Goal: Task Accomplishment & Management: Use online tool/utility

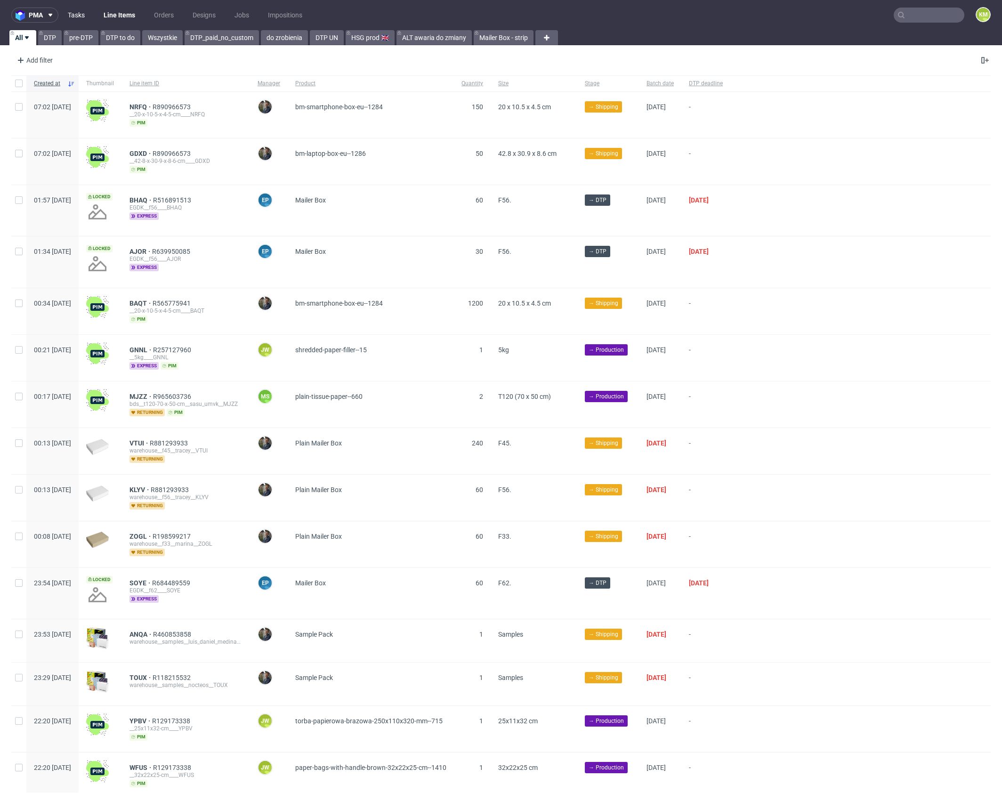
click at [79, 17] on link "Tasks" at bounding box center [76, 15] width 28 height 15
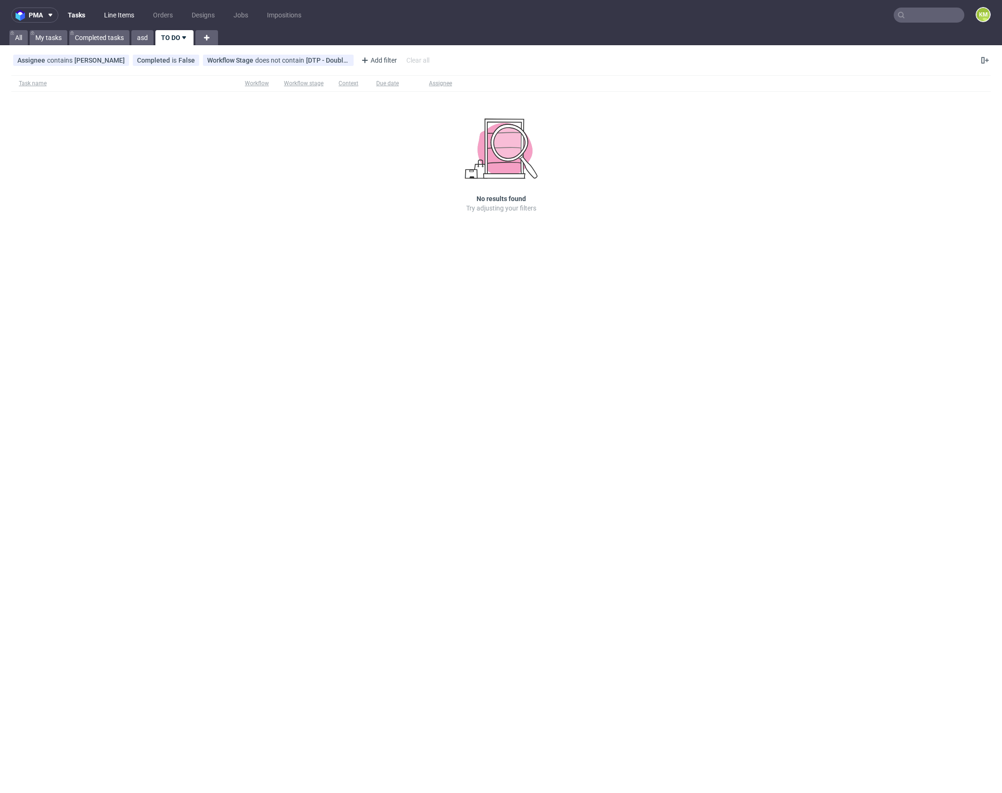
click at [114, 17] on link "Line Items" at bounding box center [118, 15] width 41 height 15
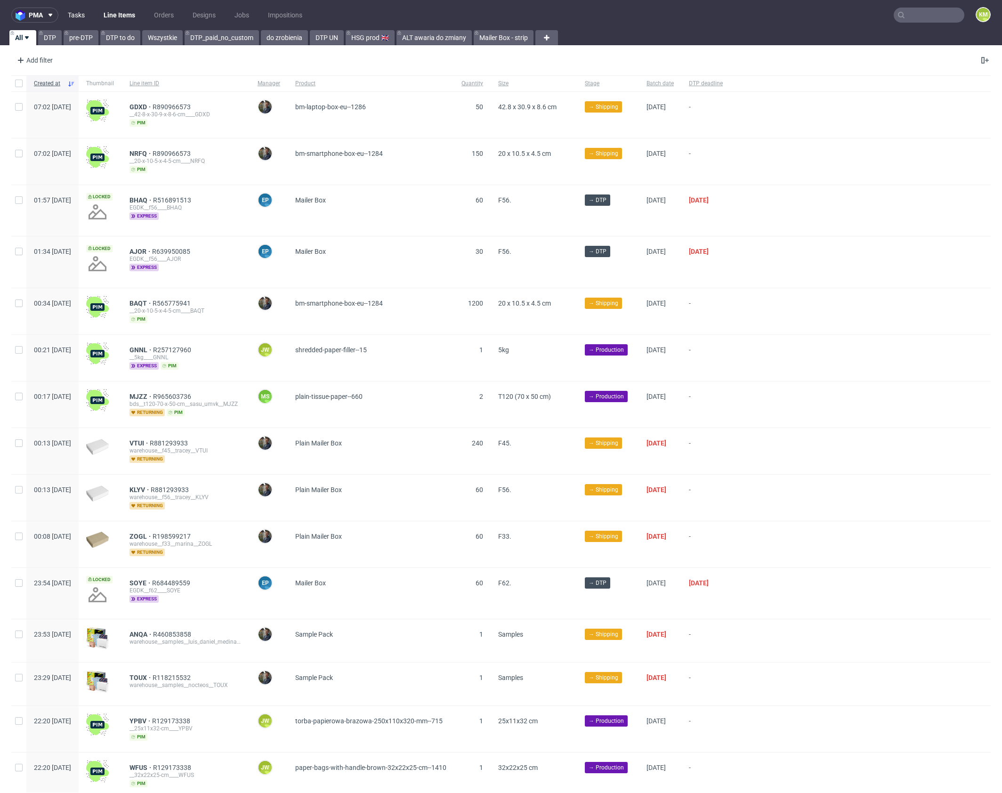
click at [78, 15] on link "Tasks" at bounding box center [76, 15] width 28 height 15
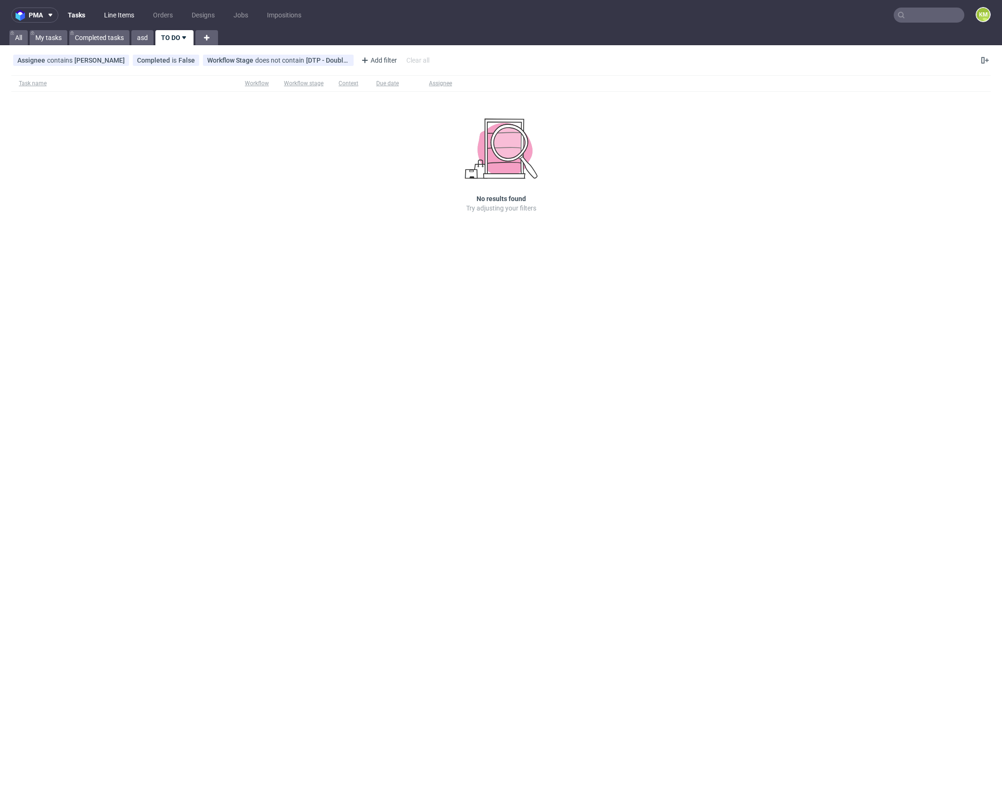
click at [116, 14] on link "Line Items" at bounding box center [118, 15] width 41 height 15
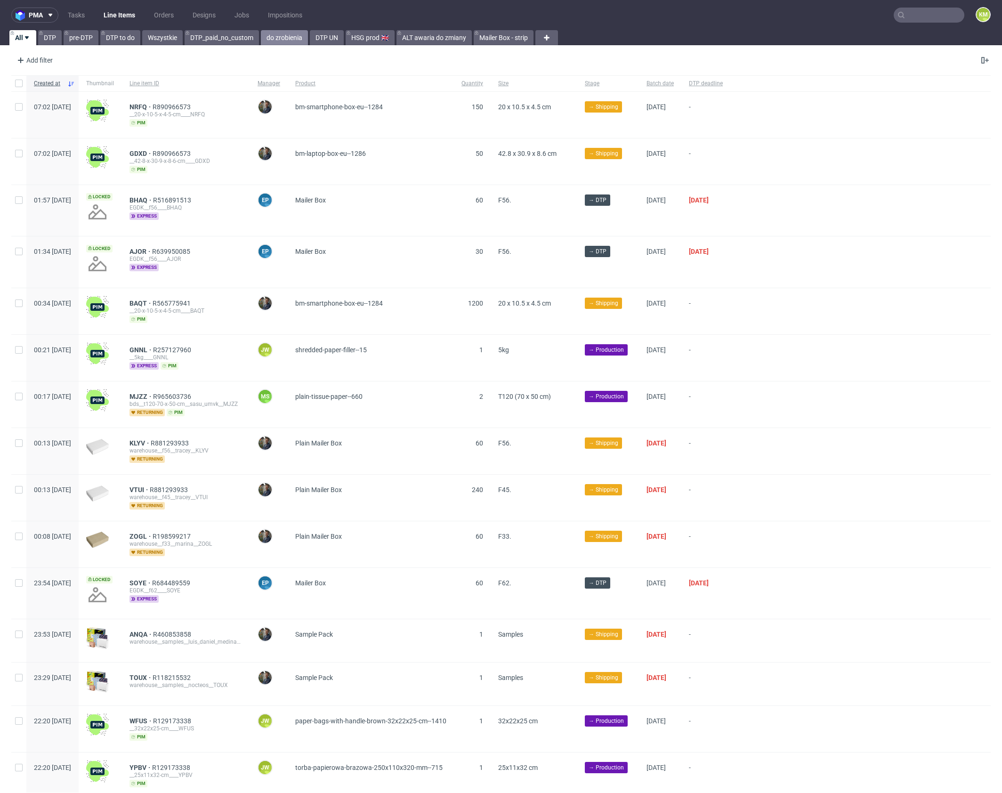
click at [289, 35] on link "do zrobienia" at bounding box center [284, 37] width 47 height 15
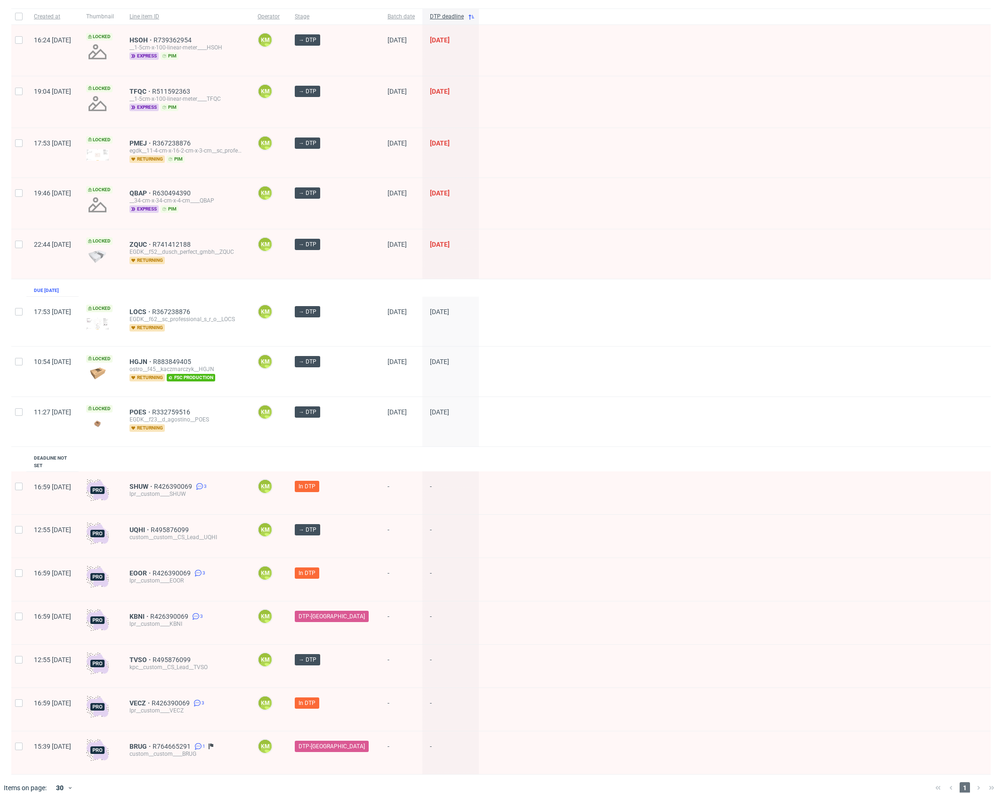
scroll to position [69, 0]
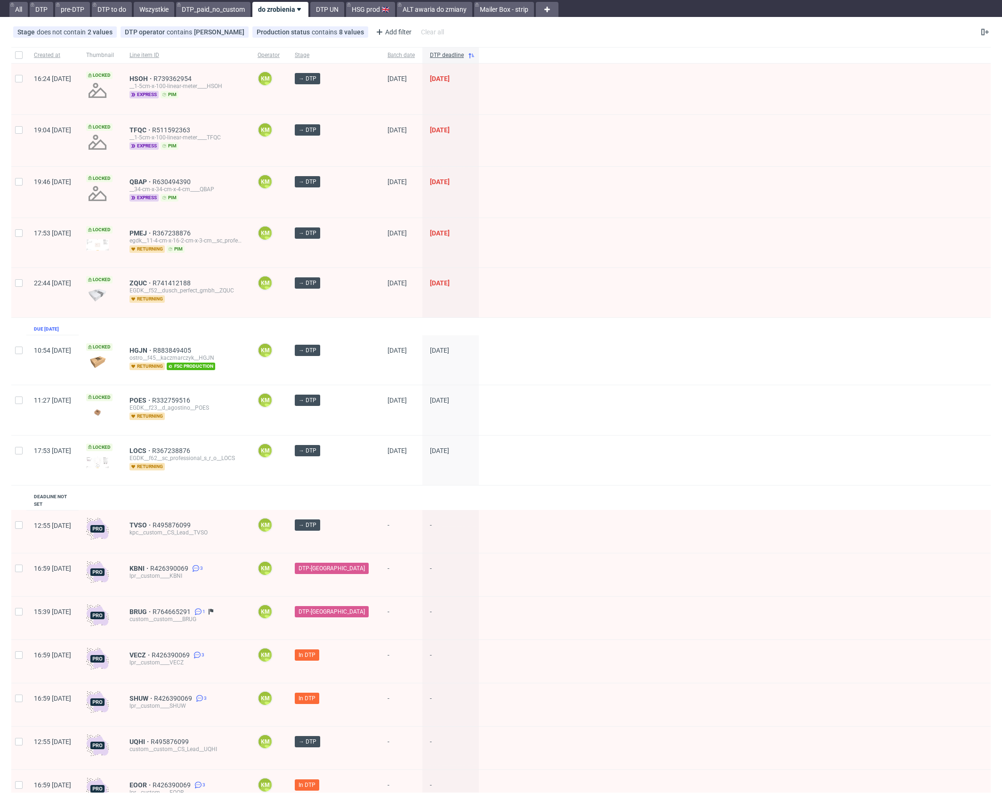
scroll to position [69, 0]
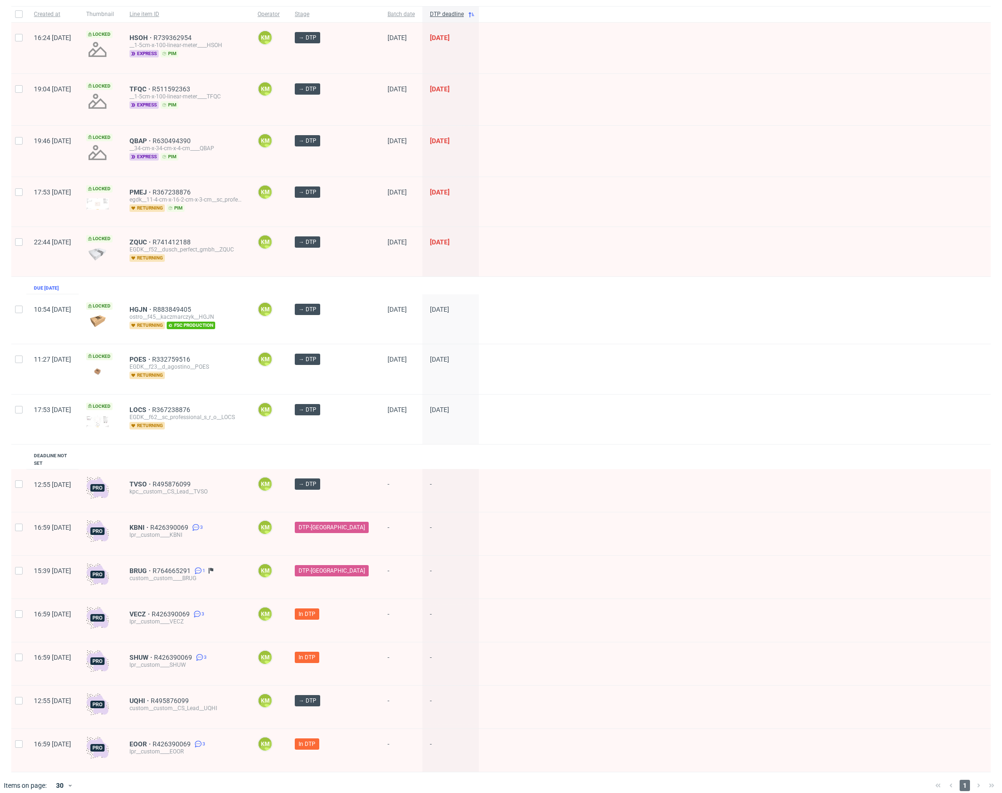
click at [228, 450] on div "Created at Thumbnail Line item ID Operator Stage Batch date DTP deadline 16:24 …" at bounding box center [500, 389] width 979 height 766
click at [244, 448] on div "Created at Thumbnail Line item ID Operator Stage Batch date DTP deadline 16:24 …" at bounding box center [500, 389] width 979 height 766
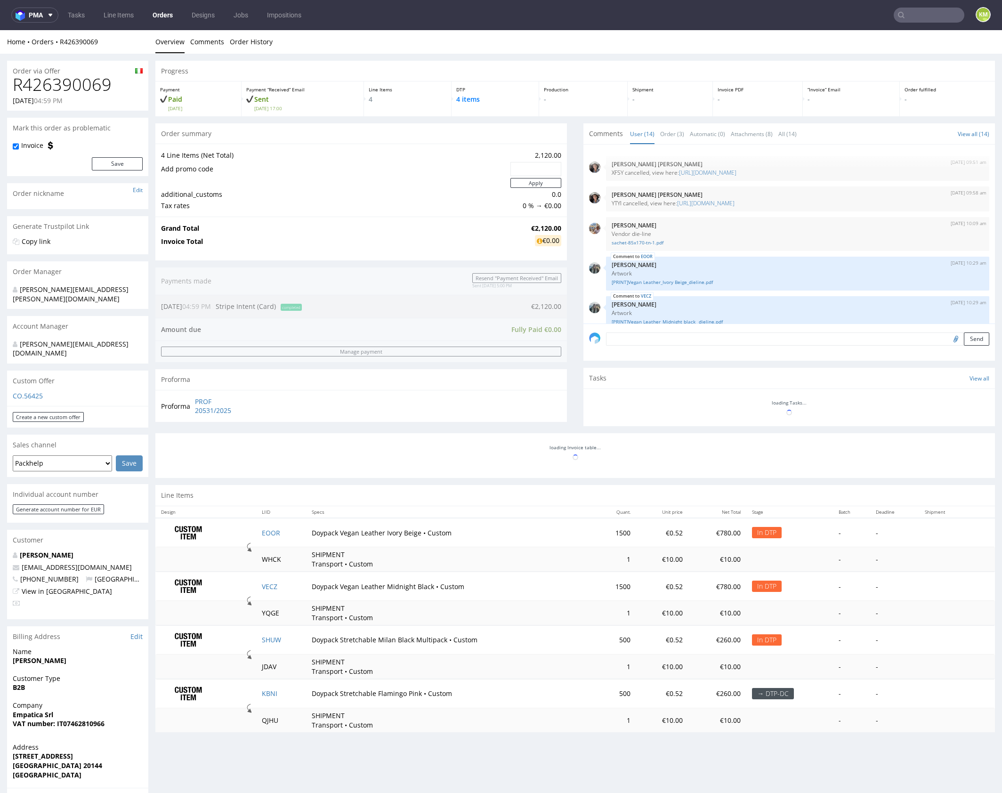
scroll to position [332, 0]
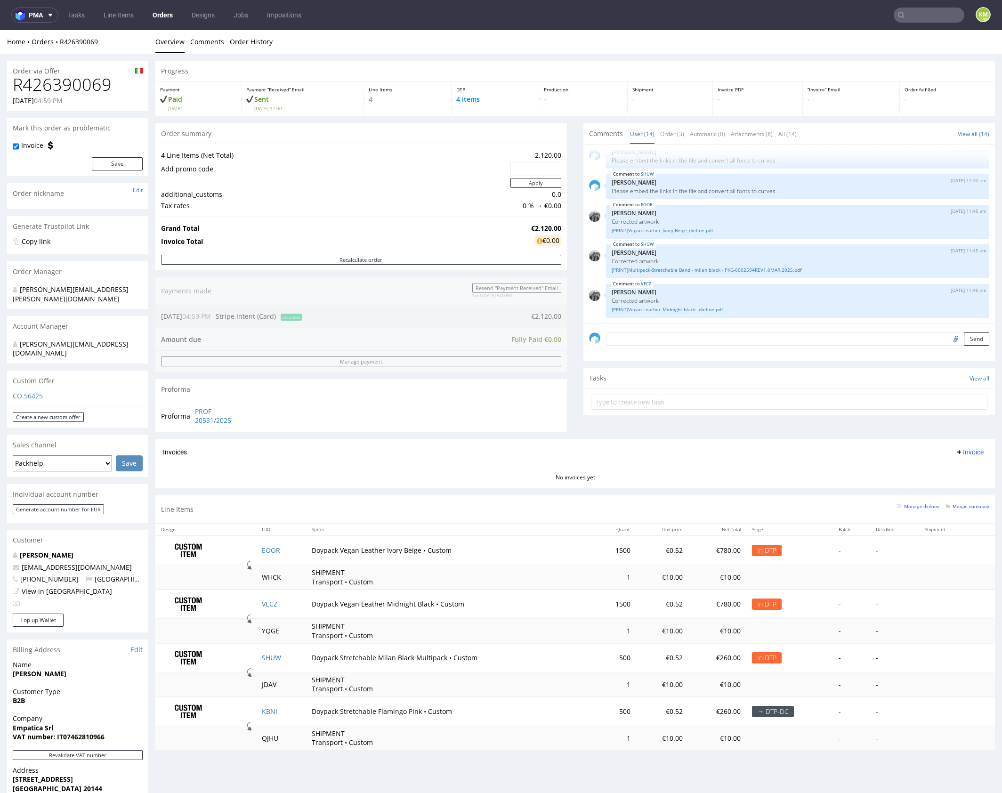
click at [363, 486] on section "Invoices Invoice No invoices yet" at bounding box center [574, 463] width 839 height 49
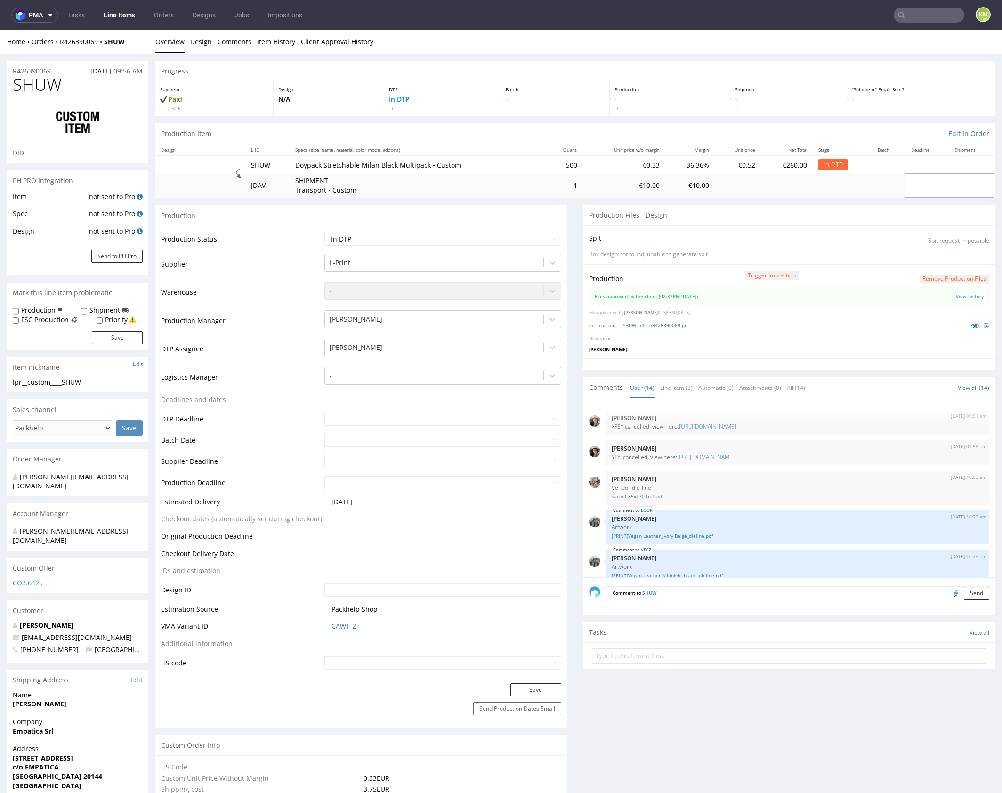
scroll to position [332, 0]
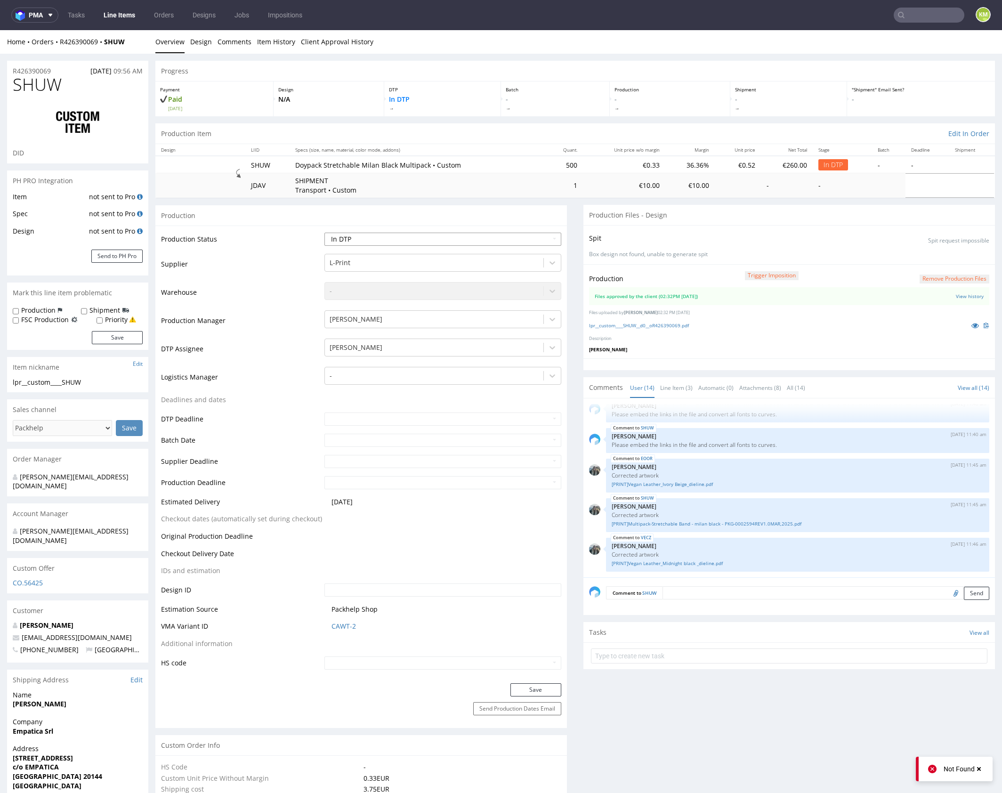
click at [507, 237] on select "Waiting for Artwork Waiting for Diecut Waiting for Mockup Waiting for DTP Waiti…" at bounding box center [442, 239] width 237 height 13
select select "dtp_waiting_for_double_check"
click at [324, 233] on select "Waiting for Artwork Waiting for Diecut Waiting for Mockup Waiting for DTP Waiti…" at bounding box center [442, 239] width 237 height 13
click at [537, 690] on button "Save" at bounding box center [535, 689] width 51 height 13
click at [651, 323] on link "lpr__custom____SHUW__d0__oR426390069.pdf" at bounding box center [639, 325] width 100 height 7
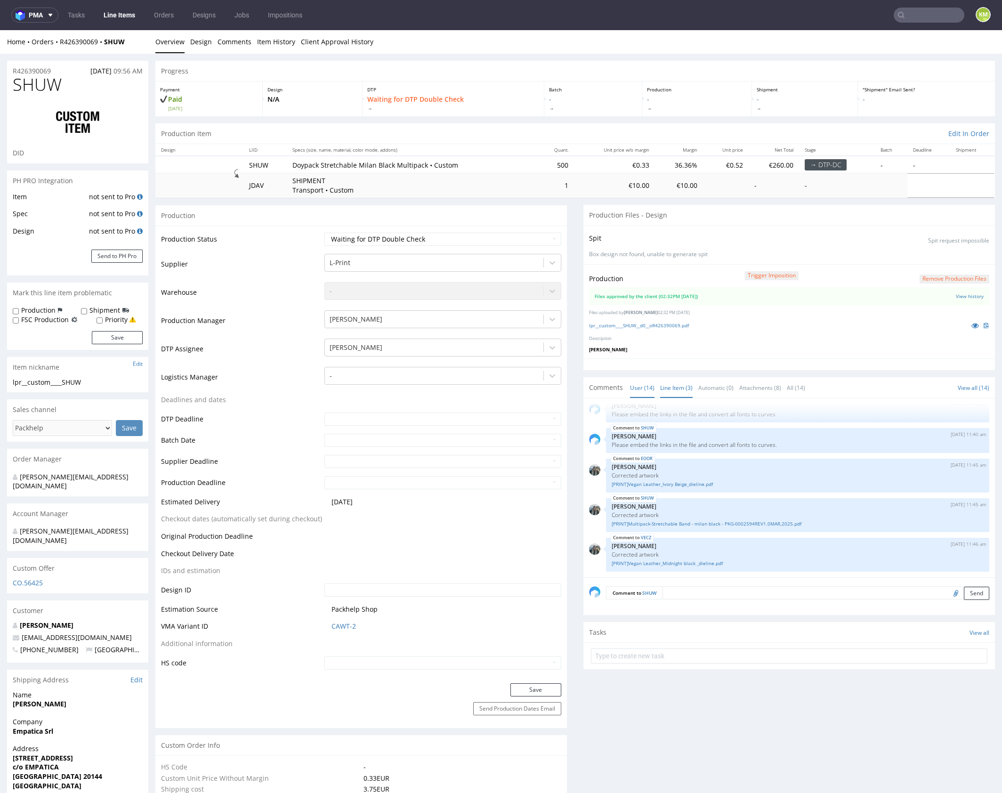
click at [671, 390] on link "Line Item (3)" at bounding box center [676, 388] width 32 height 20
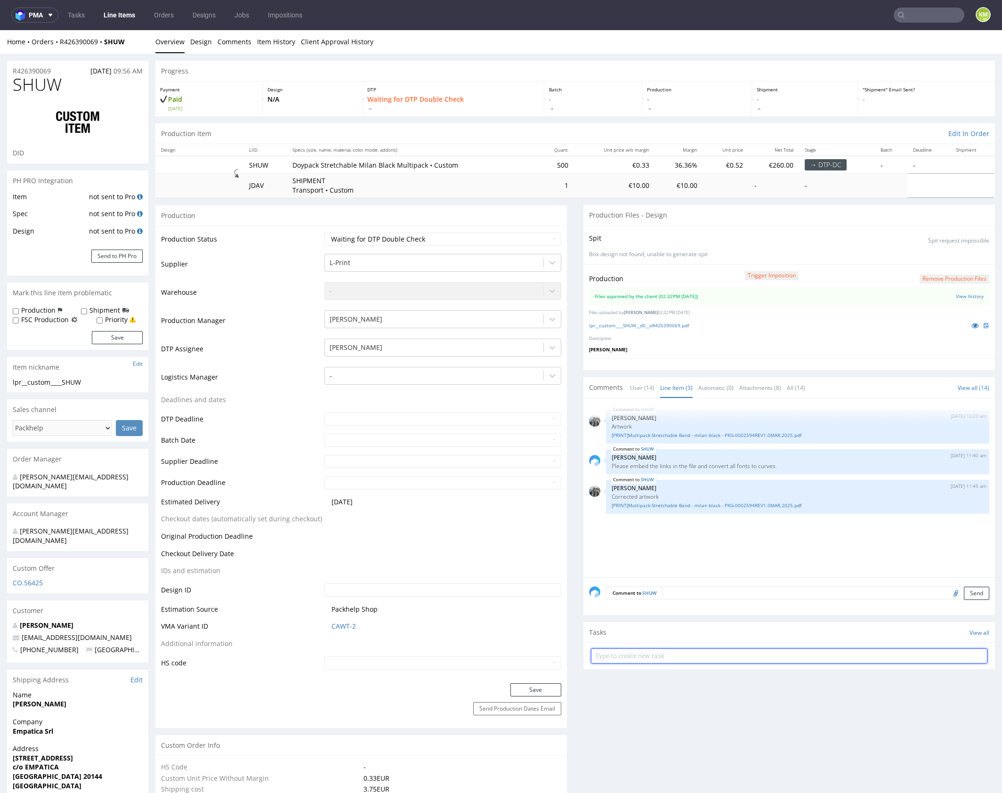
click at [656, 653] on input "text" at bounding box center [789, 655] width 396 height 15
type input "dch 2/4"
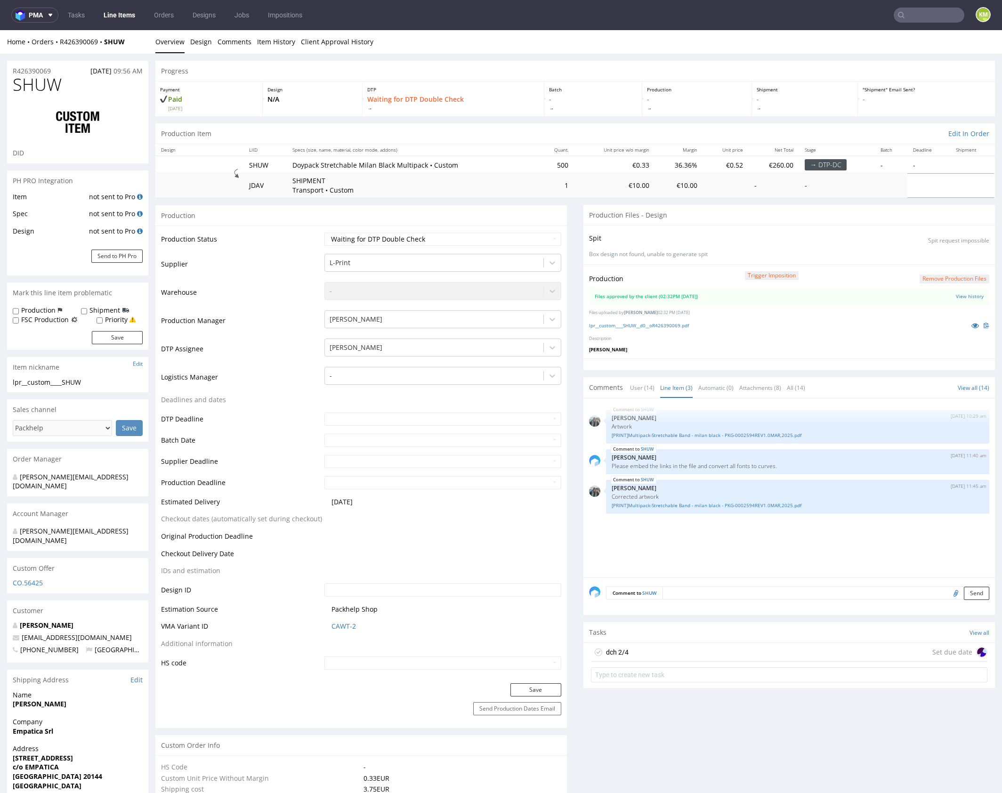
click at [657, 554] on div "SHUW 26th Sep 25 | 10:29 am Zeniuk Magdalena Artwork [PRINT]Multipack-Stretchab…" at bounding box center [792, 490] width 406 height 173
click at [956, 296] on link "View history" at bounding box center [970, 296] width 28 height 7
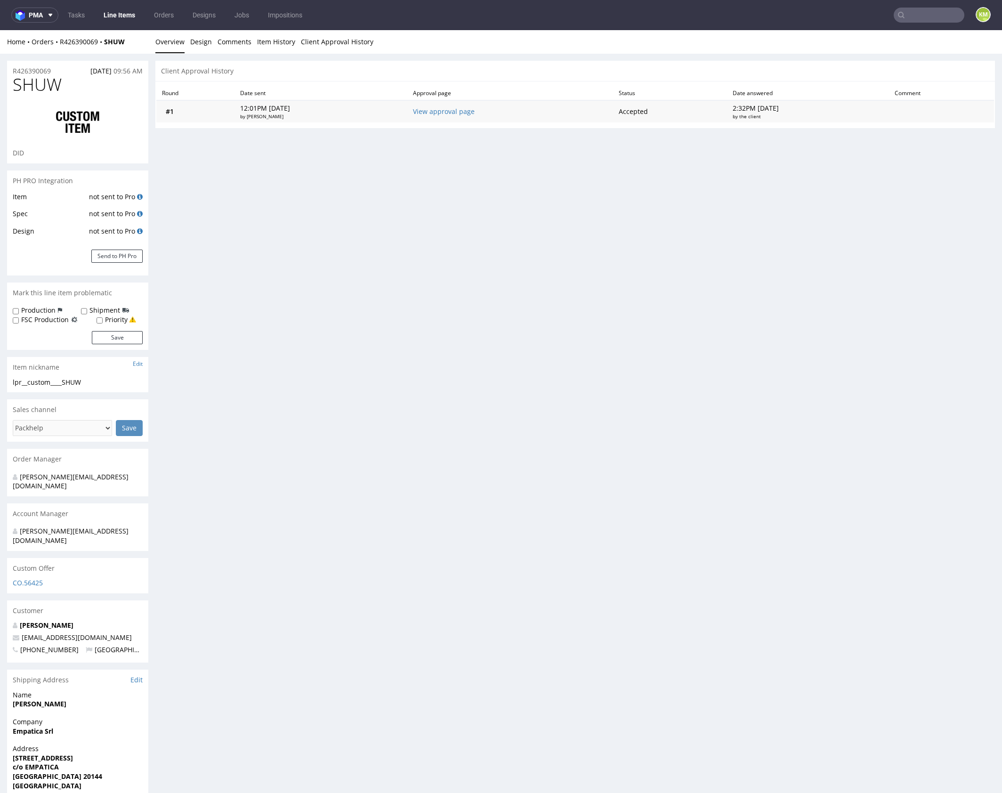
click at [472, 115] on td "View approval page" at bounding box center [510, 111] width 206 height 22
click at [468, 111] on link "View approval page" at bounding box center [444, 111] width 62 height 9
click at [185, 44] on li "Overview" at bounding box center [172, 41] width 35 height 9
click at [194, 43] on link "Design" at bounding box center [201, 41] width 22 height 23
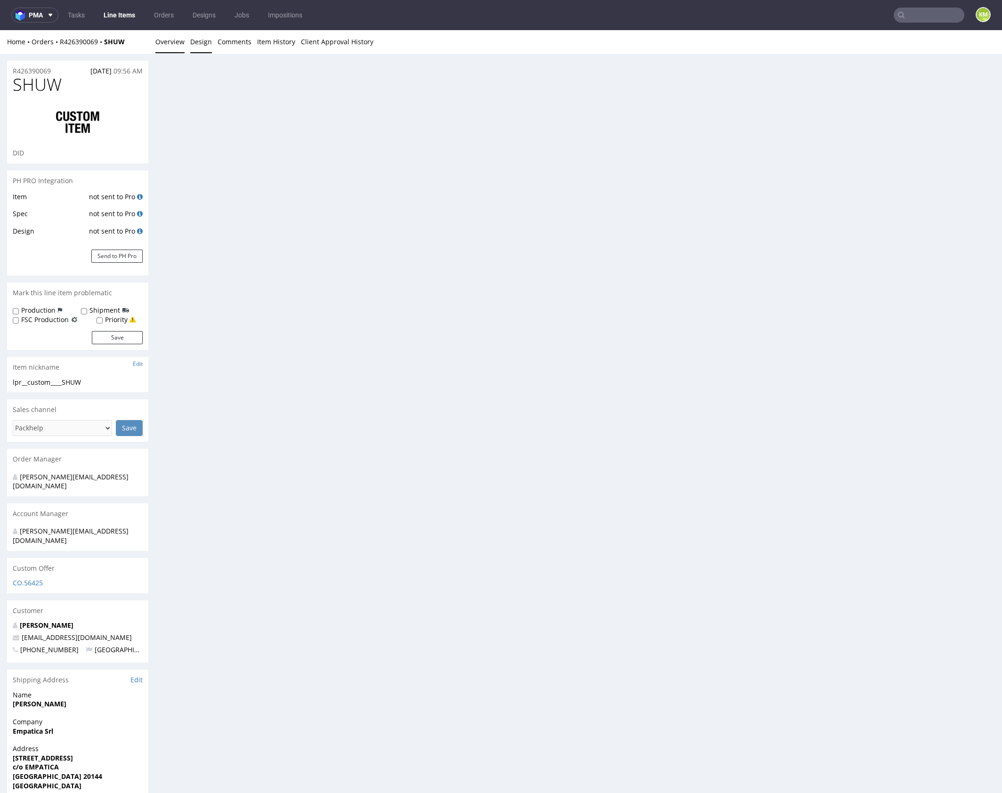
click at [180, 40] on link "Overview" at bounding box center [169, 41] width 29 height 23
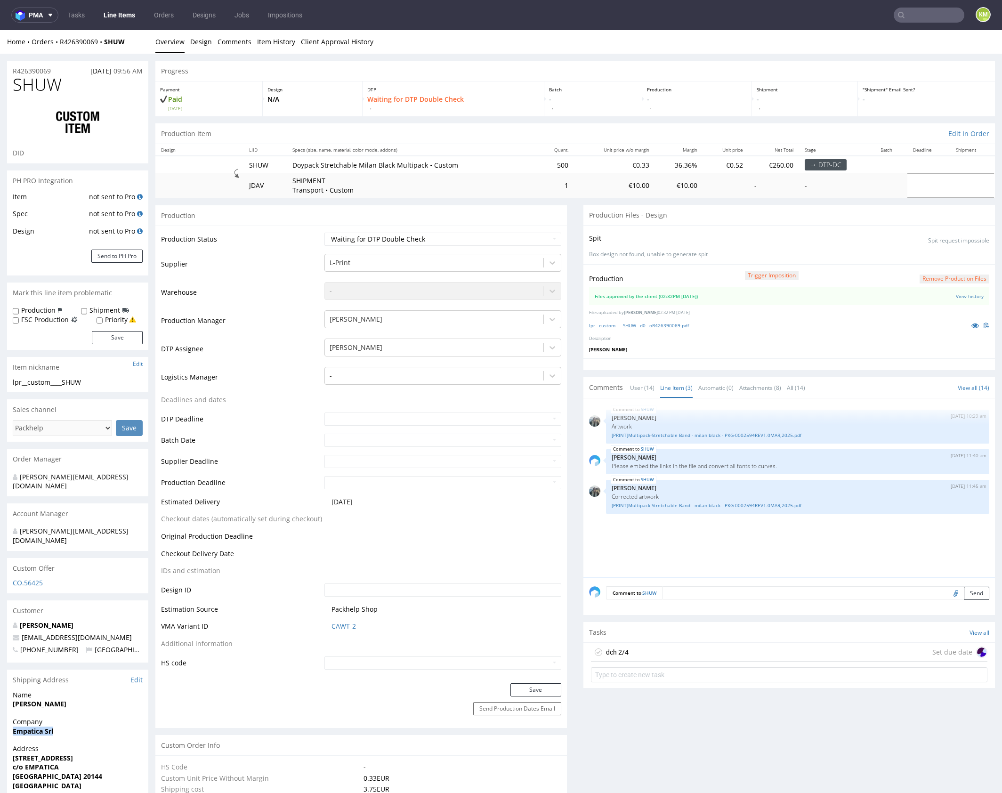
drag, startPoint x: 56, startPoint y: 712, endPoint x: 12, endPoint y: 712, distance: 43.3
click at [12, 717] on div "Company Empatica Srl" at bounding box center [77, 730] width 141 height 27
copy strong "Empatica Srl"
click at [654, 649] on div "dch 2/4 Set due date" at bounding box center [789, 652] width 396 height 19
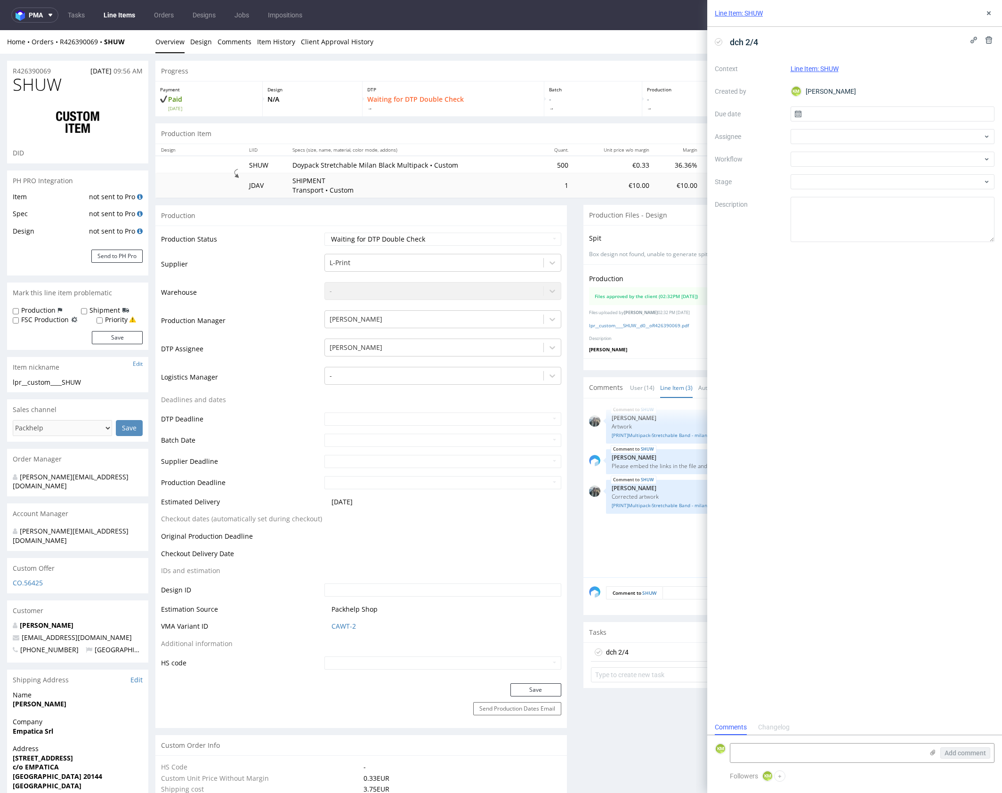
scroll to position [8, 0]
click at [825, 118] on input "text" at bounding box center [892, 113] width 204 height 15
click at [894, 173] on span "1" at bounding box center [892, 175] width 4 height 9
type input "[DATE]"
click at [822, 137] on div at bounding box center [892, 136] width 204 height 15
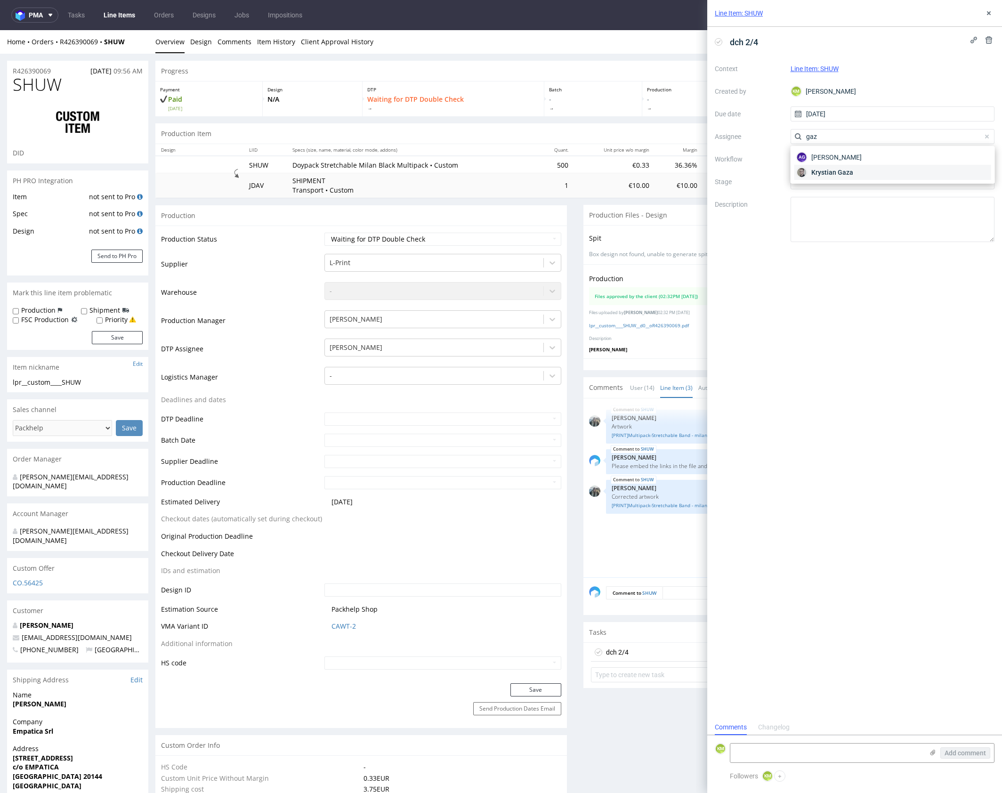
type input "gaz"
click at [822, 171] on span "Krystian Gaza" at bounding box center [832, 172] width 42 height 9
click at [823, 160] on div at bounding box center [892, 159] width 204 height 15
click at [842, 195] on div "DTP - Double Check" at bounding box center [892, 193] width 196 height 17
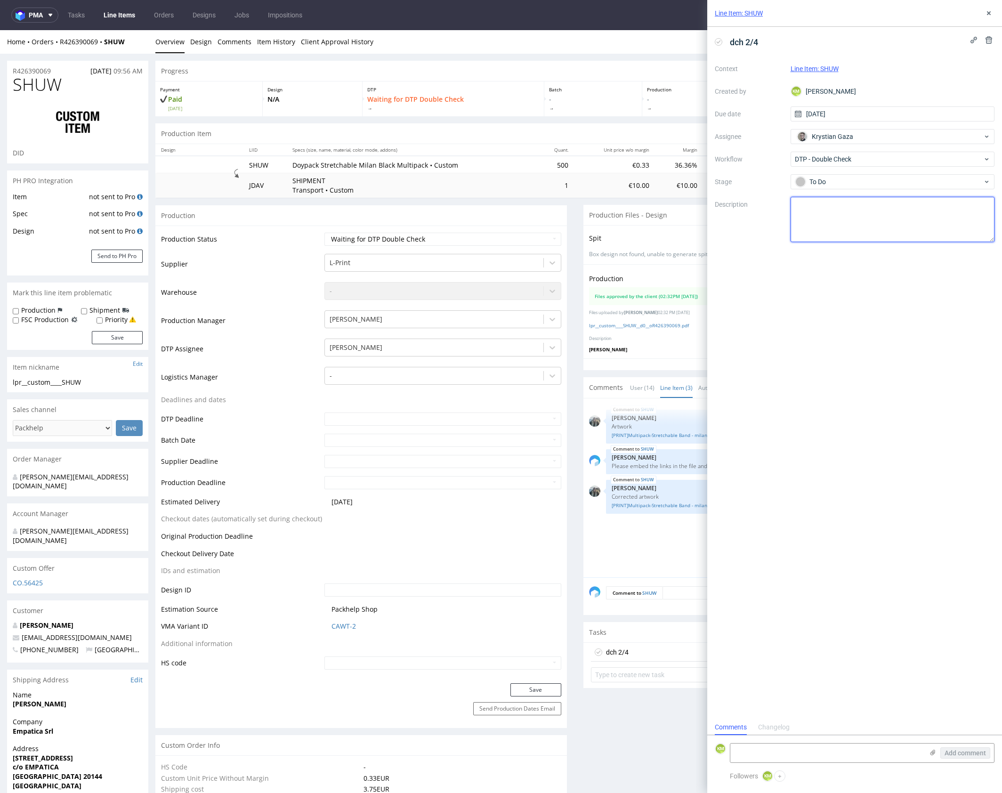
click at [838, 208] on textarea at bounding box center [892, 219] width 204 height 45
paste textarea "WMUA"
click at [642, 538] on div "SHUW 26th Sep 25 | 10:29 am Zeniuk Magdalena Artwork [PRINT]Multipack-Stretchab…" at bounding box center [792, 490] width 406 height 173
click at [909, 219] on textarea "Troche się wzorowałem na poprzednim WMUA wiekszosc z tego designu przekopiowałe…" at bounding box center [892, 219] width 204 height 45
drag, startPoint x: 845, startPoint y: 330, endPoint x: 741, endPoint y: 202, distance: 164.6
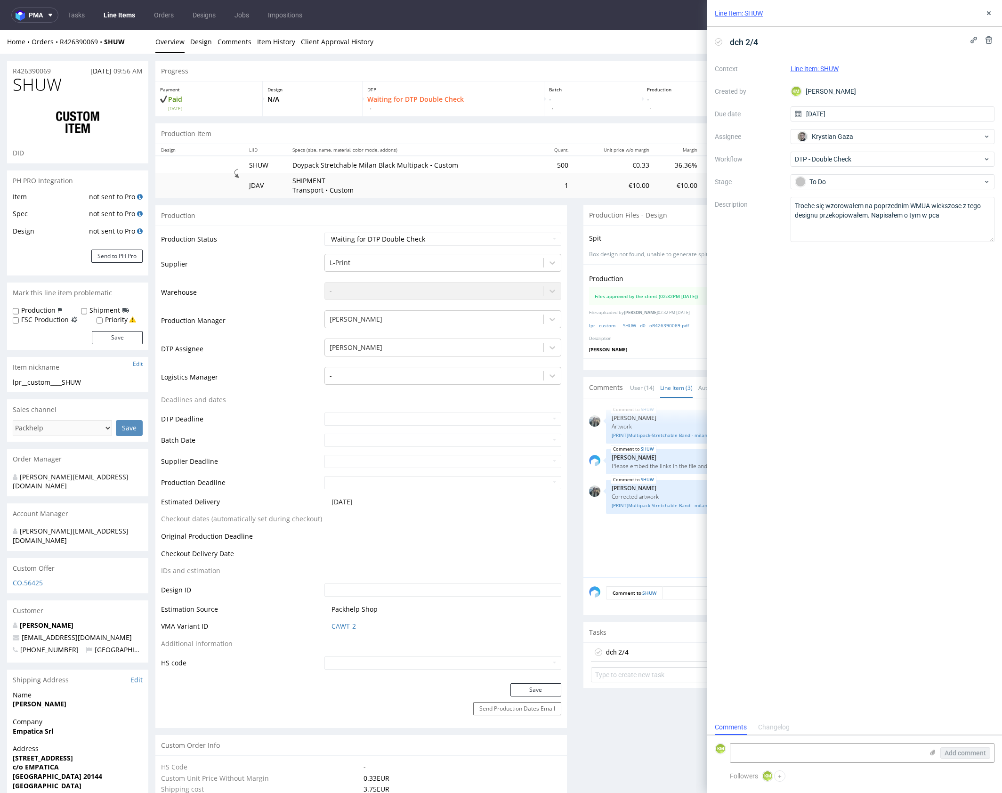
click at [838, 312] on div "dch 2/4 Context Line Item: SHUW Created by KM Karol Markowski Due date 01/10/20…" at bounding box center [854, 373] width 295 height 693
click at [951, 213] on textarea "Troche się wzorowałem na poprzednim WMUA wiekszosc z tego designu przekopiowałe…" at bounding box center [892, 219] width 204 height 45
drag, startPoint x: 831, startPoint y: 205, endPoint x: 788, endPoint y: 206, distance: 43.3
click at [788, 206] on div "Context Line Item: SHUW Created by KM Karol Markowski Due date 01/10/2025 Assig…" at bounding box center [855, 151] width 280 height 181
click at [941, 219] on textarea "Troche się wzorowałem na poprzednim WMUA wiekszosc z tego designu przekopiowałe…" at bounding box center [892, 219] width 204 height 45
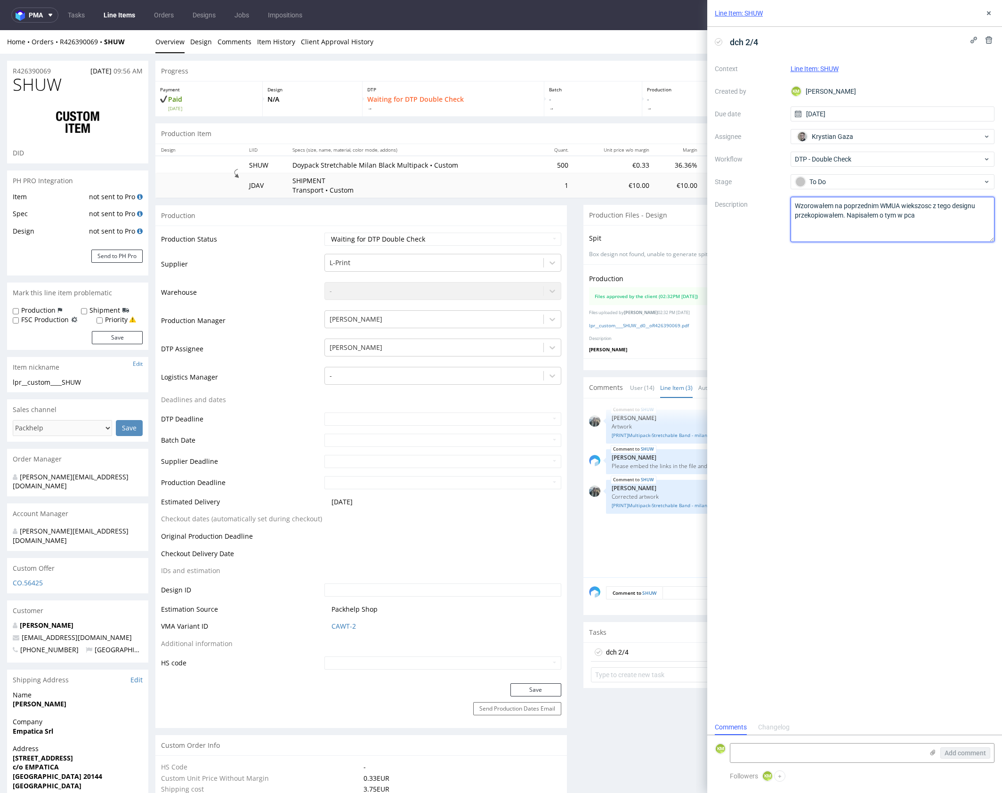
click at [900, 205] on textarea "Troche się wzorowałem na poprzednim WMUA wiekszosc z tego designu przekopiowałe…" at bounding box center [892, 219] width 204 height 45
click at [931, 221] on textarea "Troche się wzorowałem na poprzednim WMUA wiekszosc z tego designu przekopiowałe…" at bounding box center [892, 219] width 204 height 45
type textarea "Wzorowałem na poprzednim WMUA, wiekszosc z tego designu przekopiowałem. Napisał…"
click at [988, 12] on use at bounding box center [989, 13] width 4 height 4
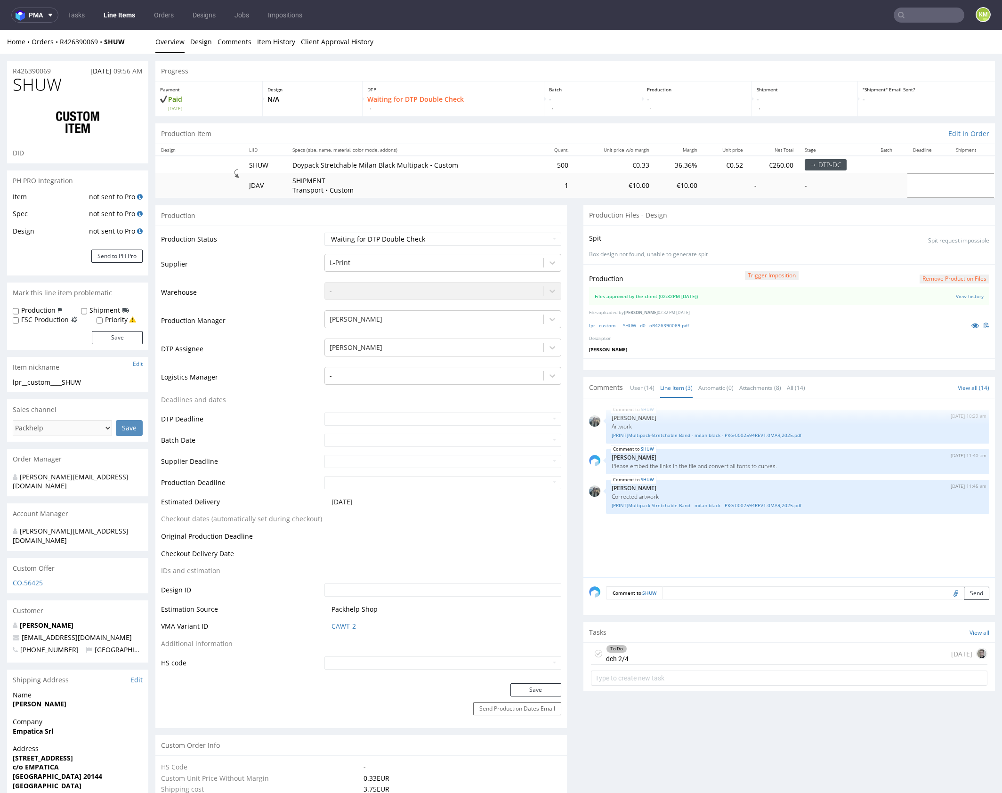
drag, startPoint x: 655, startPoint y: 652, endPoint x: 692, endPoint y: 556, distance: 102.1
click at [654, 652] on div "To Do dch 2/4 today" at bounding box center [789, 654] width 396 height 22
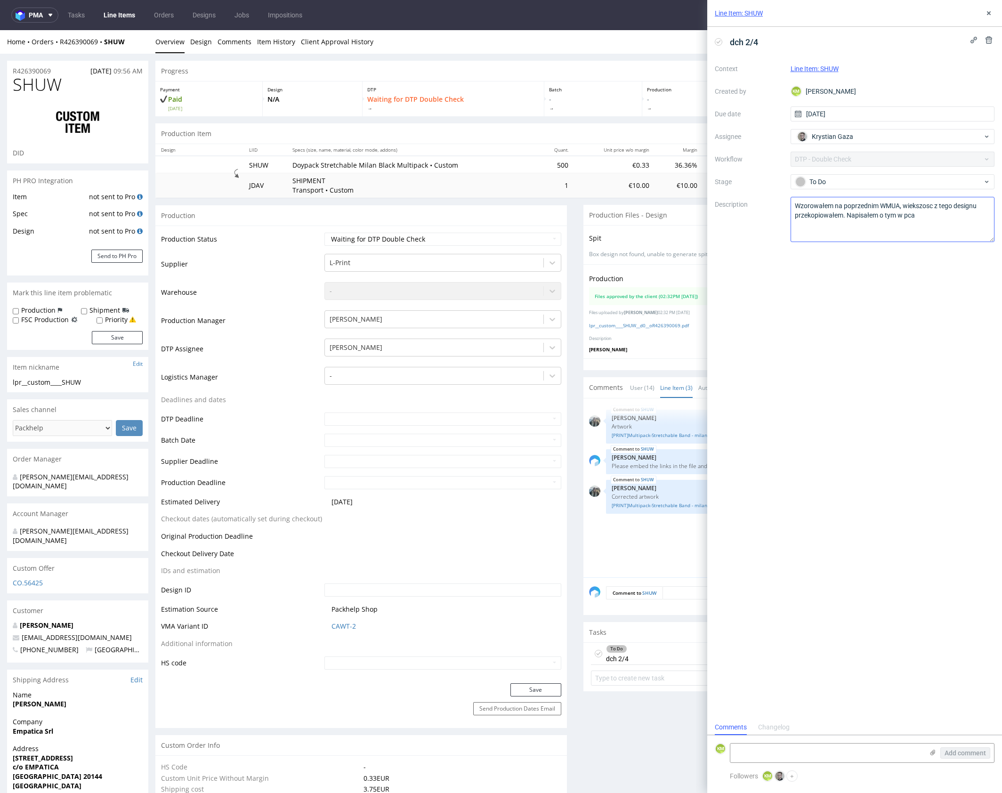
scroll to position [8, 0]
click at [940, 218] on textarea "Wzorowałem na poprzednim WMUA, wiekszosc z tego designu przekopiowałem. Napisał…" at bounding box center [892, 219] width 204 height 45
type textarea "Wzorowałem na poprzednim WMUA, wiekszosc z tego designu przekopiowałem. Napisał…"
click at [842, 391] on div "dch 2/4 Context Line Item: SHUW Created by KM Karol Markowski Due date 01/10/20…" at bounding box center [854, 373] width 295 height 693
click at [935, 230] on textarea "Wzorowałem na poprzednim WMUA, wiekszosc z tego designu przekopiowałem. Napisał…" at bounding box center [892, 219] width 204 height 45
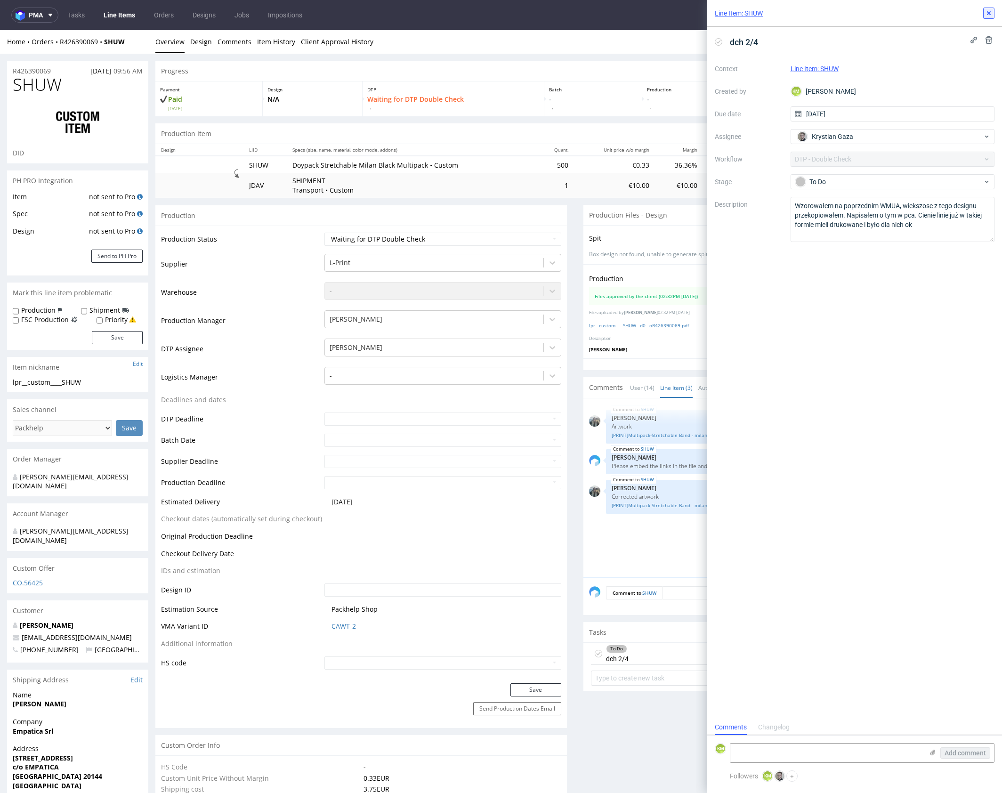
click at [989, 17] on button at bounding box center [988, 13] width 11 height 11
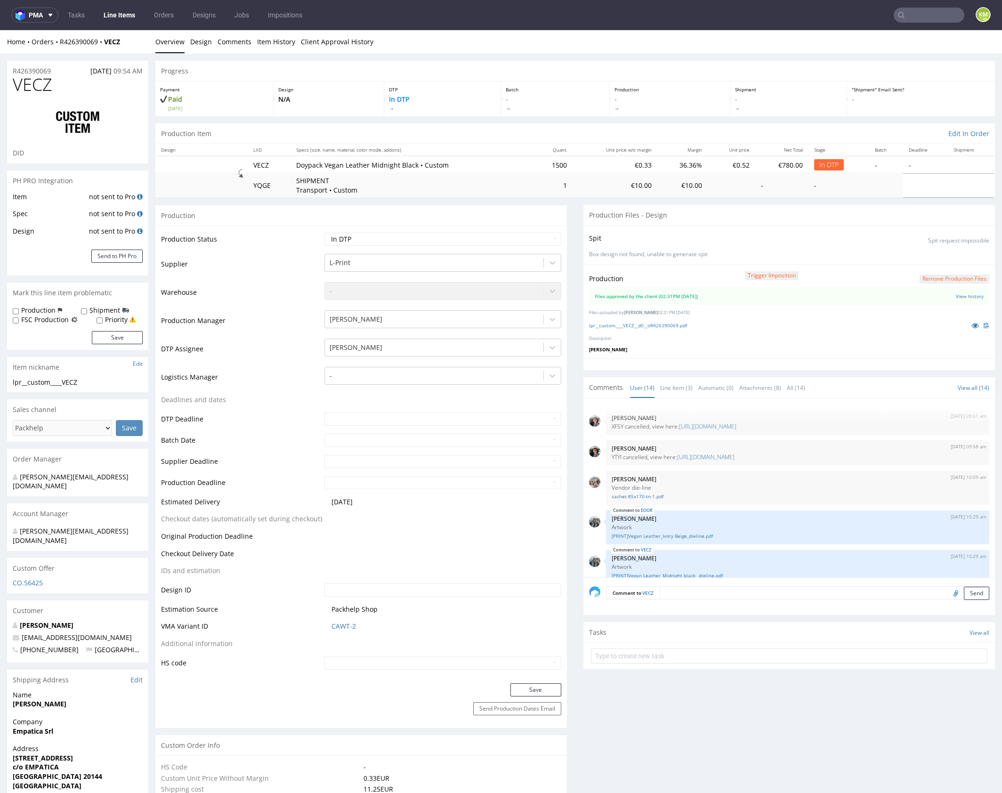
scroll to position [332, 0]
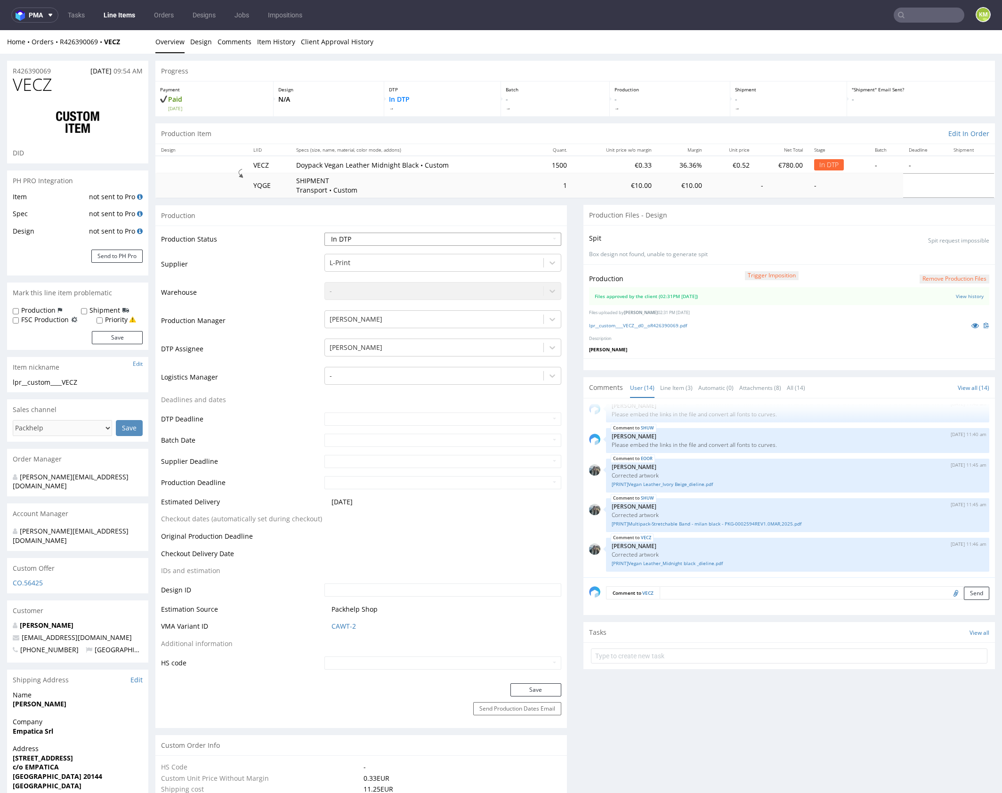
click at [487, 241] on select "Waiting for Artwork Waiting for Diecut Waiting for Mockup Waiting for DTP Waiti…" at bounding box center [442, 239] width 237 height 13
select select "dtp_waiting_for_double_check"
click at [324, 233] on select "Waiting for Artwork Waiting for Diecut Waiting for Mockup Waiting for DTP Waiti…" at bounding box center [442, 239] width 237 height 13
click at [537, 693] on button "Save" at bounding box center [535, 689] width 51 height 13
click at [675, 386] on link "Line Item (3)" at bounding box center [676, 388] width 32 height 20
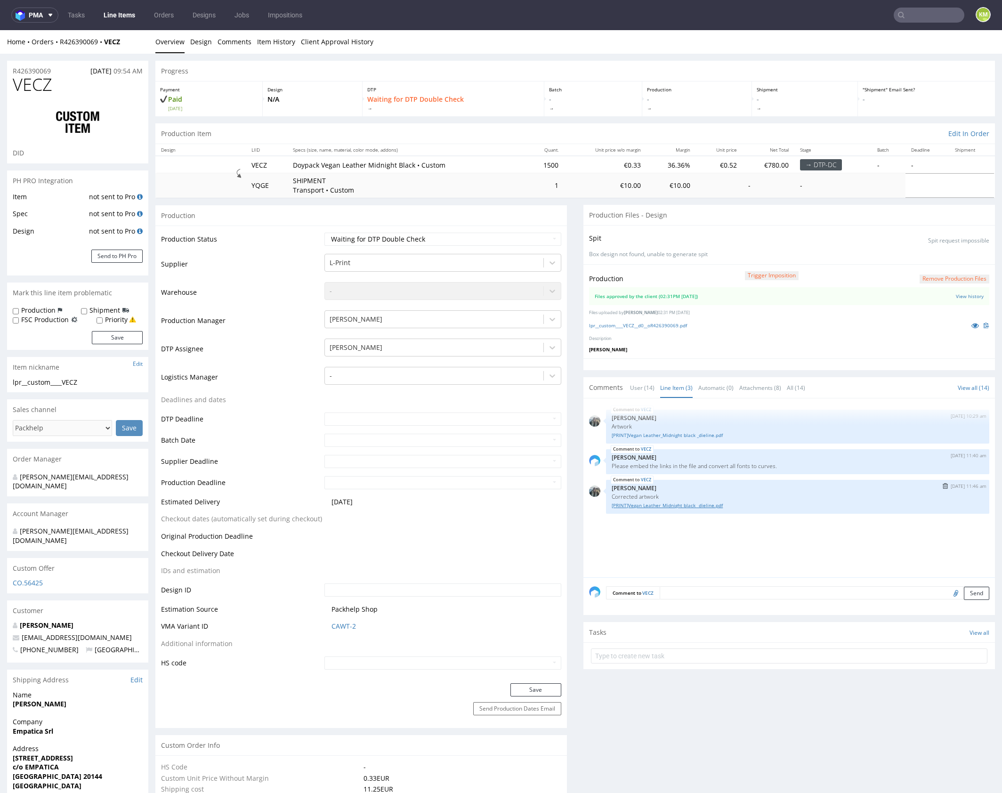
click at [697, 505] on link "[PRINT]Vegan Leather_Midnight black _dieline.pdf" at bounding box center [798, 505] width 372 height 7
click at [671, 502] on link "[PRINT]Vegan Leather_Midnight black _dieline.pdf" at bounding box center [798, 505] width 372 height 7
click at [675, 434] on link "[PRINT]Vegan Leather_Midnight black _dieline.pdf" at bounding box center [798, 435] width 372 height 7
click at [670, 325] on link "lpr__custom____VECZ__d0__oR426390069.pdf" at bounding box center [638, 325] width 98 height 7
click at [315, 44] on link "Client Approval History" at bounding box center [337, 41] width 72 height 23
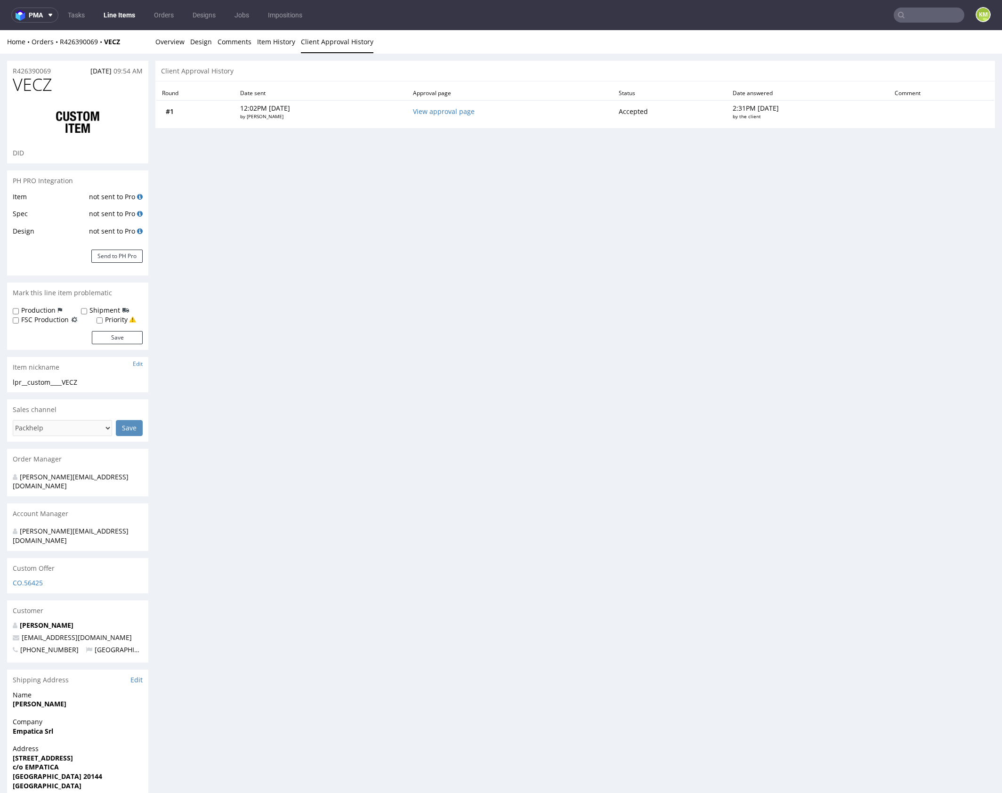
click at [153, 39] on div "Home Orders R426390069 VECZ Overview Design Comments Item History Client Approv…" at bounding box center [501, 42] width 1002 height 24
click at [162, 39] on link "Overview" at bounding box center [169, 41] width 29 height 23
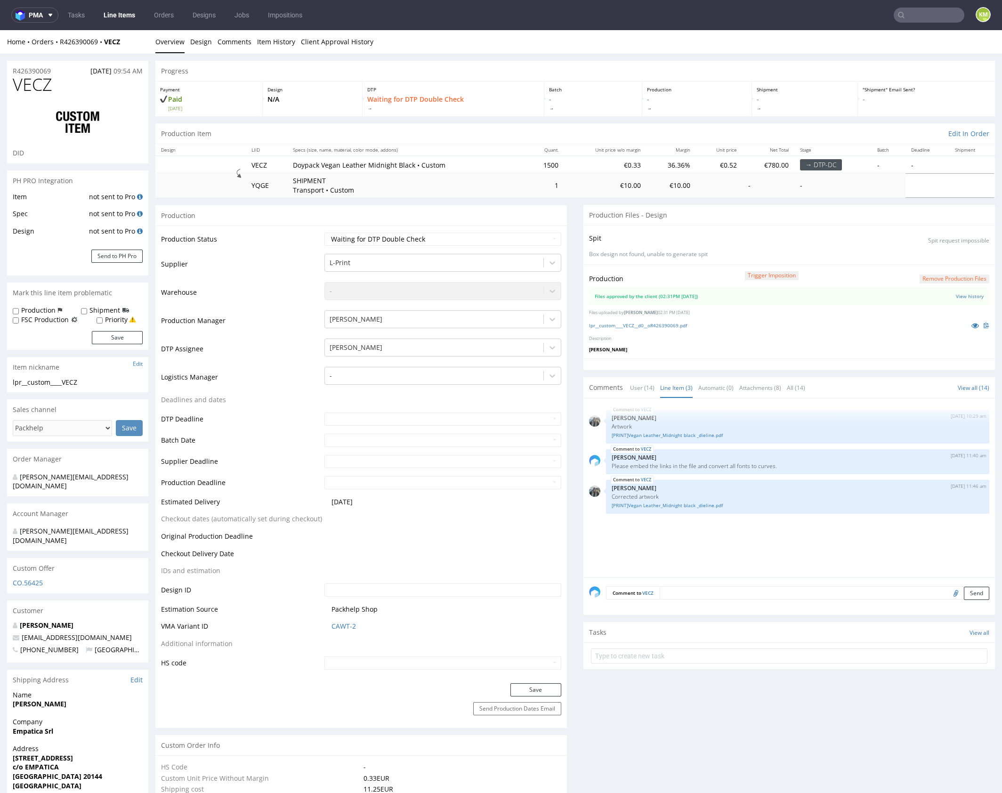
click at [699, 530] on div "VECZ 26th Sep 25 | 10:29 am Zeniuk Magdalena Artwork [PRINT]Vegan Leather_Midni…" at bounding box center [792, 490] width 406 height 173
click at [971, 322] on icon at bounding box center [975, 325] width 8 height 7
click at [702, 652] on input "text" at bounding box center [789, 655] width 396 height 15
type input "dch 3/4"
drag, startPoint x: 695, startPoint y: 649, endPoint x: 784, endPoint y: 435, distance: 231.9
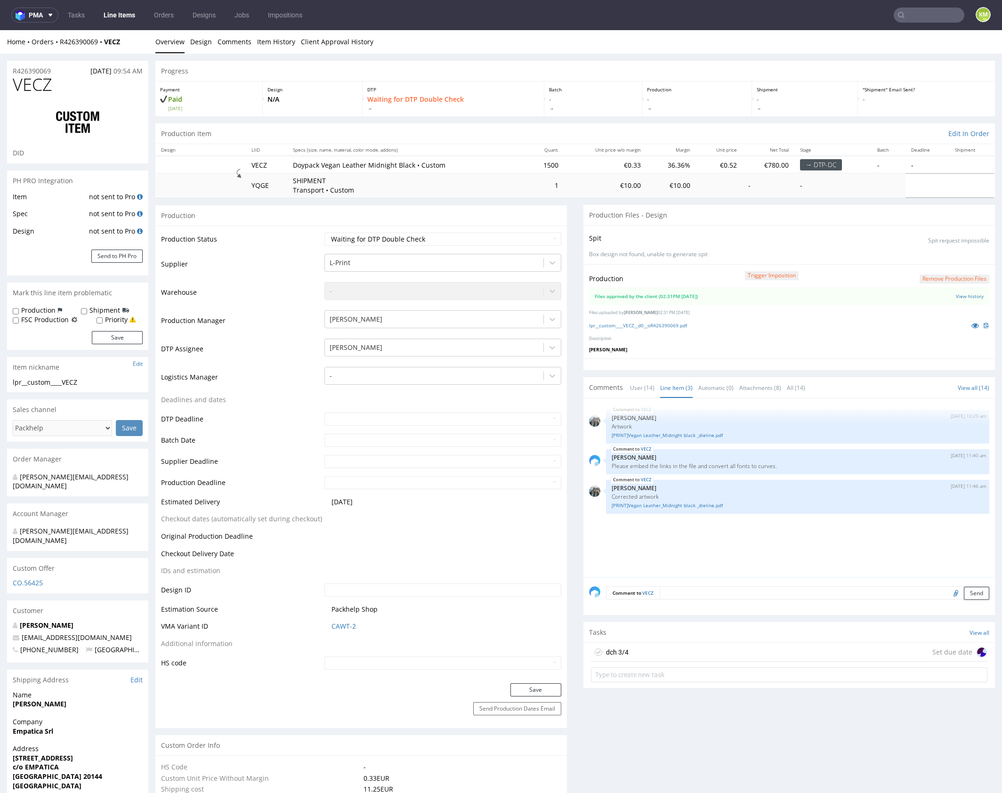
click at [695, 649] on div "dch 3/4 Set due date" at bounding box center [789, 652] width 396 height 19
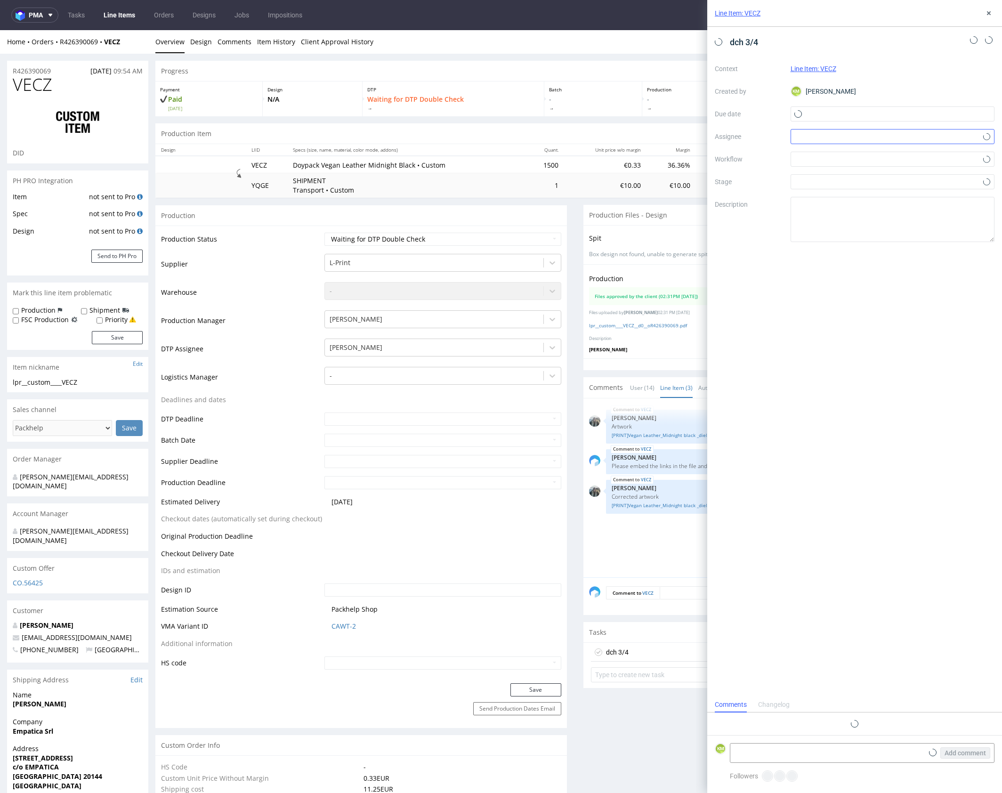
scroll to position [8, 0]
click at [823, 113] on input "text" at bounding box center [892, 113] width 204 height 15
click at [897, 180] on button "1" at bounding box center [892, 176] width 15 height 15
type input "[DATE]"
click at [821, 138] on div at bounding box center [892, 136] width 204 height 15
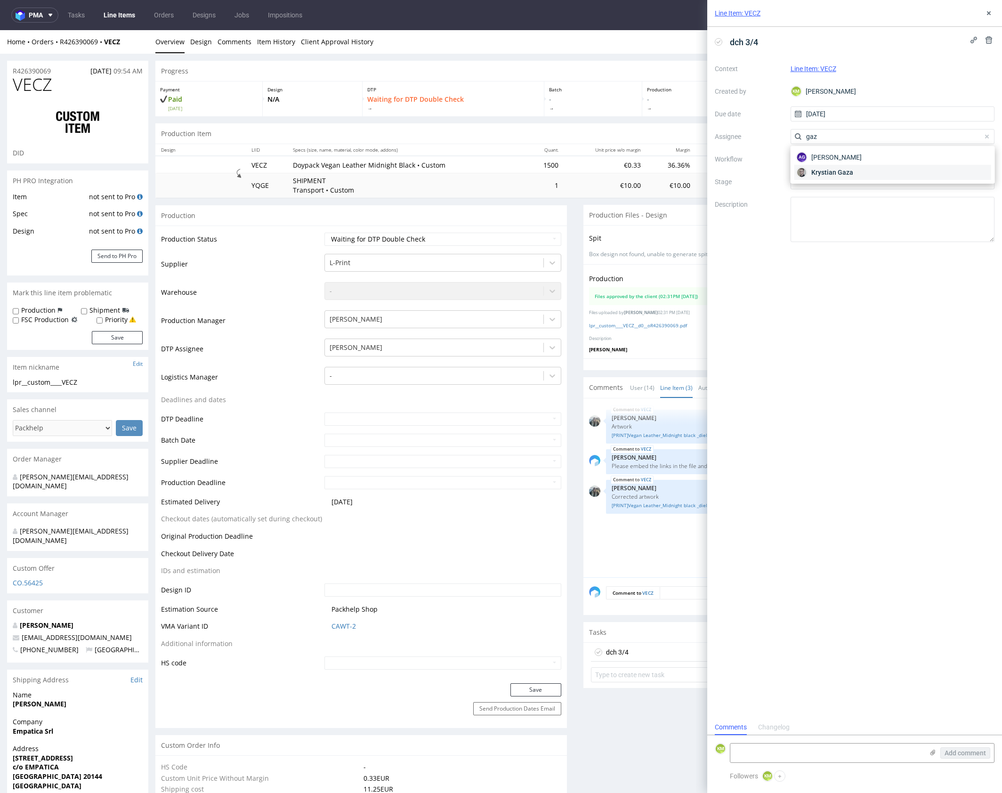
type input "gaz"
click at [836, 170] on span "Krystian Gaza" at bounding box center [832, 172] width 42 height 9
click at [834, 158] on div at bounding box center [892, 159] width 204 height 15
click at [829, 194] on div "DTP - Double Check" at bounding box center [892, 193] width 196 height 17
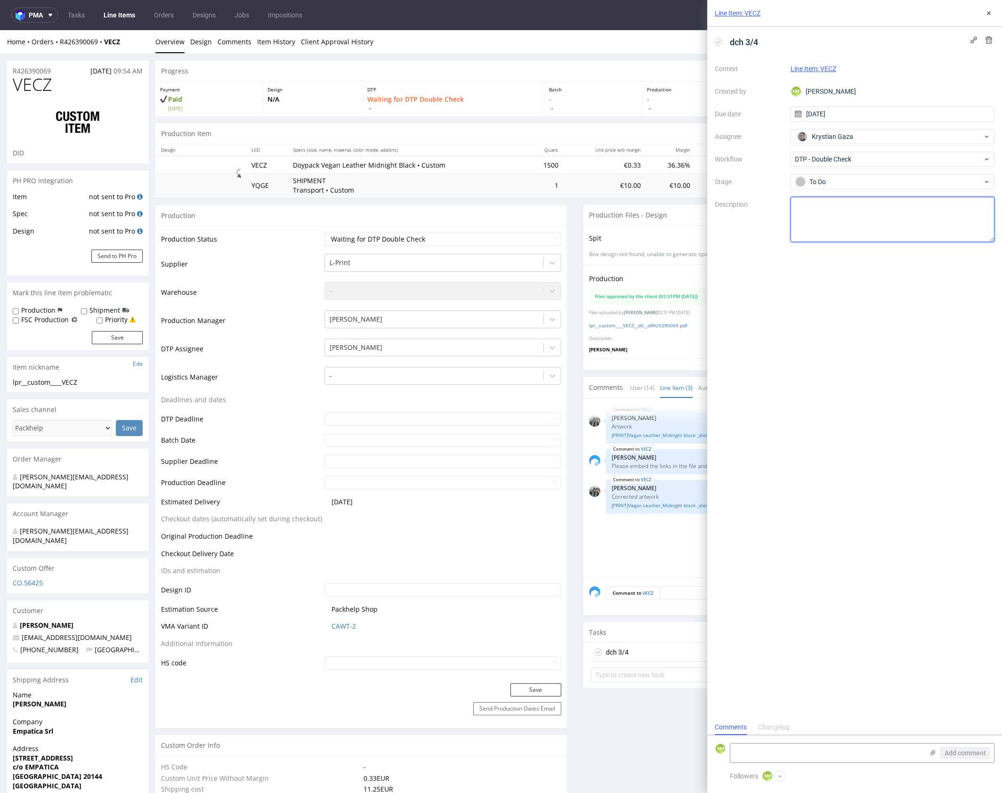
click at [832, 210] on textarea at bounding box center [892, 219] width 204 height 45
type textarea "3 i 4 dch to ten sam produkt różni się kolorem a wyglada jakby ktoś usunął troc…"
click at [893, 287] on div "dch 3/4 Context Line Item: VECZ Created by KM Karol Markowski Due date 01/10/20…" at bounding box center [854, 373] width 295 height 693
click at [987, 11] on icon at bounding box center [989, 13] width 8 height 8
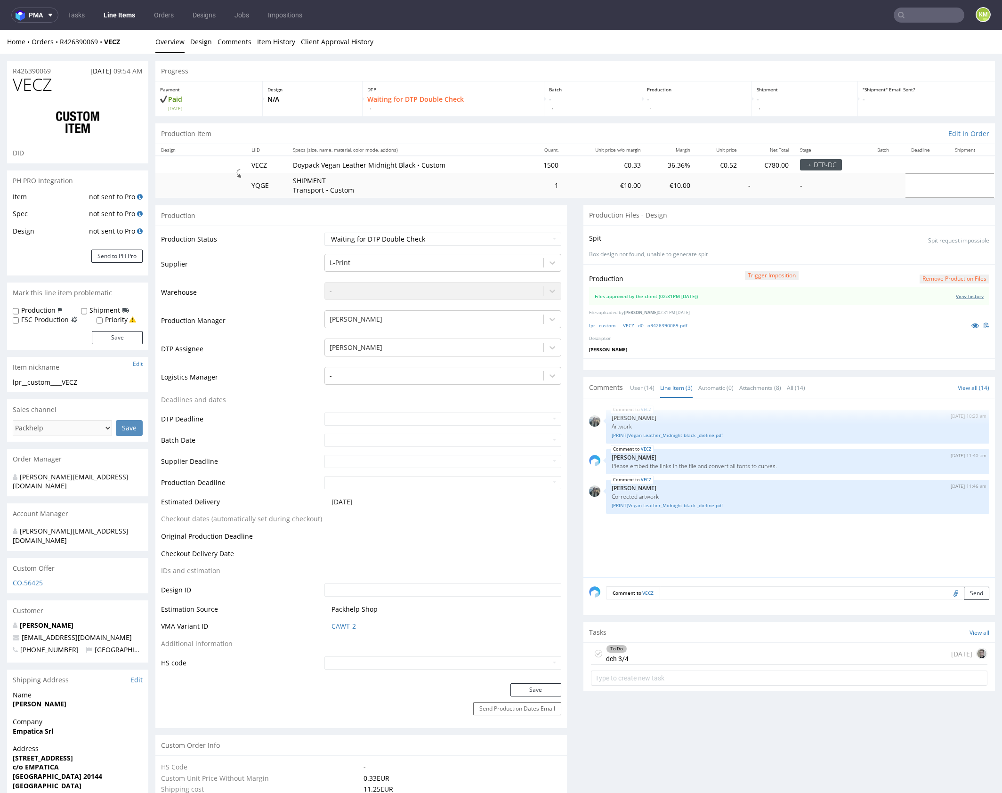
click at [956, 296] on link "View history" at bounding box center [970, 296] width 28 height 7
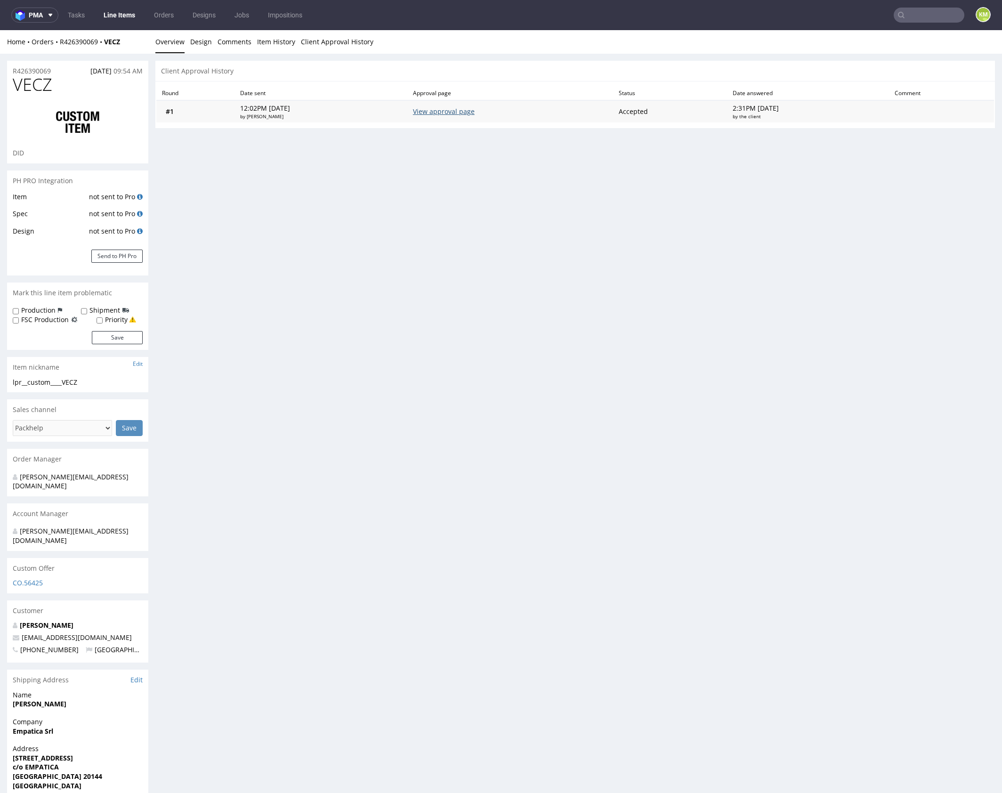
click at [460, 114] on link "View approval page" at bounding box center [444, 111] width 62 height 9
click at [191, 43] on link "Design" at bounding box center [201, 41] width 22 height 23
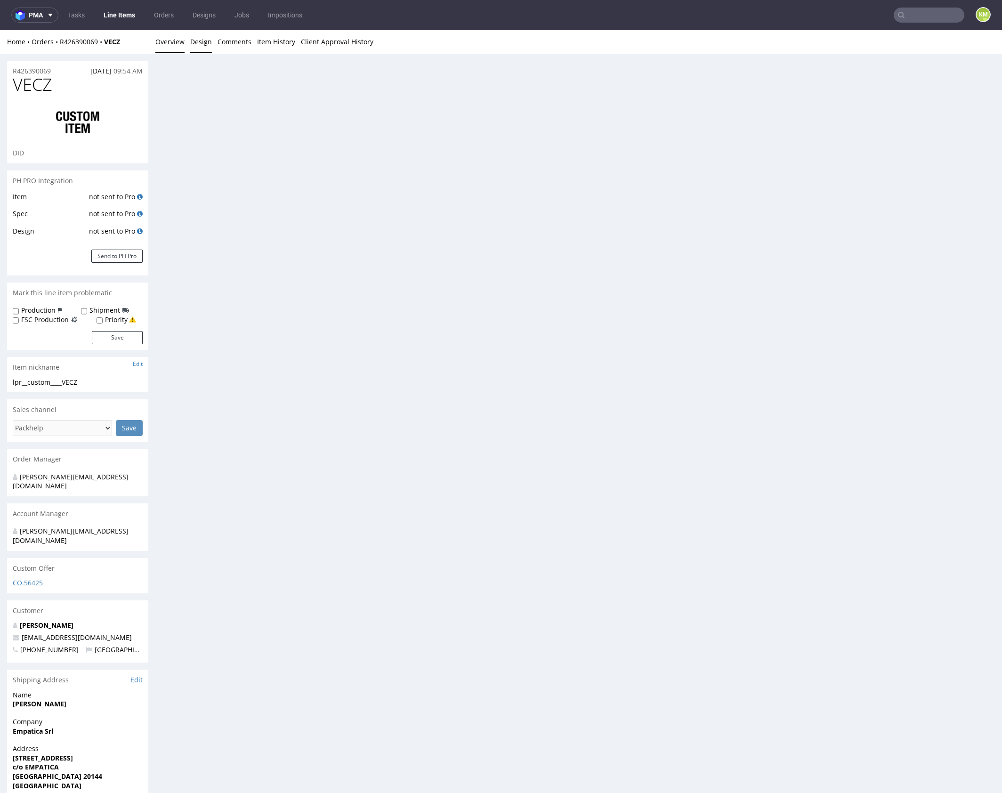
click at [179, 43] on link "Overview" at bounding box center [169, 41] width 29 height 23
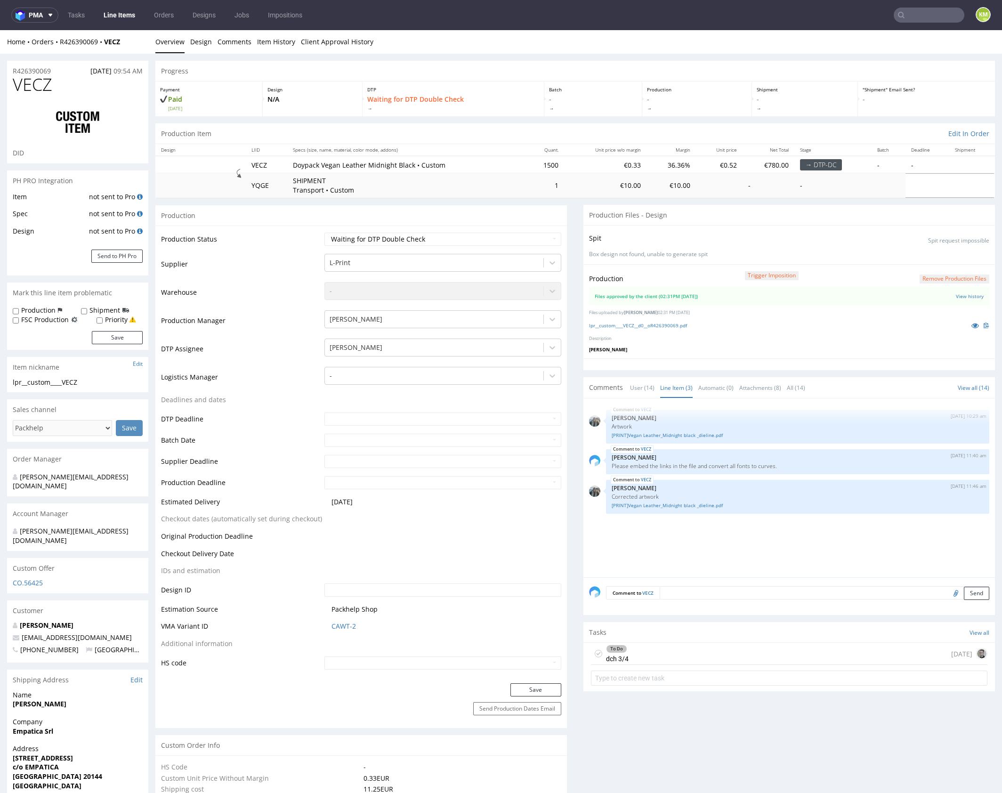
click at [743, 245] on div "Spit Spit request impossible Box design not found, unable to generate spit" at bounding box center [788, 244] width 411 height 39
click at [747, 548] on div "VECZ 26th Sep 25 | 10:29 am Zeniuk Magdalena Artwork [PRINT]Vegan Leather_Midni…" at bounding box center [792, 490] width 406 height 173
drag, startPoint x: 717, startPoint y: 651, endPoint x: 739, endPoint y: 623, distance: 34.9
click at [717, 651] on div "To Do dch 3/4 today" at bounding box center [789, 654] width 396 height 22
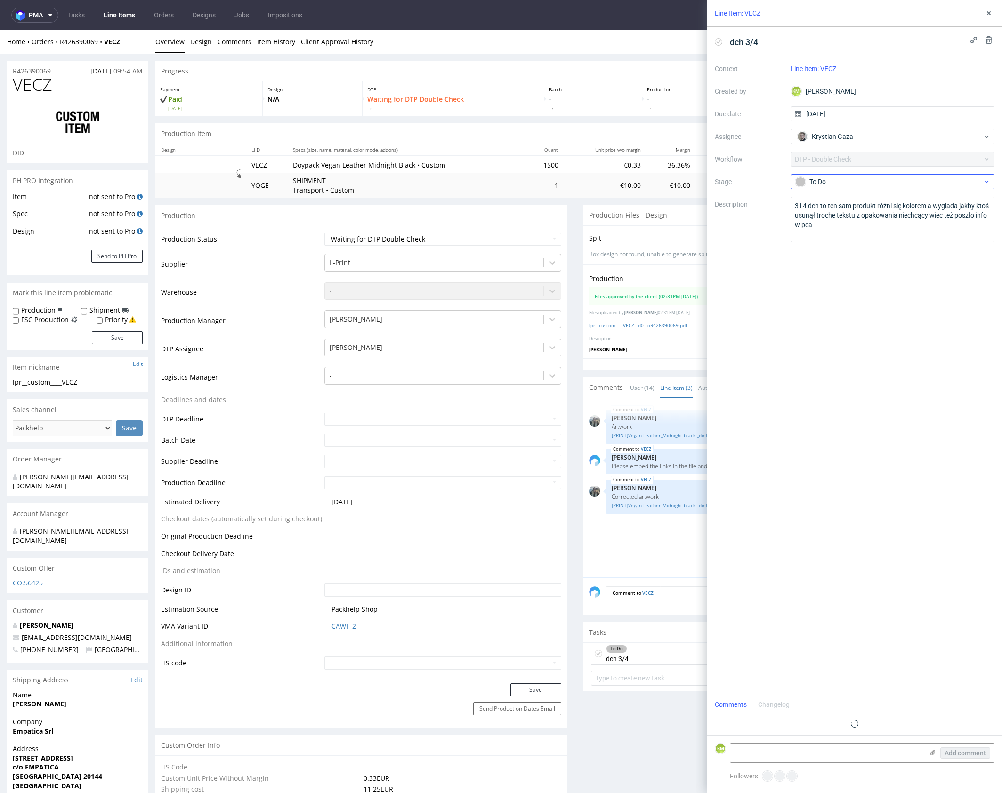
scroll to position [8, 0]
click at [990, 14] on use at bounding box center [989, 13] width 4 height 4
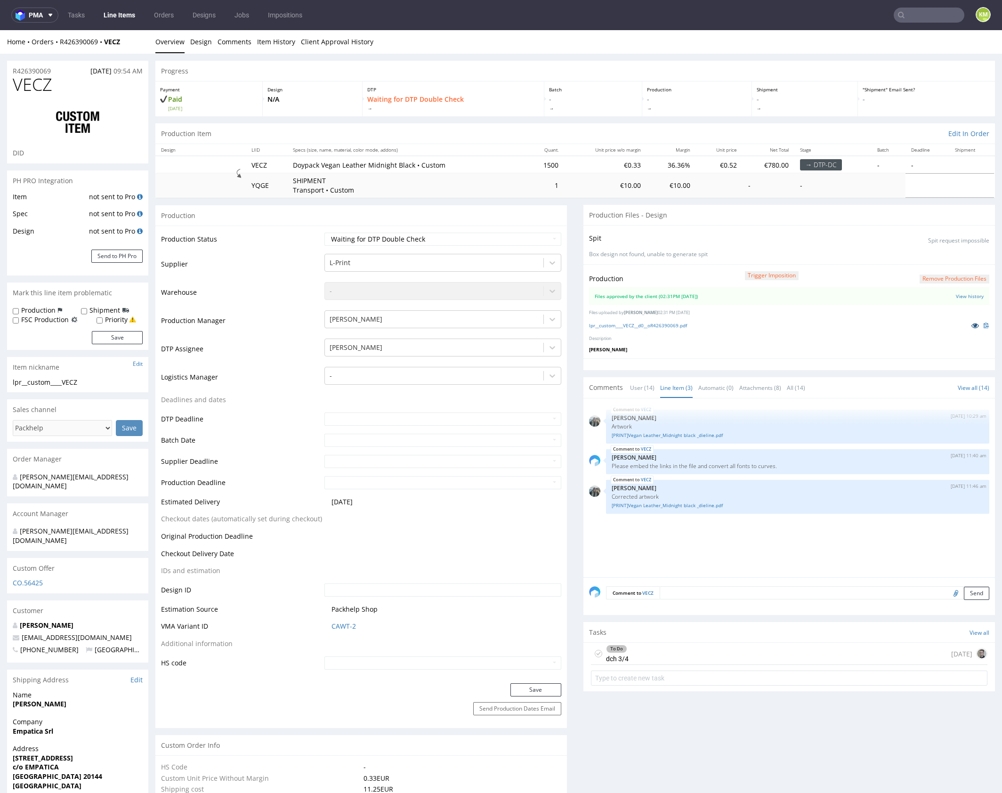
click at [971, 327] on icon at bounding box center [975, 325] width 8 height 7
click at [681, 661] on div "To Do dch 3/4 today" at bounding box center [789, 654] width 396 height 22
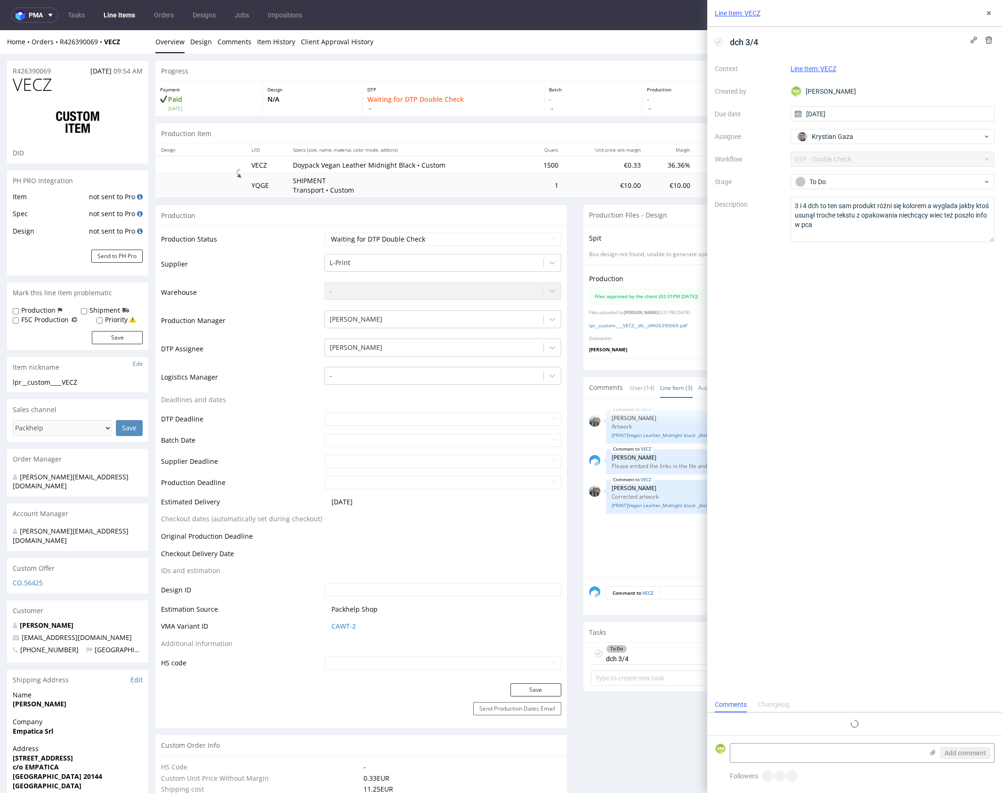
scroll to position [8, 0]
click at [987, 14] on use at bounding box center [989, 13] width 4 height 4
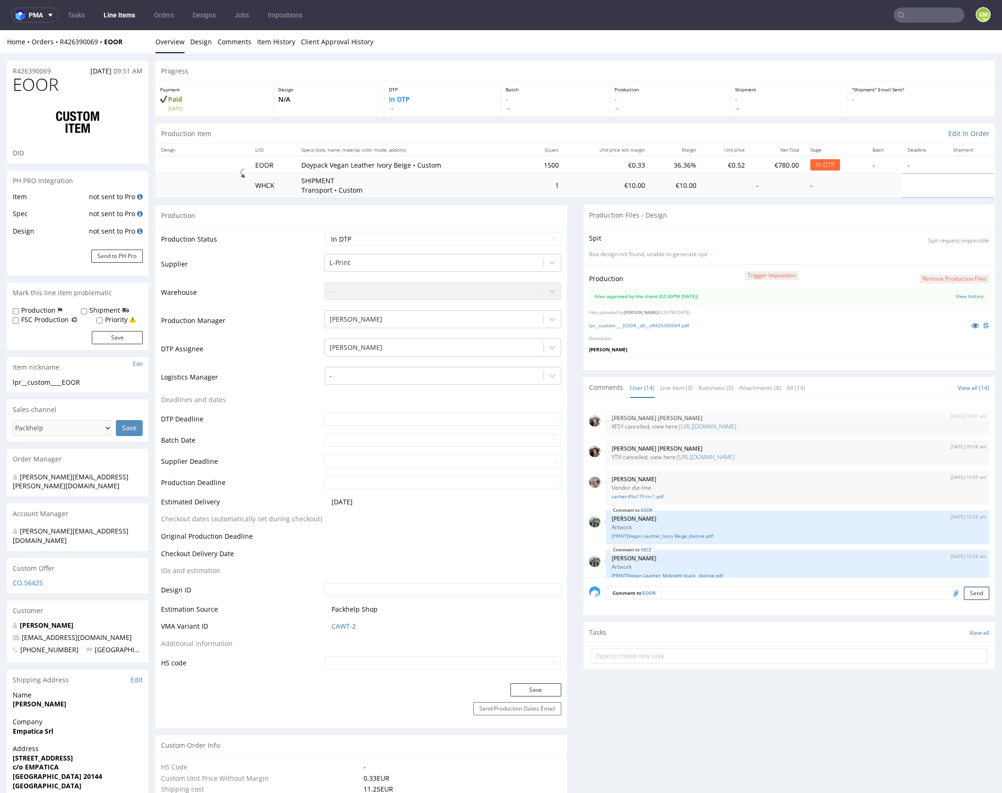
scroll to position [332, 0]
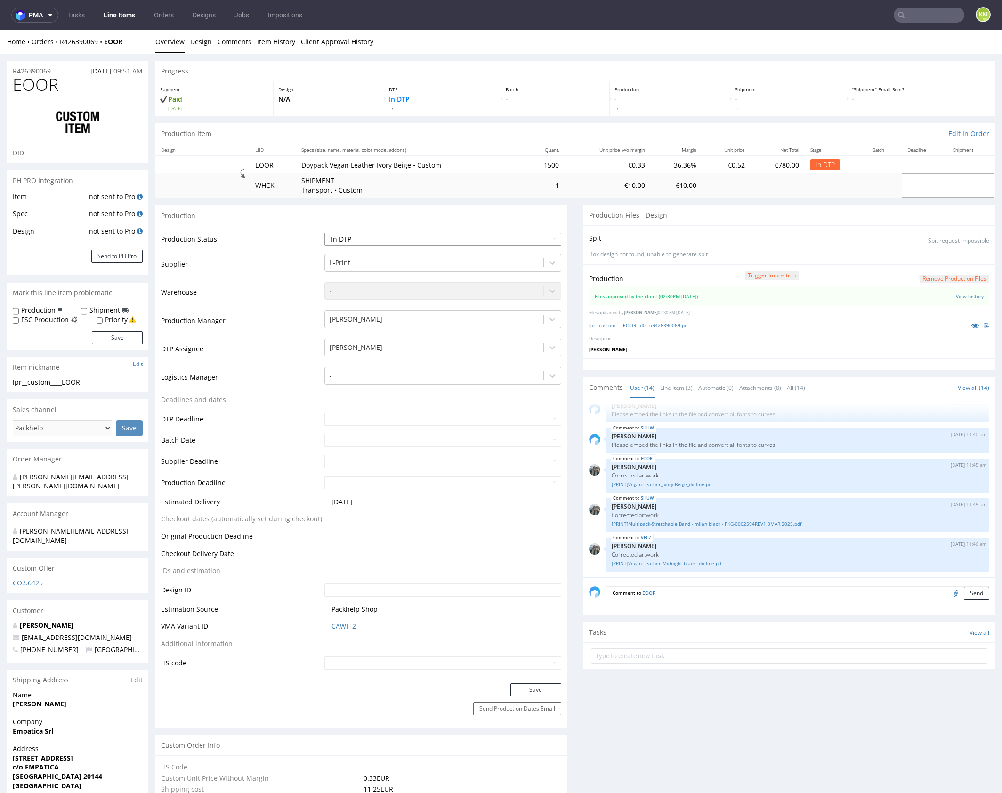
click at [497, 244] on select "Waiting for Artwork Waiting for Diecut Waiting for Mockup Waiting for DTP Waiti…" at bounding box center [442, 239] width 237 height 13
select select "dtp_waiting_for_double_check"
click at [324, 233] on select "Waiting for Artwork Waiting for Diecut Waiting for Mockup Waiting for DTP Waiti…" at bounding box center [442, 239] width 237 height 13
click at [538, 685] on button "Save" at bounding box center [535, 689] width 51 height 13
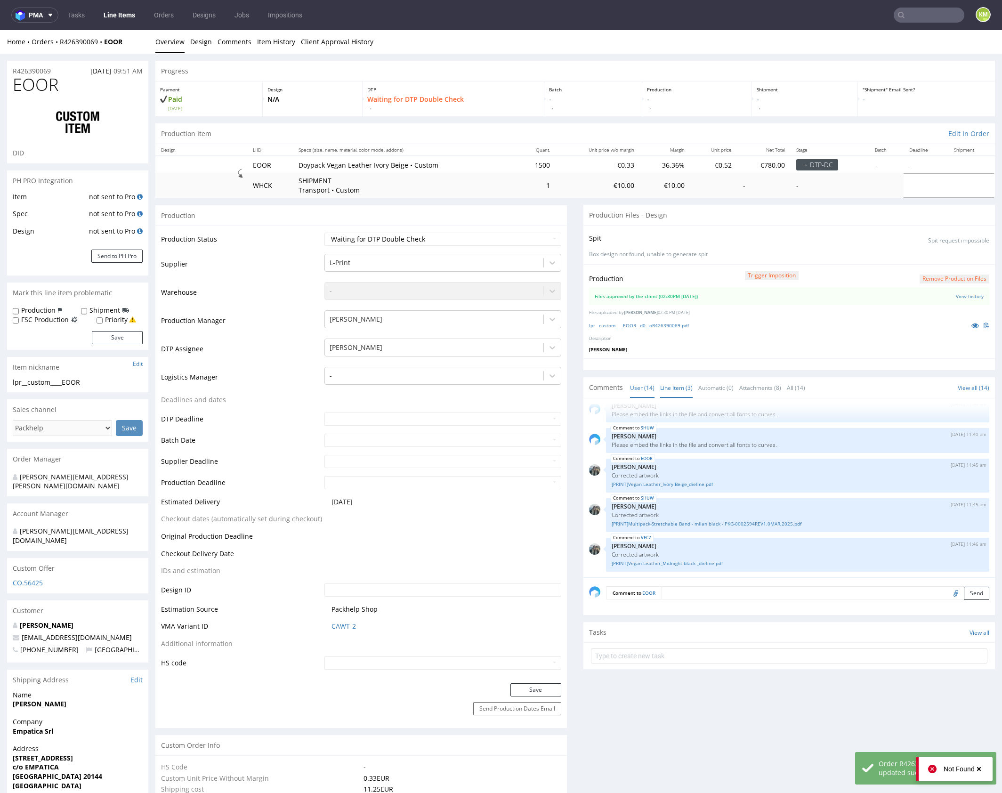
click at [674, 385] on link "Line Item (3)" at bounding box center [676, 388] width 32 height 20
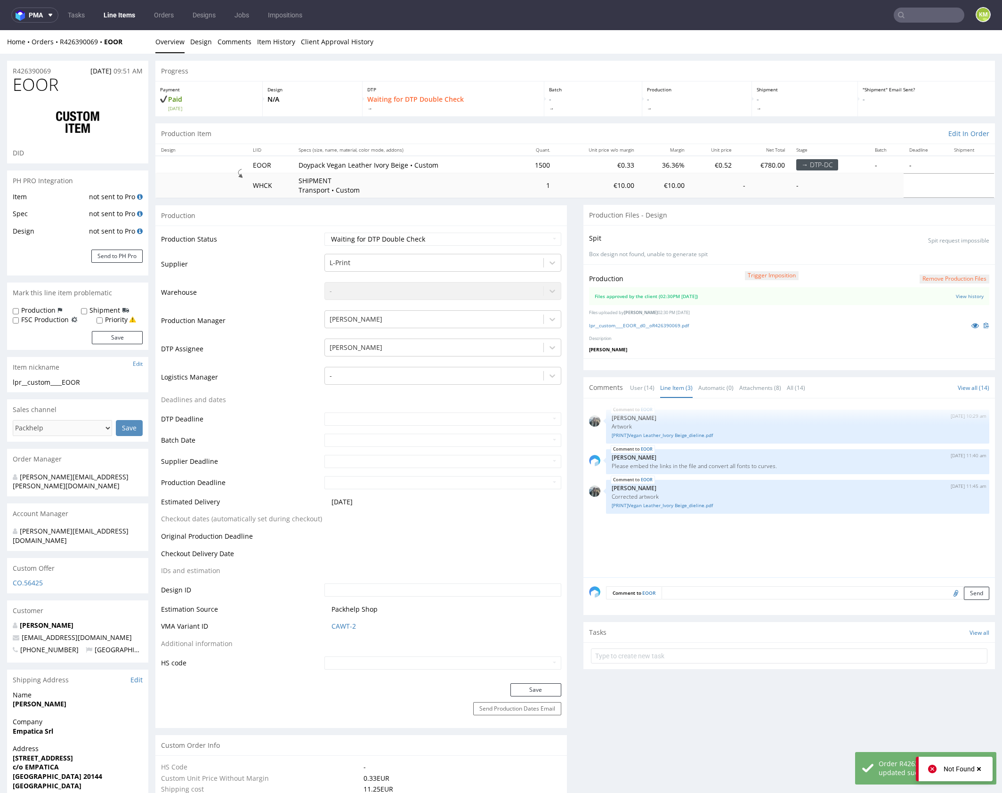
click at [689, 524] on div "EOOR [DATE] 10:29 am [PERSON_NAME] Artwork [PRINT]Vegan Leather_Ivory Beige_die…" at bounding box center [792, 490] width 406 height 173
click at [690, 436] on link "[PRINT]Vegan Leather_Ivory Beige_dieline.pdf" at bounding box center [798, 435] width 372 height 7
click at [720, 535] on div "EOOR [DATE] 10:29 am [PERSON_NAME] Artwork [PRINT]Vegan Leather_Ivory Beige_die…" at bounding box center [792, 490] width 406 height 173
click at [649, 325] on link "lpr__custom____EOOR__d0__oR426390069.pdf" at bounding box center [639, 325] width 100 height 7
click at [693, 502] on link "[PRINT]Vegan Leather_Ivory Beige_dieline.pdf" at bounding box center [798, 505] width 372 height 7
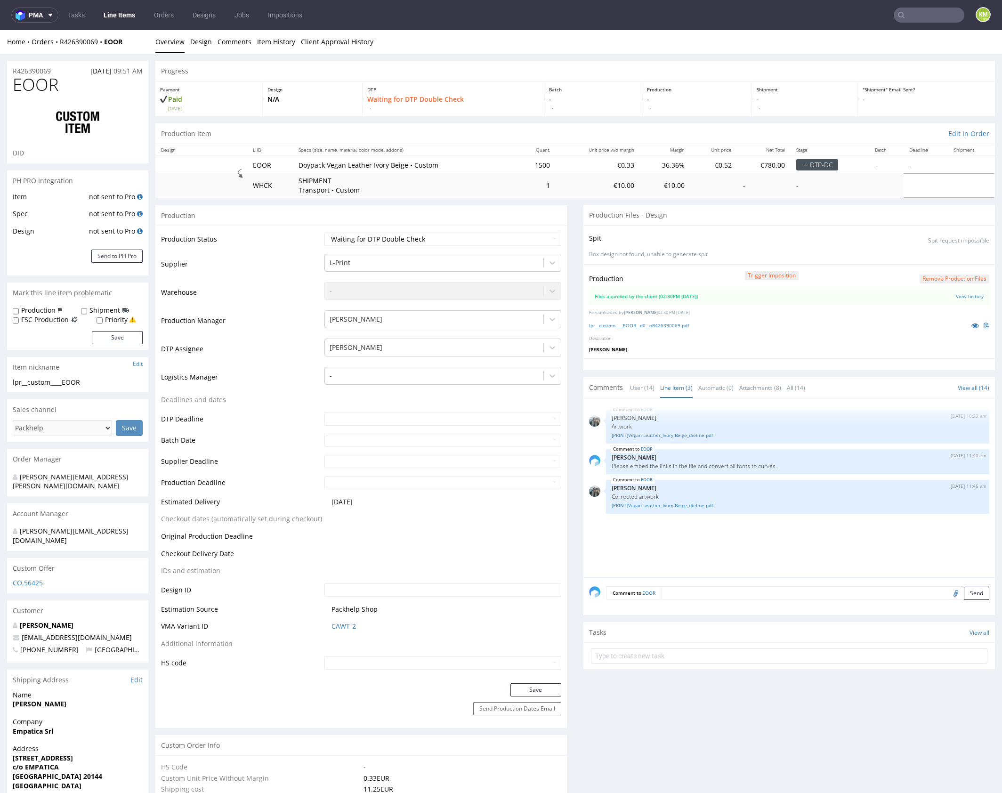
click at [666, 562] on div "EOOR [DATE] 10:29 am [PERSON_NAME] Artwork [PRINT]Vegan Leather_Ivory Beige_die…" at bounding box center [792, 490] width 406 height 173
click at [678, 547] on div "EOOR [DATE] 10:29 am [PERSON_NAME] Artwork [PRINT]Vegan Leather_Ivory Beige_die…" at bounding box center [792, 490] width 406 height 173
click at [680, 544] on div "EOOR [DATE] 10:29 am [PERSON_NAME] Artwork [PRINT]Vegan Leather_Ivory Beige_die…" at bounding box center [792, 490] width 406 height 173
click at [971, 324] on icon at bounding box center [975, 325] width 8 height 7
click at [660, 661] on div at bounding box center [789, 655] width 396 height 15
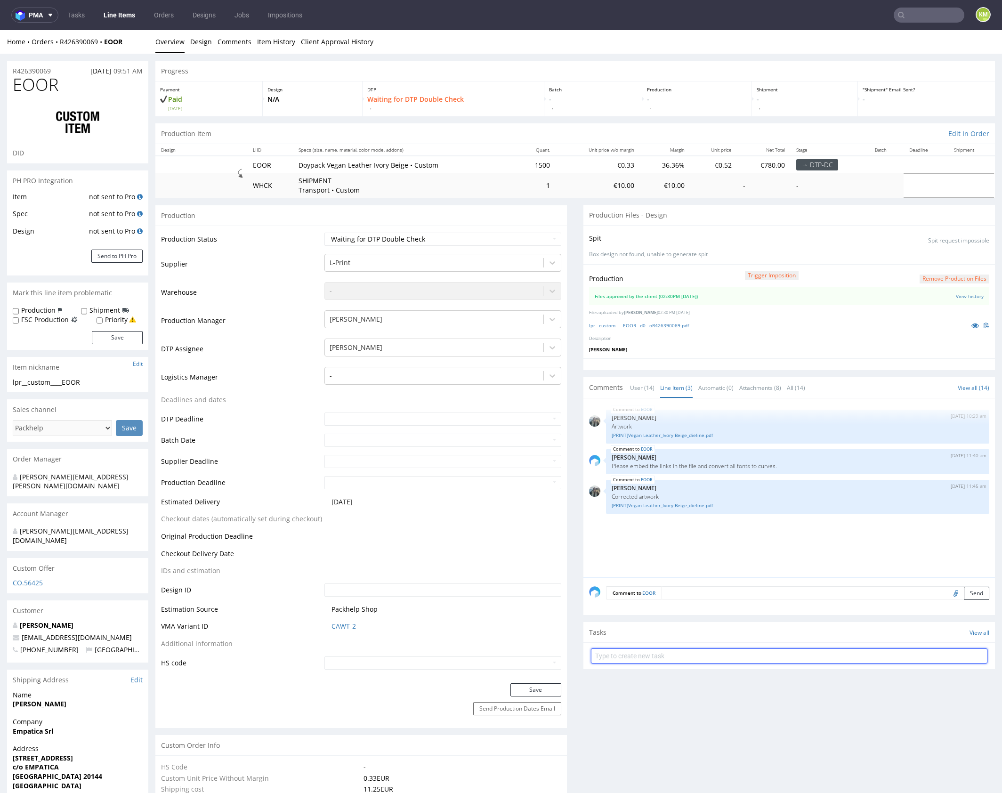
click at [667, 656] on input "text" at bounding box center [789, 655] width 396 height 15
type input "dch 4/4"
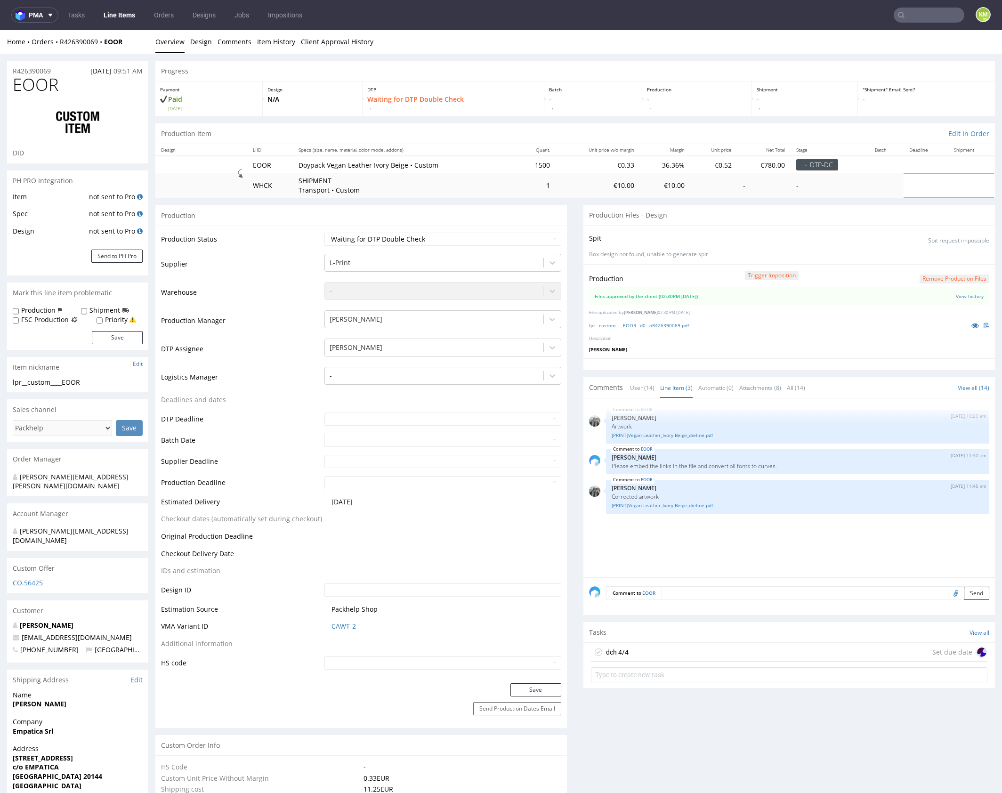
click at [684, 646] on div "dch 4/4 Set due date" at bounding box center [789, 652] width 396 height 19
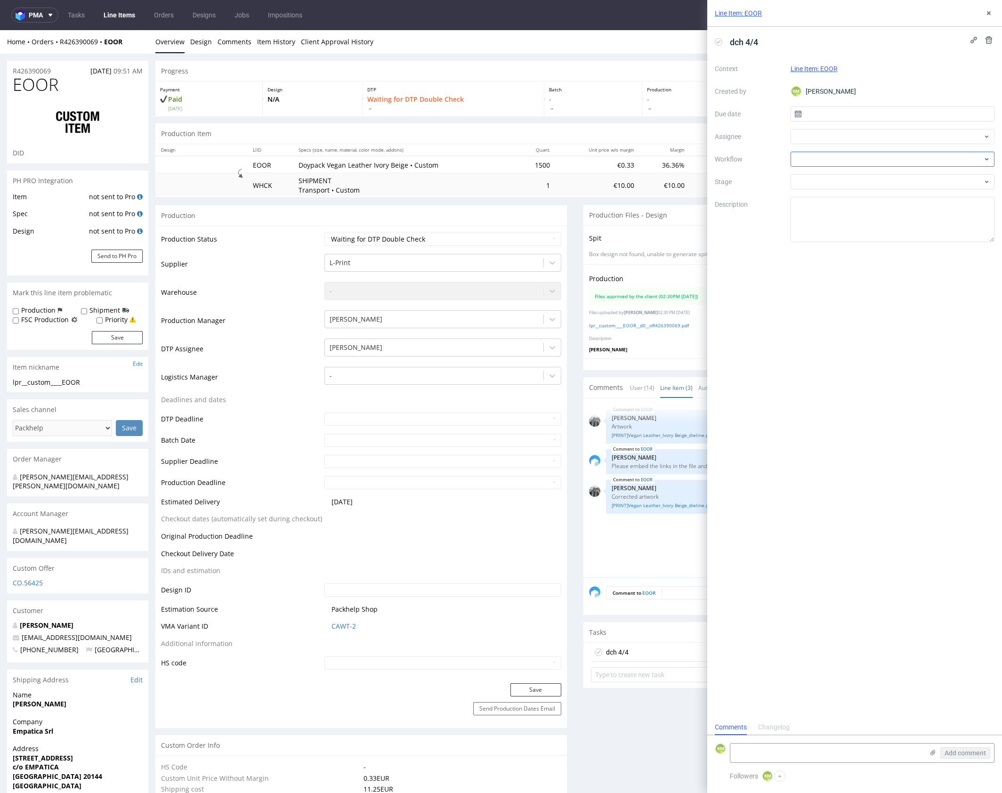
scroll to position [8, 0]
click at [852, 117] on input "text" at bounding box center [892, 113] width 204 height 15
click at [888, 171] on button "1" at bounding box center [892, 176] width 15 height 15
type input "01/10/2025"
click at [853, 140] on div at bounding box center [892, 136] width 204 height 15
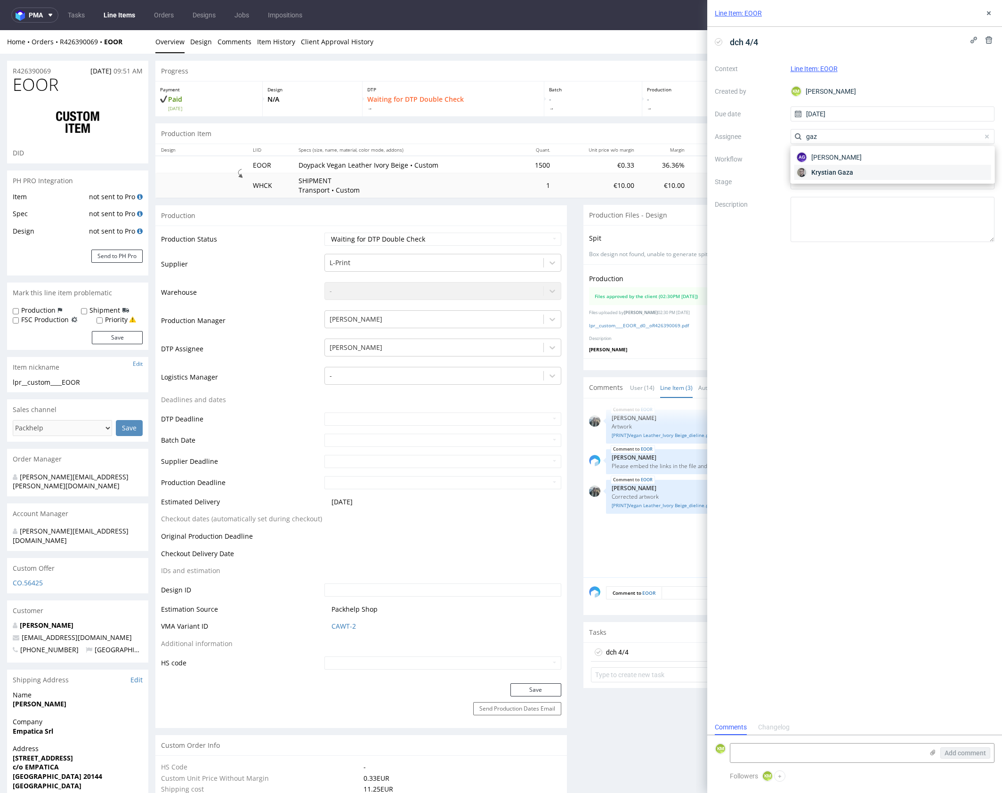
type input "gaz"
click at [839, 170] on span "Krystian Gaza" at bounding box center [832, 172] width 42 height 9
click at [836, 164] on div at bounding box center [892, 159] width 204 height 15
click at [844, 188] on div "DTP - Double Check" at bounding box center [892, 191] width 196 height 17
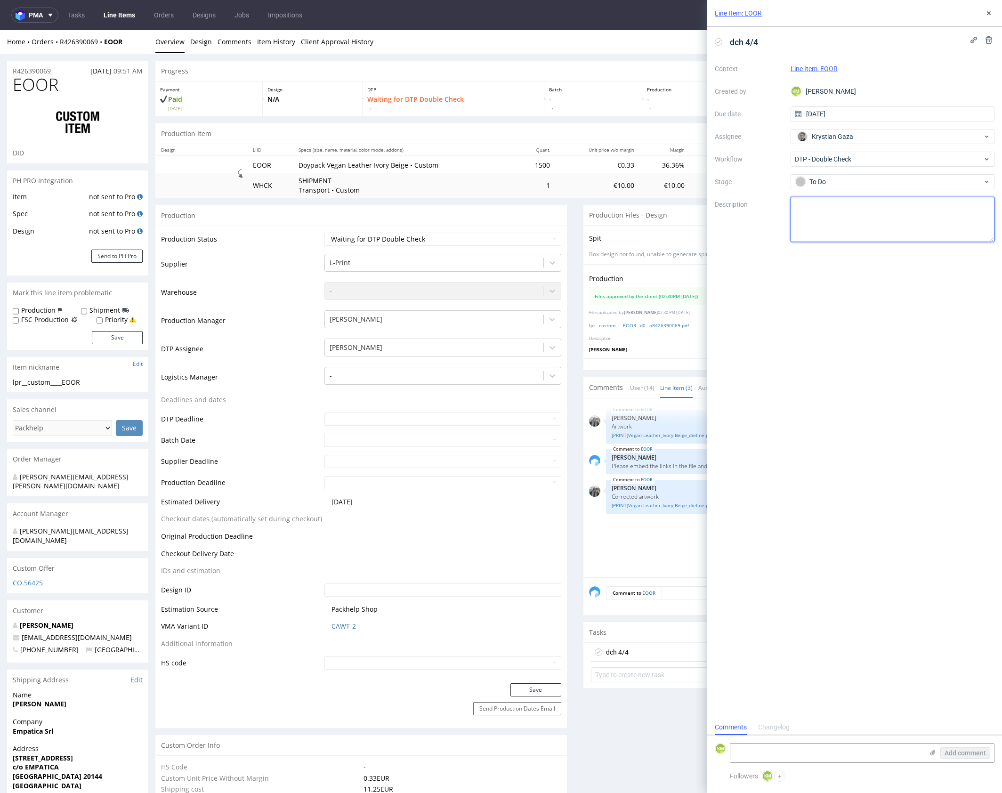
drag, startPoint x: 850, startPoint y: 211, endPoint x: 960, endPoint y: 72, distance: 177.2
click at [850, 210] on textarea at bounding box center [892, 219] width 204 height 45
click at [988, 15] on icon at bounding box center [989, 13] width 8 height 8
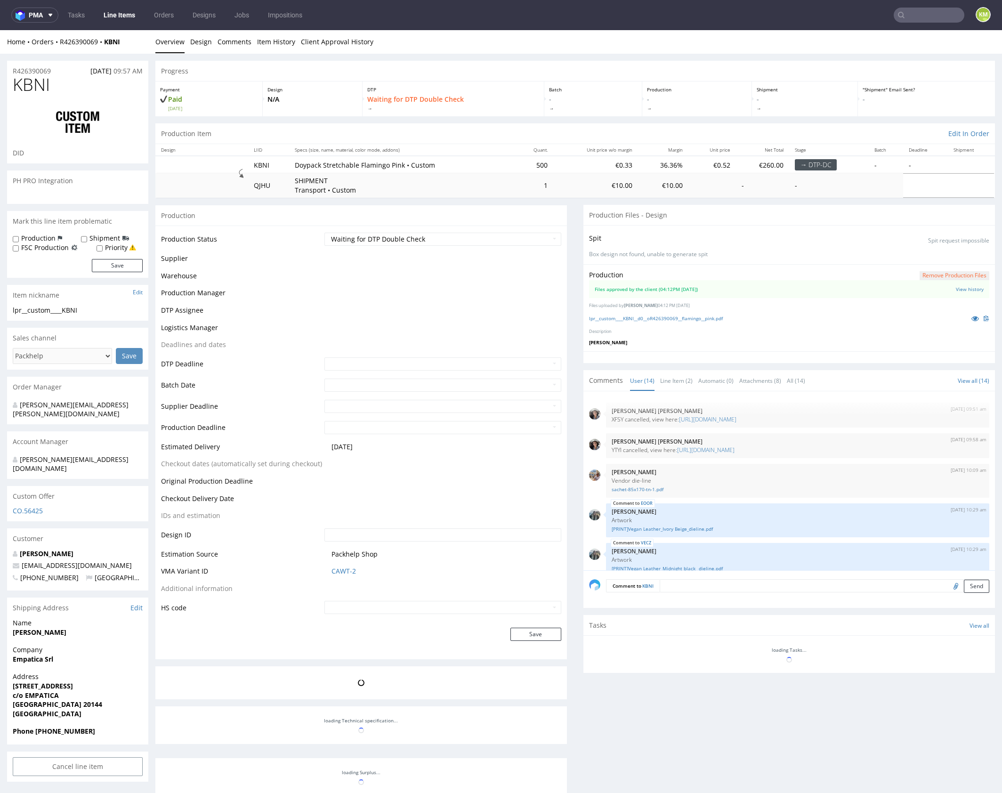
scroll to position [332, 0]
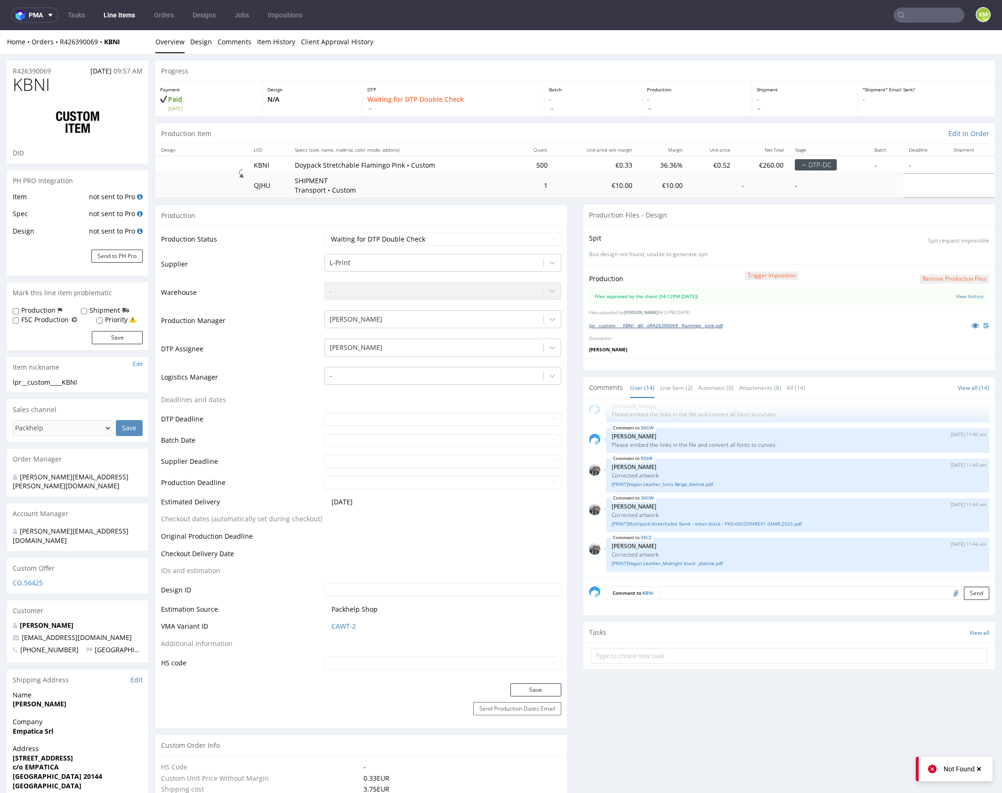
click at [670, 324] on link "lpr__custom____KBNI__d0__oR426390069__flamingo__pink.pdf" at bounding box center [656, 325] width 134 height 7
click at [671, 386] on link "Line Item (2)" at bounding box center [676, 388] width 32 height 20
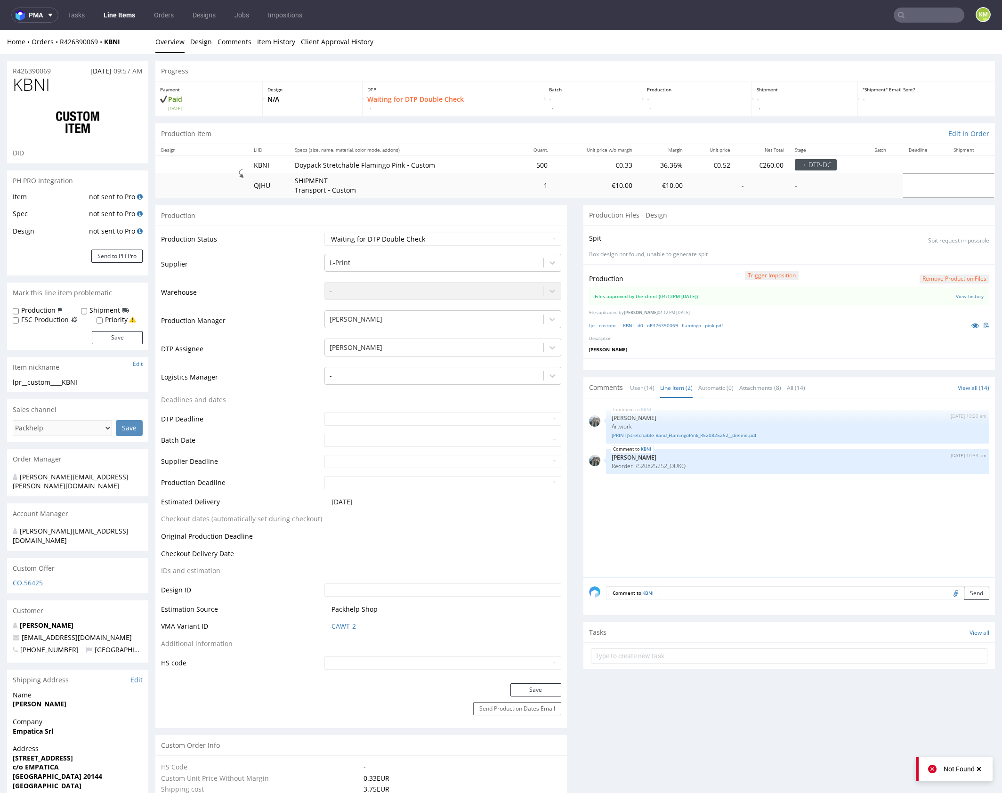
click at [713, 492] on div "KBNI 26th Sep 25 | 10:29 am Zeniuk Magdalena Artwork [PRINT]Stretchable Band_Fl…" at bounding box center [792, 490] width 406 height 173
click at [685, 520] on div "KBNI 26th Sep 25 | 10:29 am Zeniuk Magdalena Artwork [PRINT]Stretchable Band_Fl…" at bounding box center [792, 490] width 406 height 173
click at [703, 520] on div "KBNI 26th Sep 25 | 10:29 am Zeniuk Magdalena Artwork [PRINT]Stretchable Band_Fl…" at bounding box center [792, 490] width 406 height 173
click at [703, 524] on div "KBNI 26th Sep 25 | 10:29 am Zeniuk Magdalena Artwork [PRINT]Stretchable Band_Fl…" at bounding box center [792, 490] width 406 height 173
click at [647, 650] on input "text" at bounding box center [789, 655] width 396 height 15
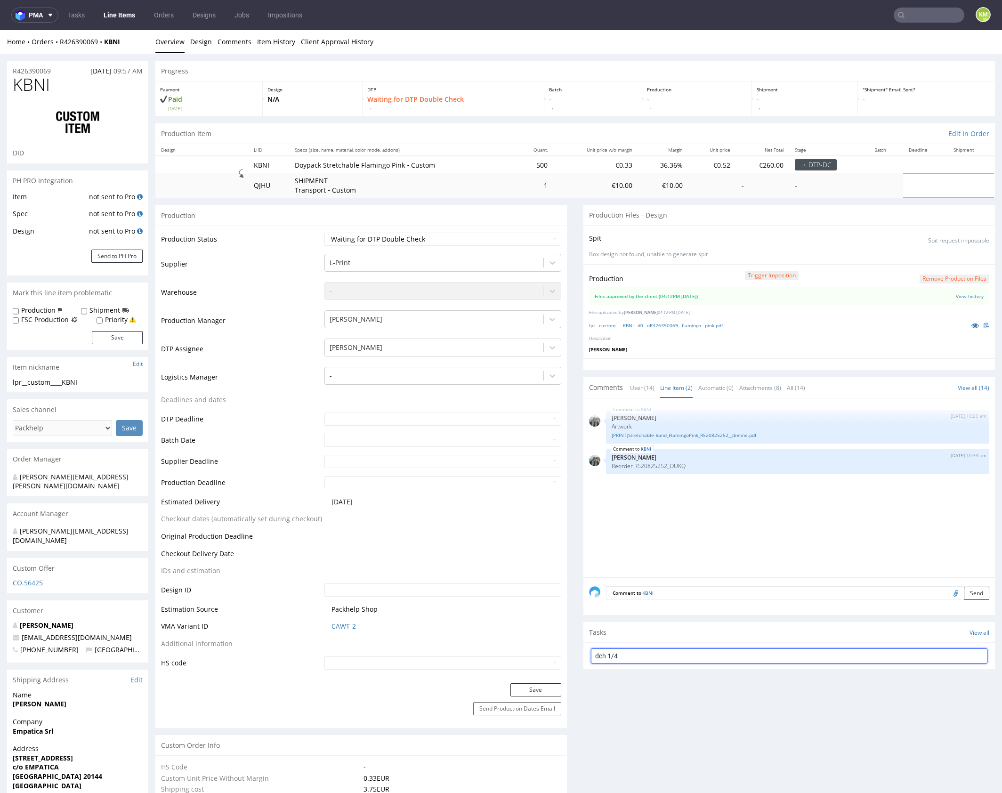
type input "dch 1/4"
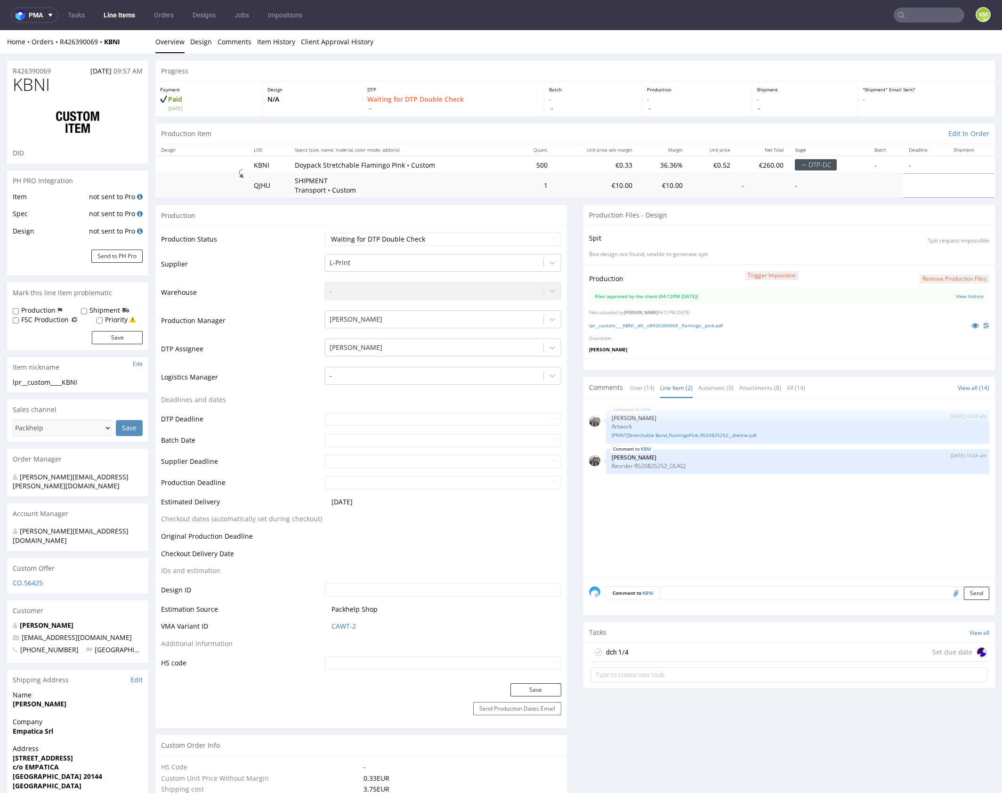
click at [645, 649] on div "dch 1/4 Set due date" at bounding box center [789, 652] width 396 height 19
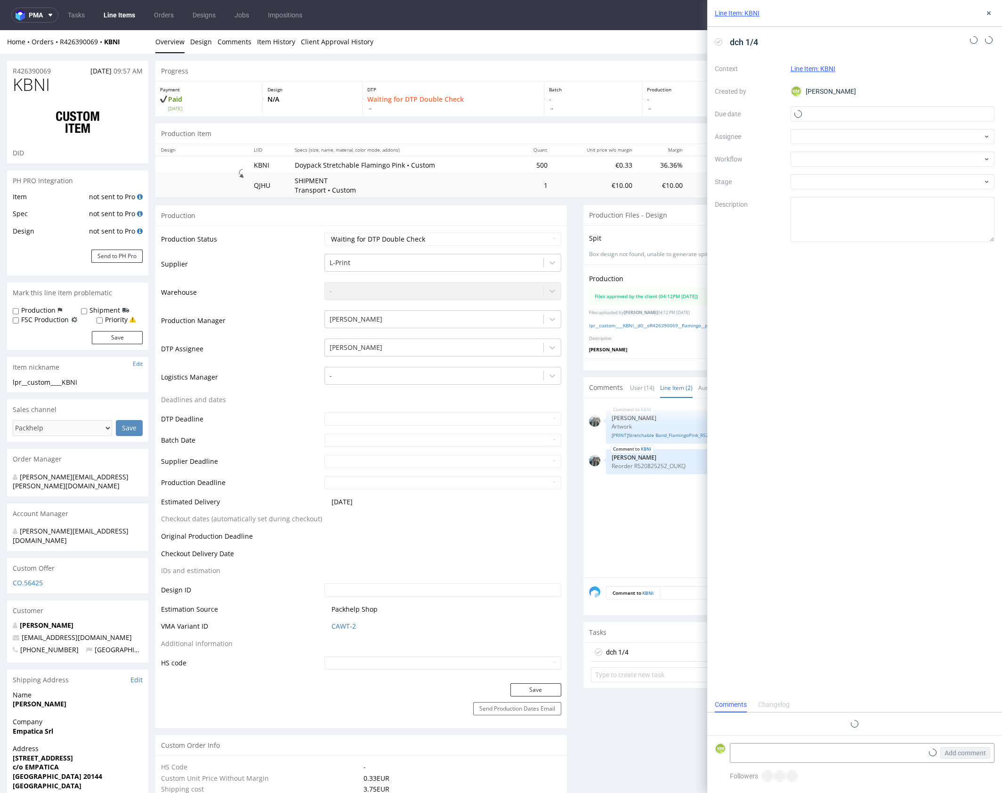
scroll to position [8, 0]
click at [822, 112] on input "text" at bounding box center [892, 113] width 204 height 15
click at [889, 177] on button "1" at bounding box center [892, 176] width 15 height 15
type input "[DATE]"
click at [833, 136] on div at bounding box center [892, 136] width 204 height 15
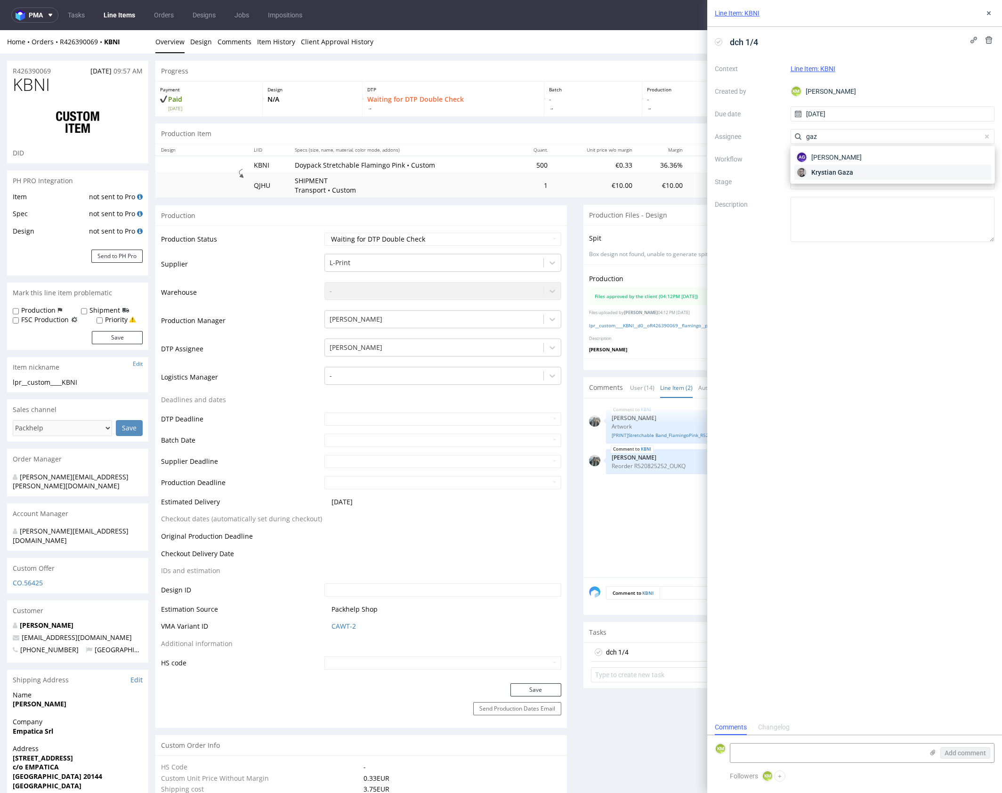
type input "gaz"
click at [834, 170] on span "Krystian Gaza" at bounding box center [832, 172] width 42 height 9
click at [831, 163] on div at bounding box center [892, 159] width 204 height 15
click at [847, 197] on div "DTP - Double Check" at bounding box center [892, 193] width 196 height 17
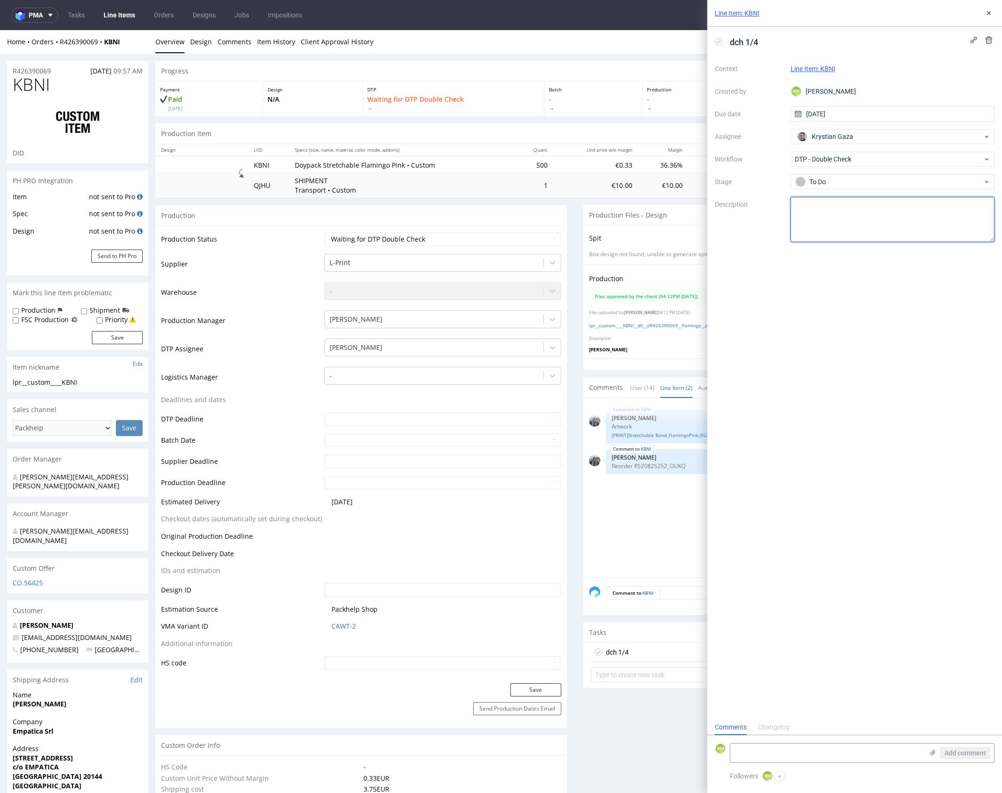
click at [844, 220] on textarea at bounding box center [892, 219] width 204 height 45
click at [991, 16] on icon at bounding box center [989, 13] width 8 height 8
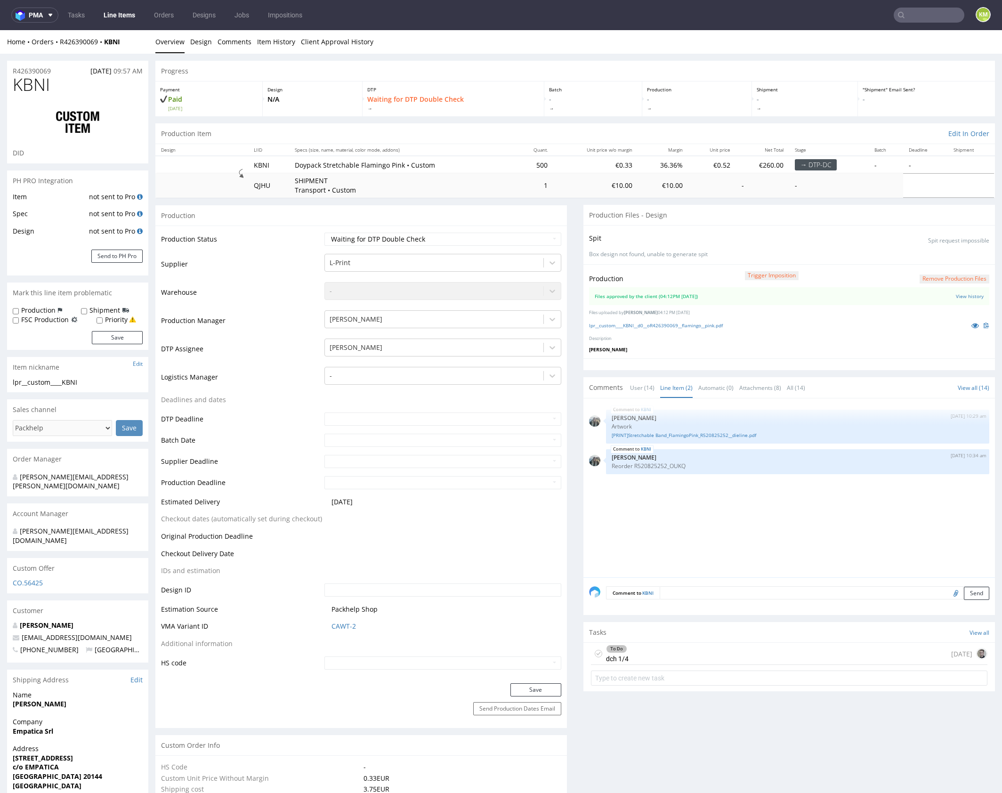
click at [679, 498] on div "KBNI 26th Sep 25 | 10:29 am Zeniuk Magdalena Artwork [PRINT]Stretchable Band_Fl…" at bounding box center [792, 490] width 406 height 173
click at [712, 528] on div "KBNI 26th Sep 25 | 10:29 am Zeniuk Magdalena Artwork [PRINT]Stretchable Band_Fl…" at bounding box center [792, 490] width 406 height 173
click at [707, 525] on div "KBNI 26th Sep 25 | 10:29 am Zeniuk Magdalena Artwork [PRINT]Stretchable Band_Fl…" at bounding box center [792, 490] width 406 height 173
click at [701, 433] on link "[PRINT]Stretchable Band_FlamingoPink_R520825252__dieline.pdf" at bounding box center [798, 435] width 372 height 7
click at [709, 521] on div "KBNI 26th Sep 25 | 10:29 am Zeniuk Magdalena Artwork [PRINT]Stretchable Band_Fl…" at bounding box center [792, 490] width 406 height 173
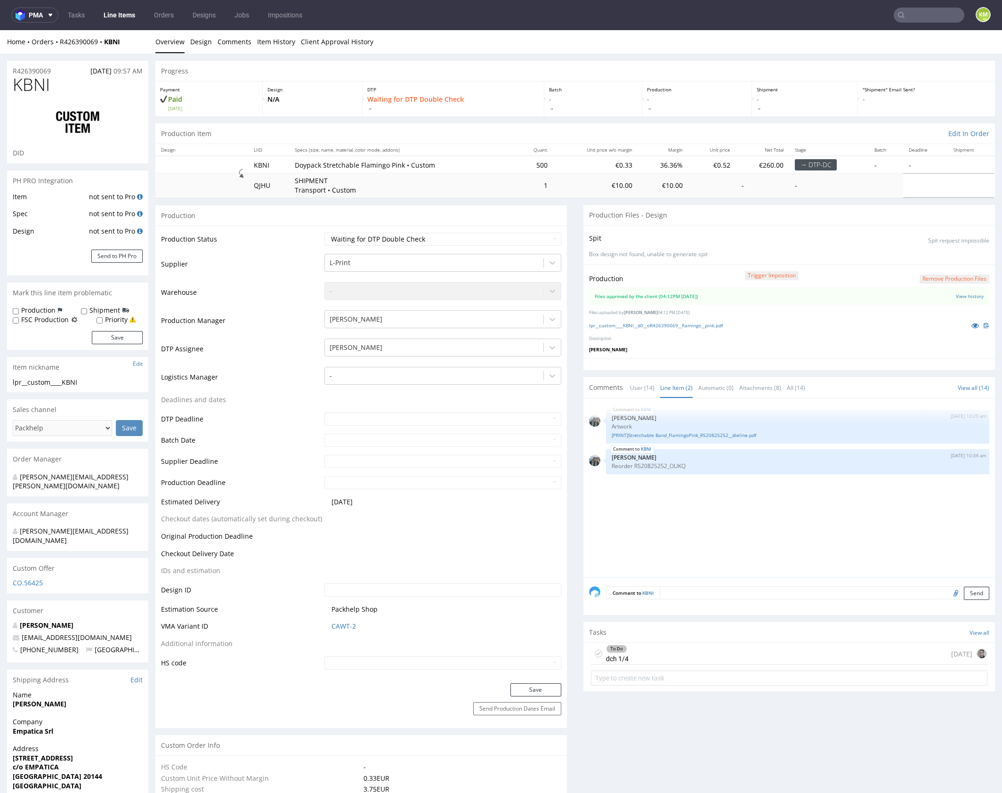
click at [707, 520] on div "KBNI 26th Sep 25 | 10:29 am Zeniuk Magdalena Artwork [PRINT]Stretchable Band_Fl…" at bounding box center [792, 490] width 406 height 173
click at [711, 509] on div "KBNI 26th Sep 25 | 10:29 am Zeniuk Magdalena Artwork [PRINT]Stretchable Band_Fl…" at bounding box center [792, 490] width 406 height 173
click at [736, 538] on div "KBNI 26th Sep 25 | 10:29 am Zeniuk Magdalena Artwork [PRINT]Stretchable Band_Fl…" at bounding box center [792, 490] width 406 height 173
click at [684, 648] on div "To Do dch 1/4 today" at bounding box center [789, 654] width 396 height 22
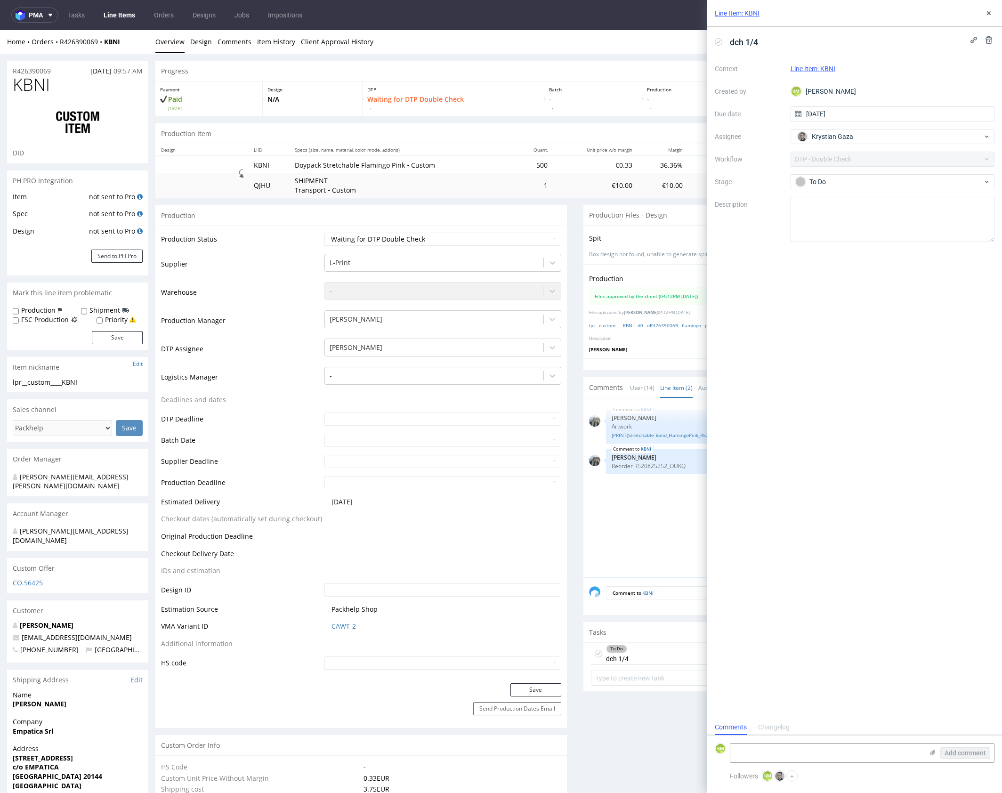
scroll to position [8, 0]
click at [839, 225] on textarea at bounding box center [892, 219] width 204 height 45
type textarea "Wzorowałem"
drag, startPoint x: 989, startPoint y: 14, endPoint x: 980, endPoint y: 21, distance: 11.4
click at [989, 14] on icon at bounding box center [989, 13] width 8 height 8
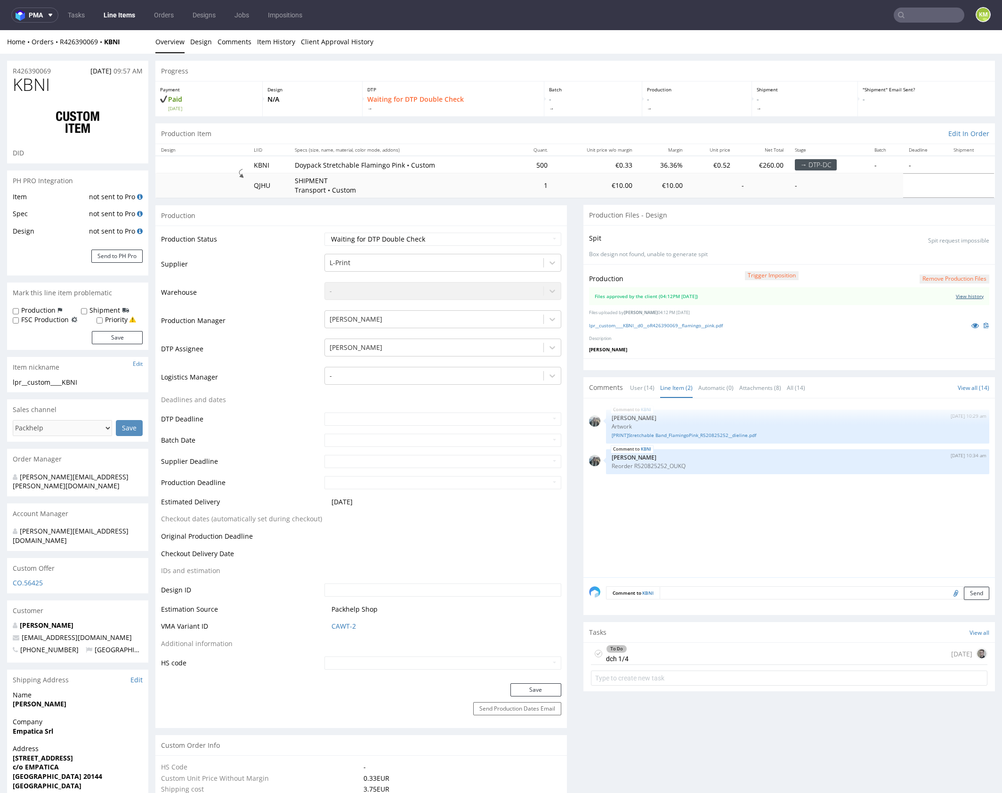
drag, startPoint x: 956, startPoint y: 295, endPoint x: 933, endPoint y: 282, distance: 26.3
click at [956, 294] on link "View history" at bounding box center [970, 296] width 28 height 7
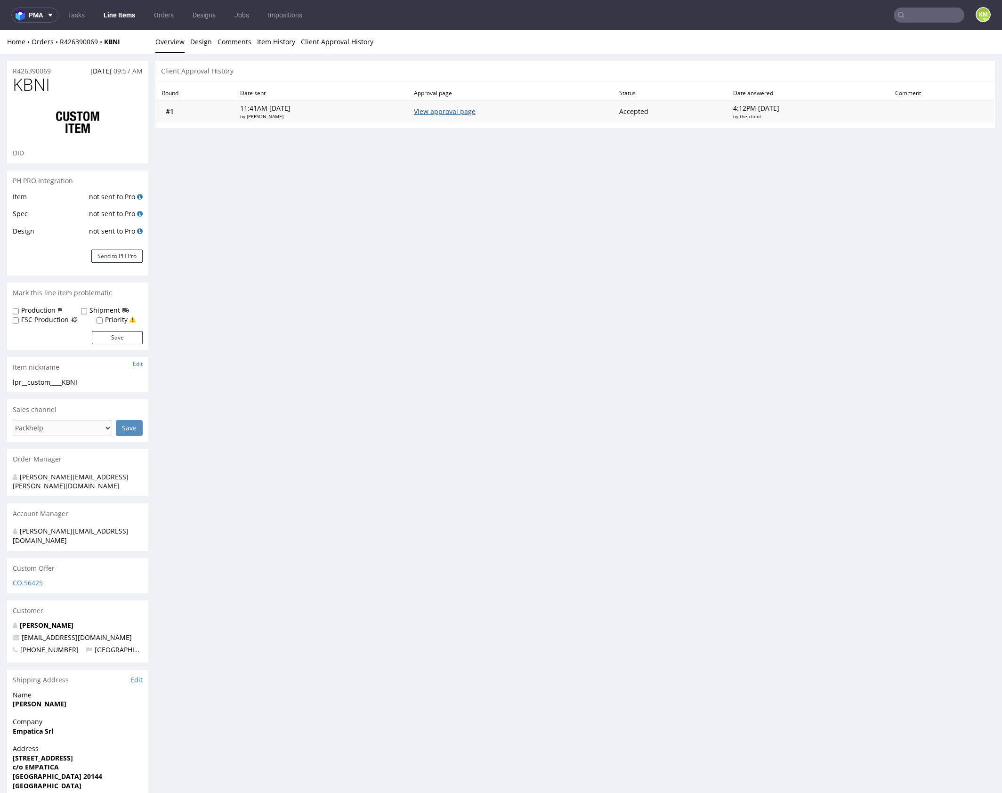
click at [469, 113] on link "View approval page" at bounding box center [445, 111] width 62 height 9
click at [201, 36] on link "Design" at bounding box center [201, 41] width 22 height 23
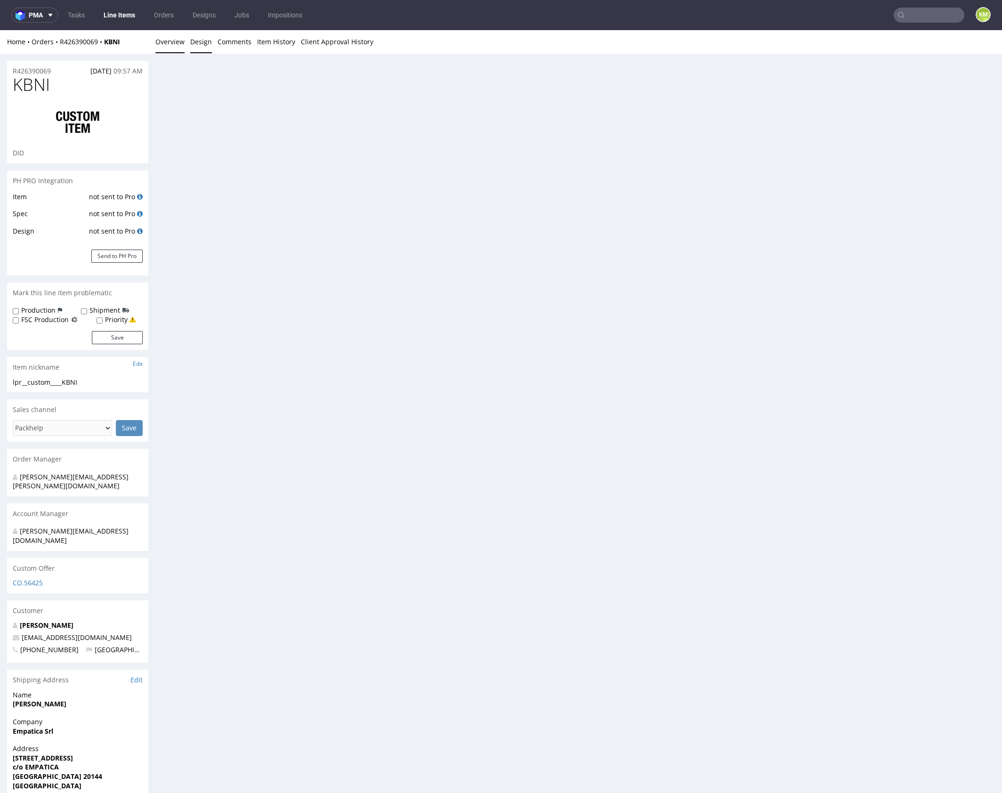
click at [161, 42] on link "Overview" at bounding box center [169, 41] width 29 height 23
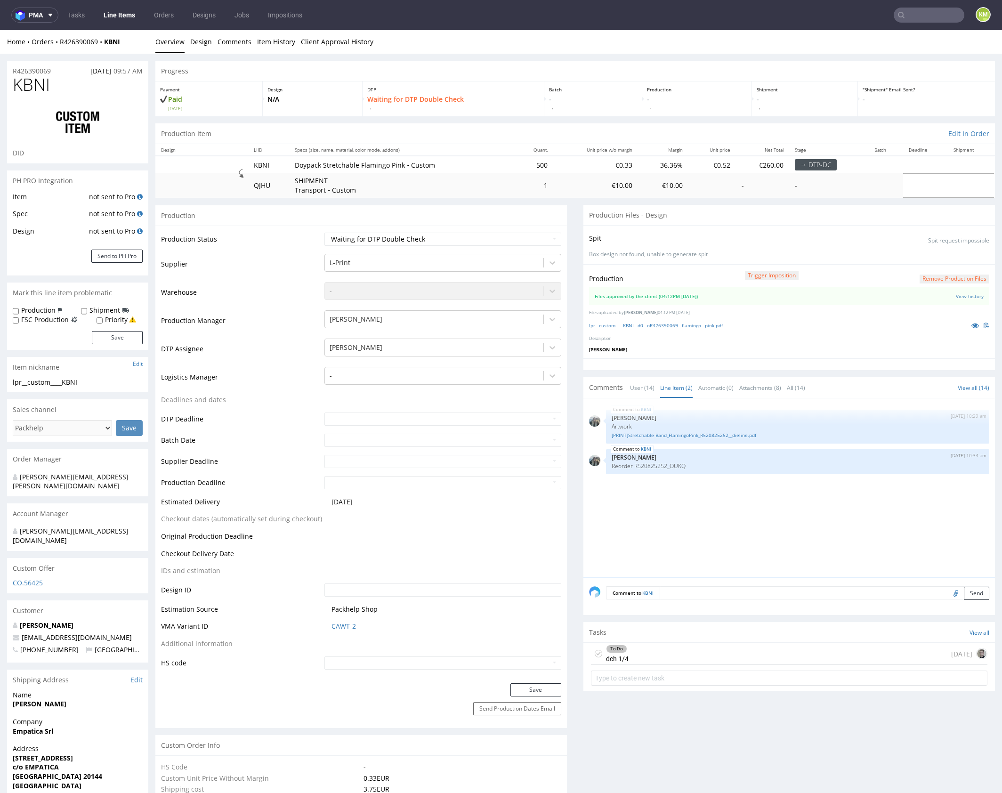
click at [642, 483] on div "KBNI 26th Sep 25 | 10:29 am Zeniuk Magdalena Artwork [PRINT]Stretchable Band_Fl…" at bounding box center [792, 490] width 406 height 173
drag, startPoint x: 693, startPoint y: 651, endPoint x: 707, endPoint y: 652, distance: 13.7
click at [693, 651] on div "To Do dch 1/4 today" at bounding box center [789, 654] width 396 height 22
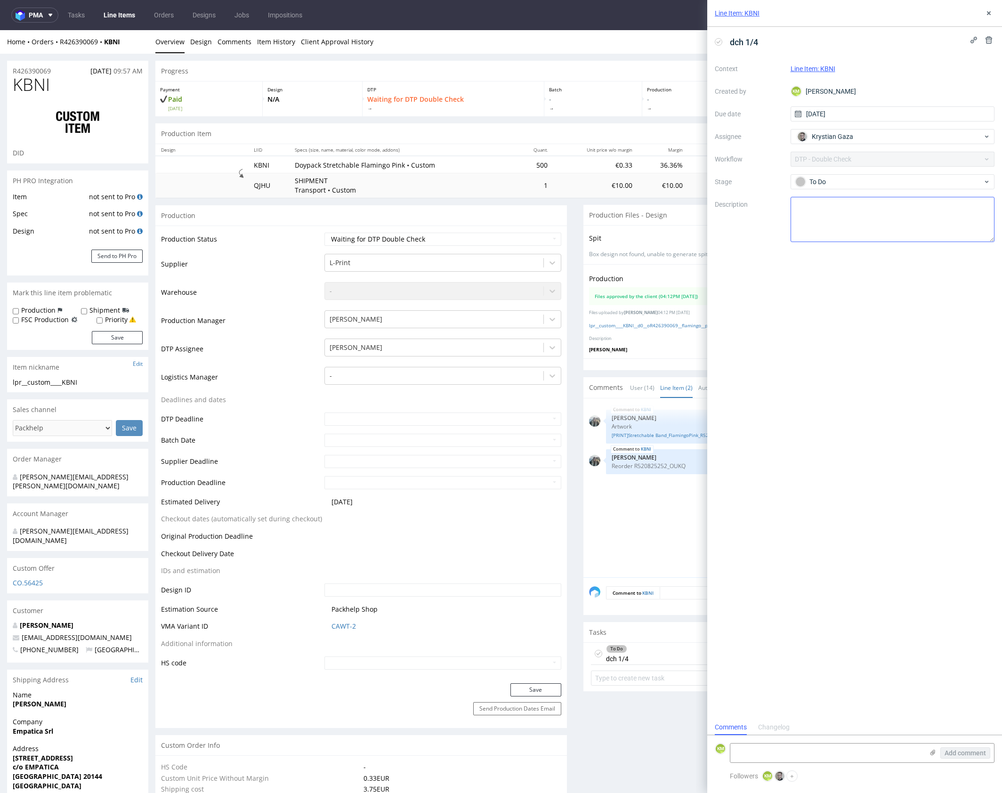
scroll to position [8, 0]
click at [808, 196] on div "Context Line Item: KBNI Created by KM Karol Markowski Due date 01/10/2025 Assig…" at bounding box center [855, 151] width 280 height 181
click at [818, 208] on textarea at bounding box center [892, 219] width 204 height 45
type textarea "w sumie powtórka ale zobaczysz"
click at [987, 14] on icon at bounding box center [989, 13] width 8 height 8
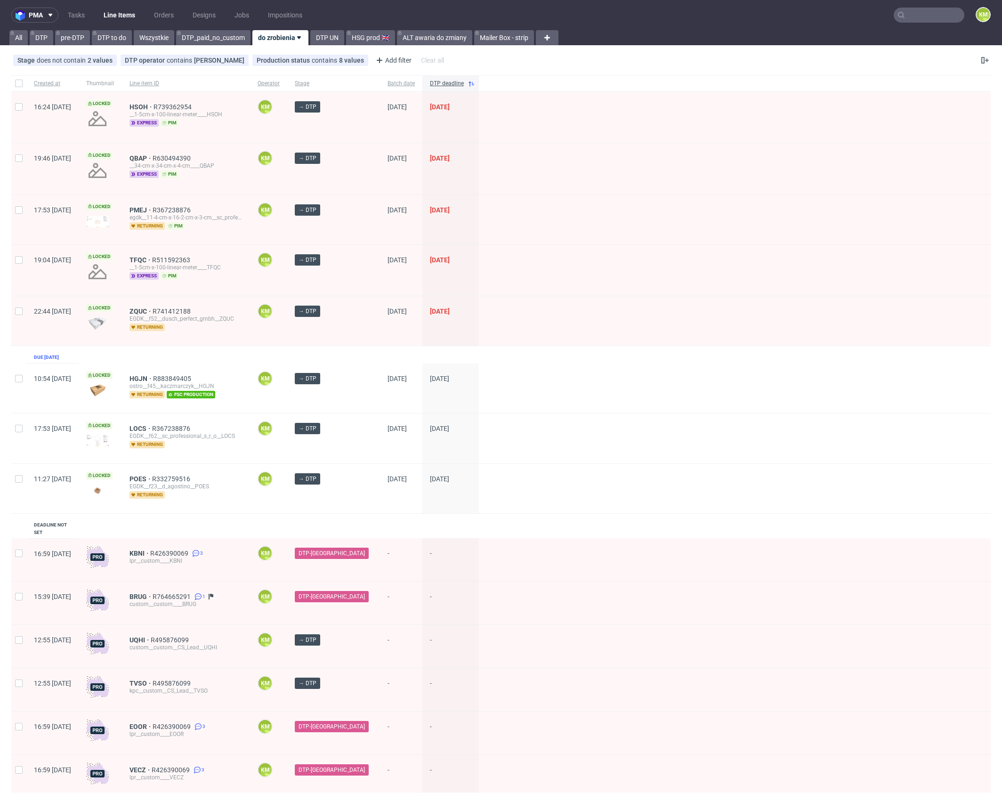
click at [914, 18] on input "text" at bounding box center [929, 15] width 71 height 15
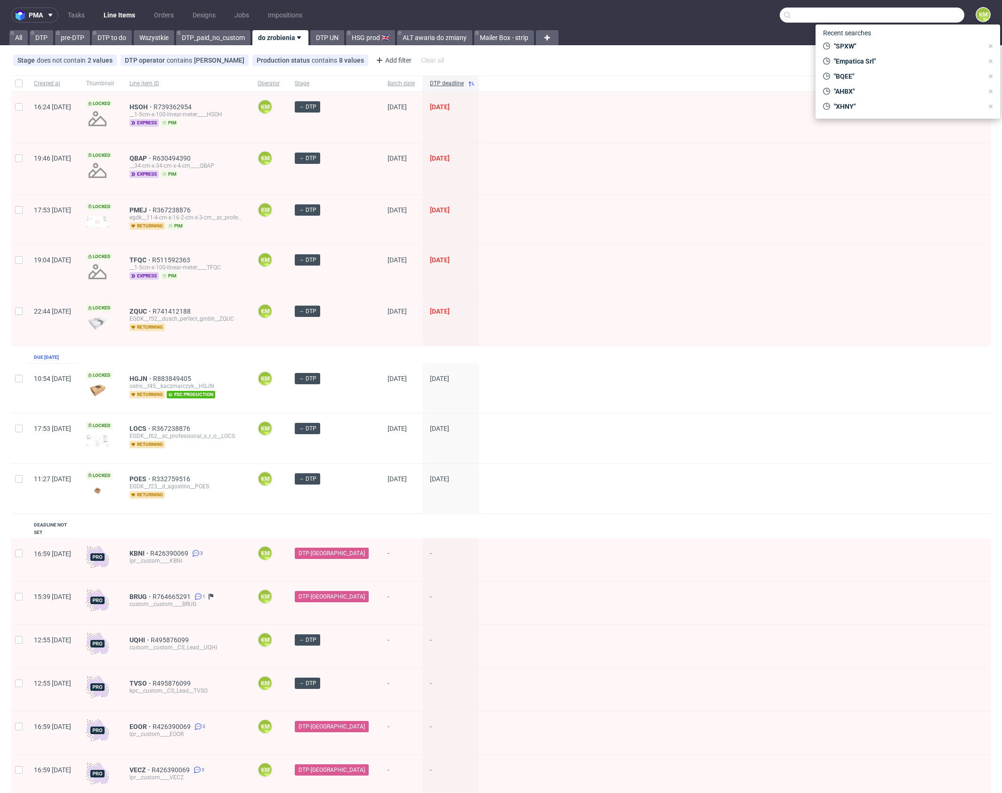
paste input "Empatica Srl"
type input "Empatica Srl"
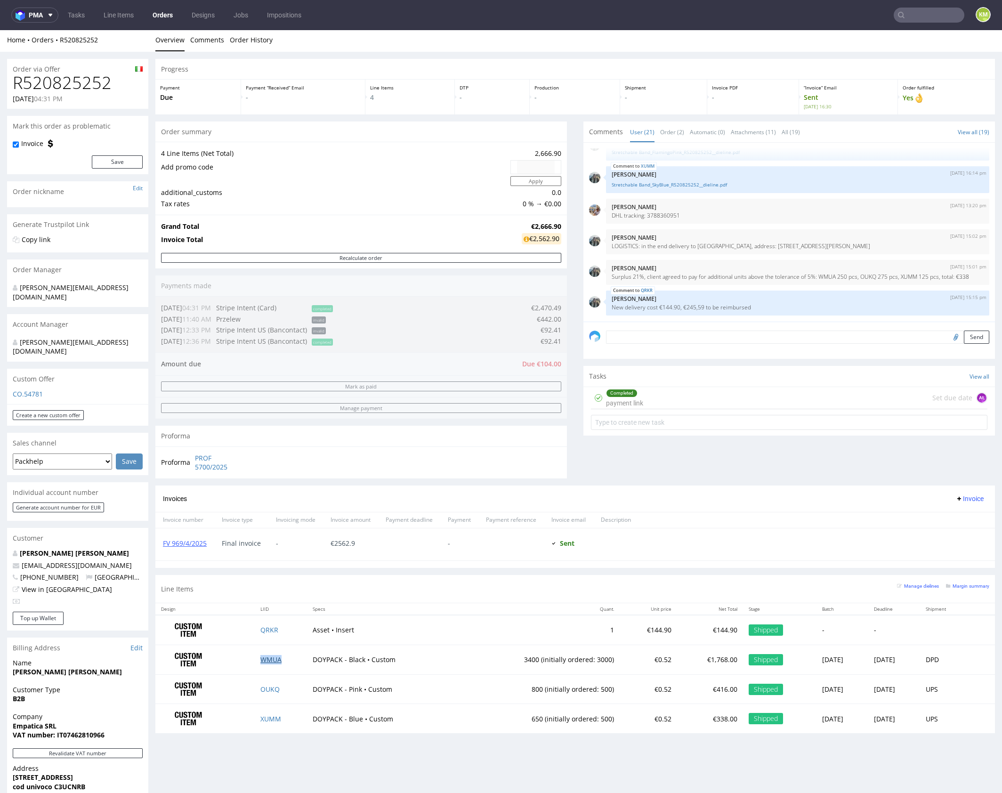
scroll to position [2, 0]
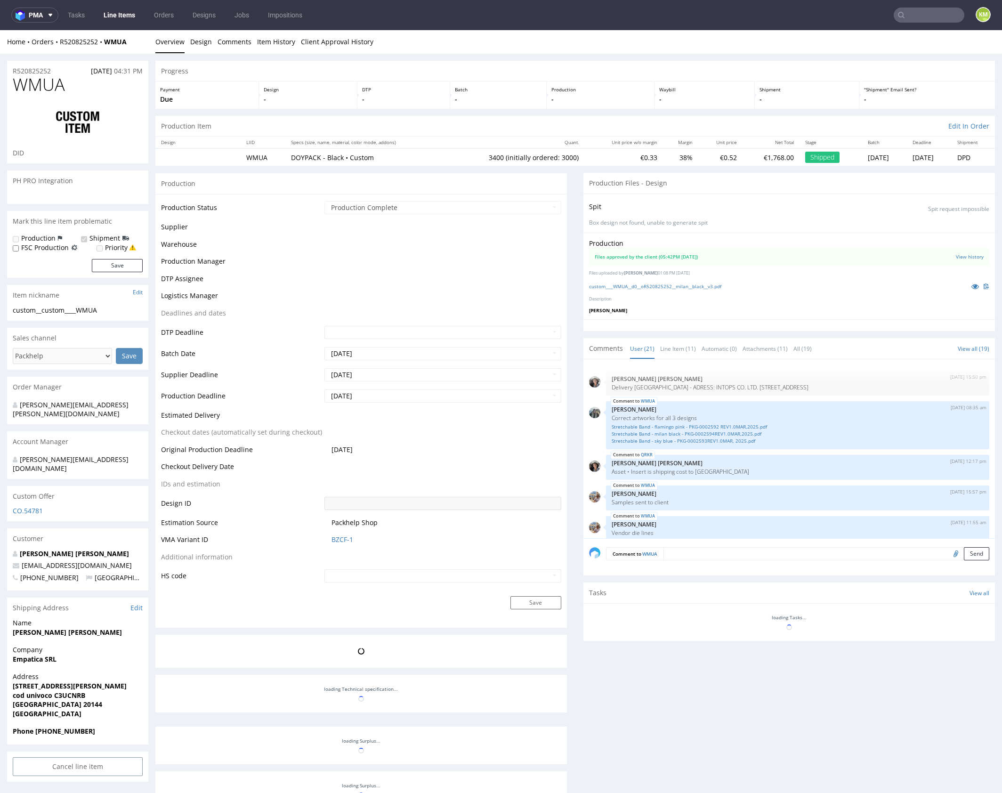
scroll to position [1043, 0]
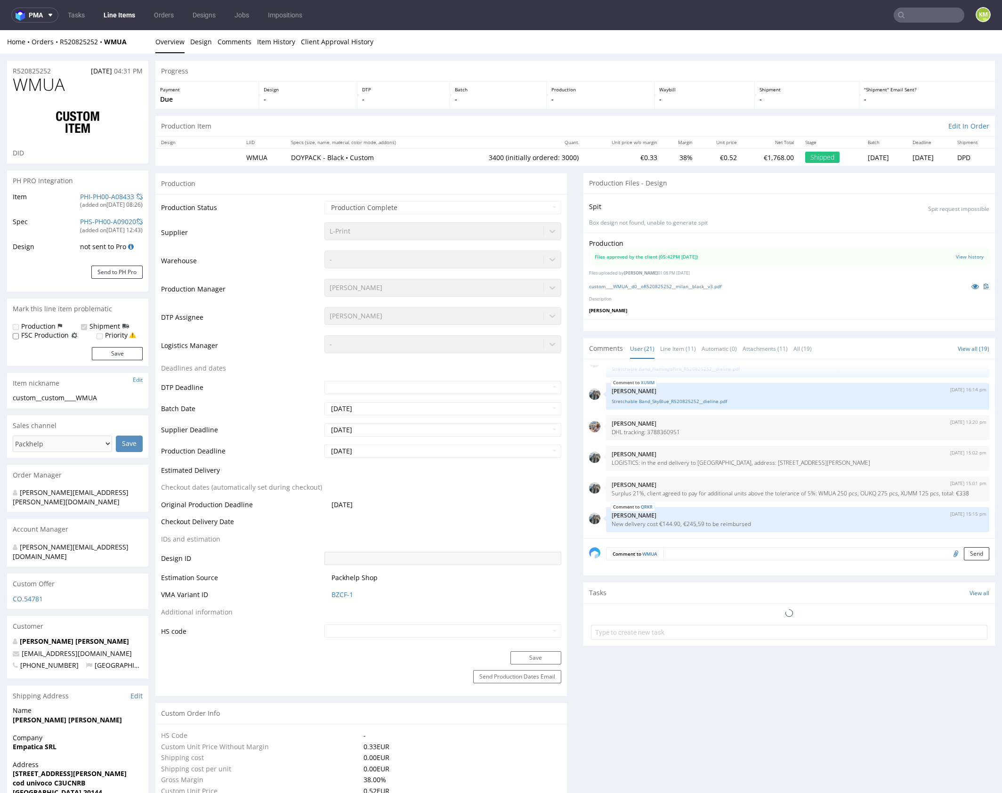
select select "in_progress"
click at [971, 287] on icon at bounding box center [975, 286] width 8 height 7
click at [47, 82] on span "WMUA" at bounding box center [39, 84] width 52 height 19
copy span "WMUA"
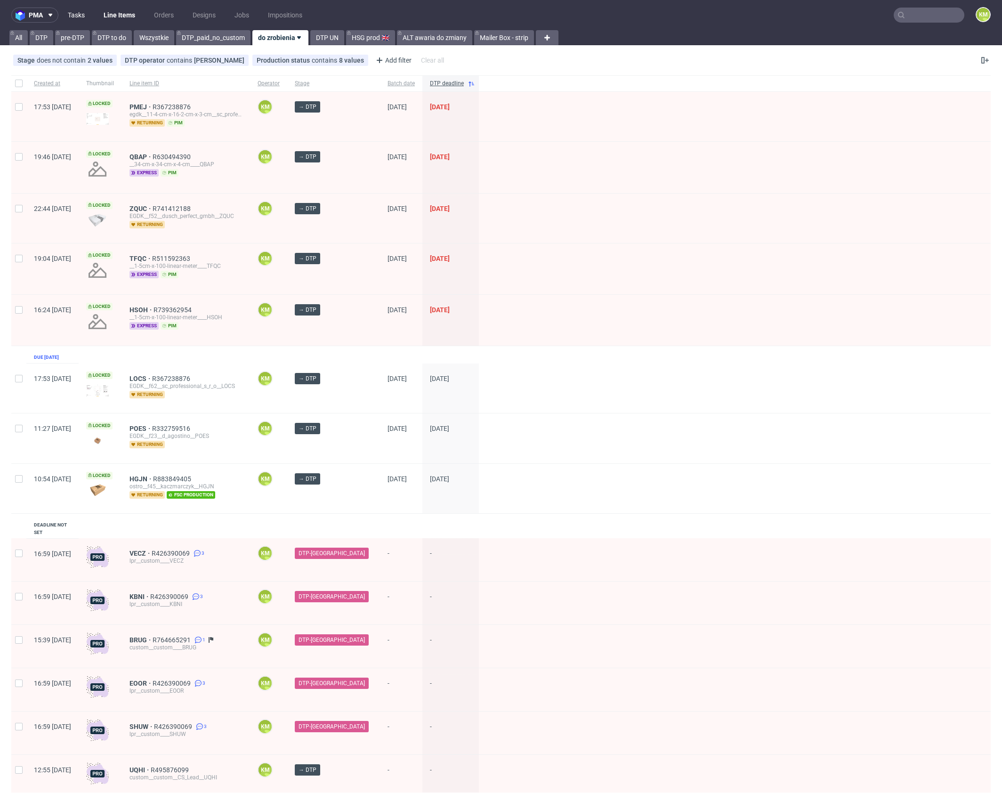
click at [73, 16] on link "Tasks" at bounding box center [76, 15] width 28 height 15
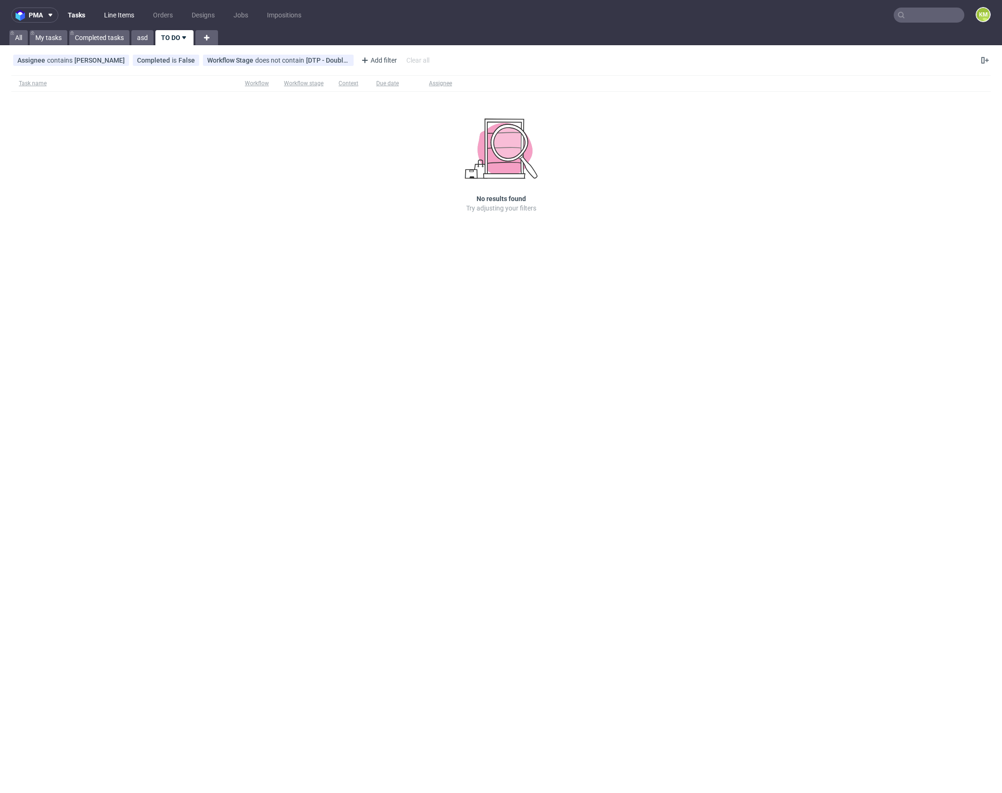
click at [117, 17] on link "Line Items" at bounding box center [118, 15] width 41 height 15
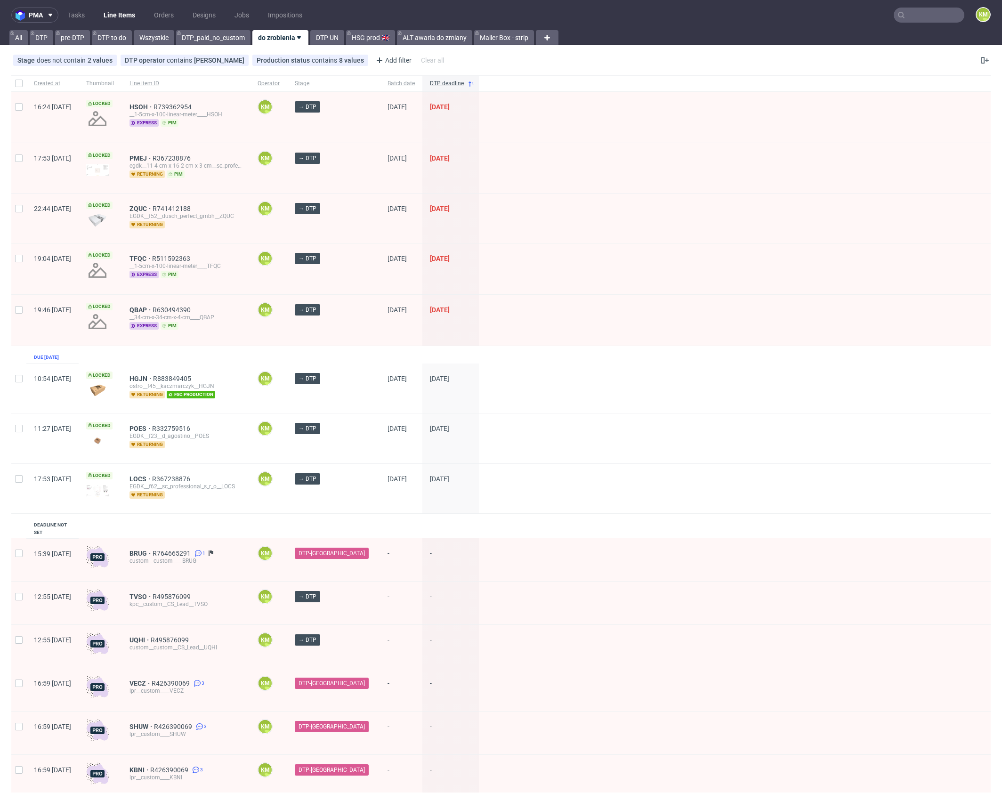
click at [910, 14] on input "text" at bounding box center [929, 15] width 71 height 15
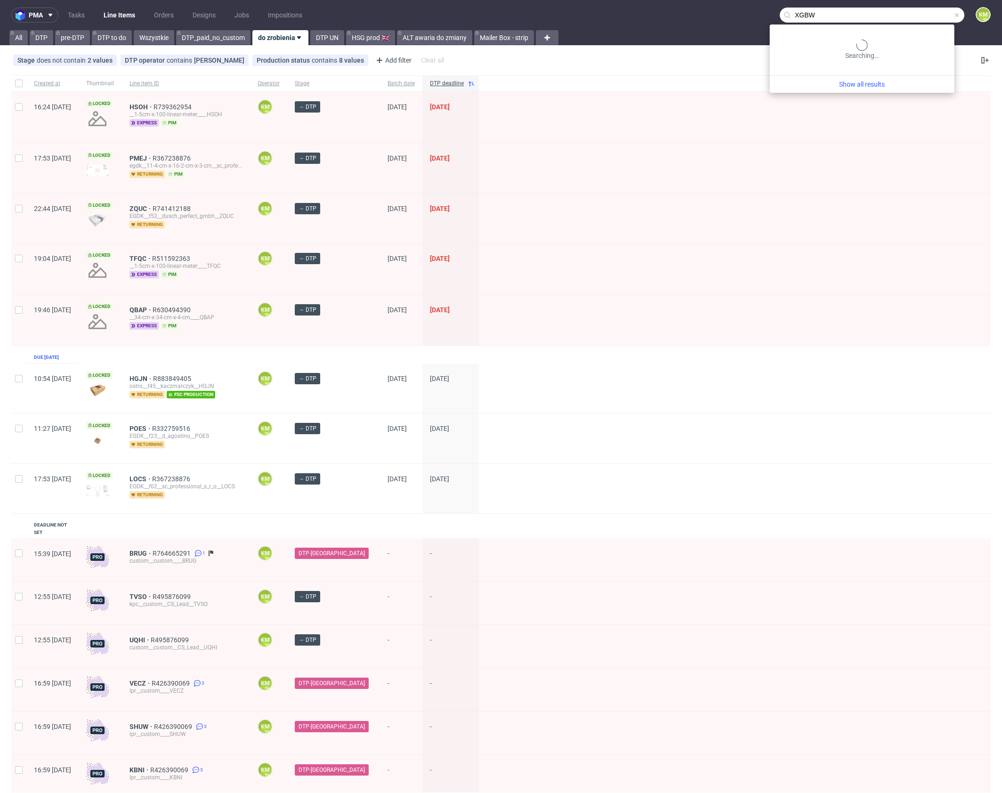
type input "XGBW"
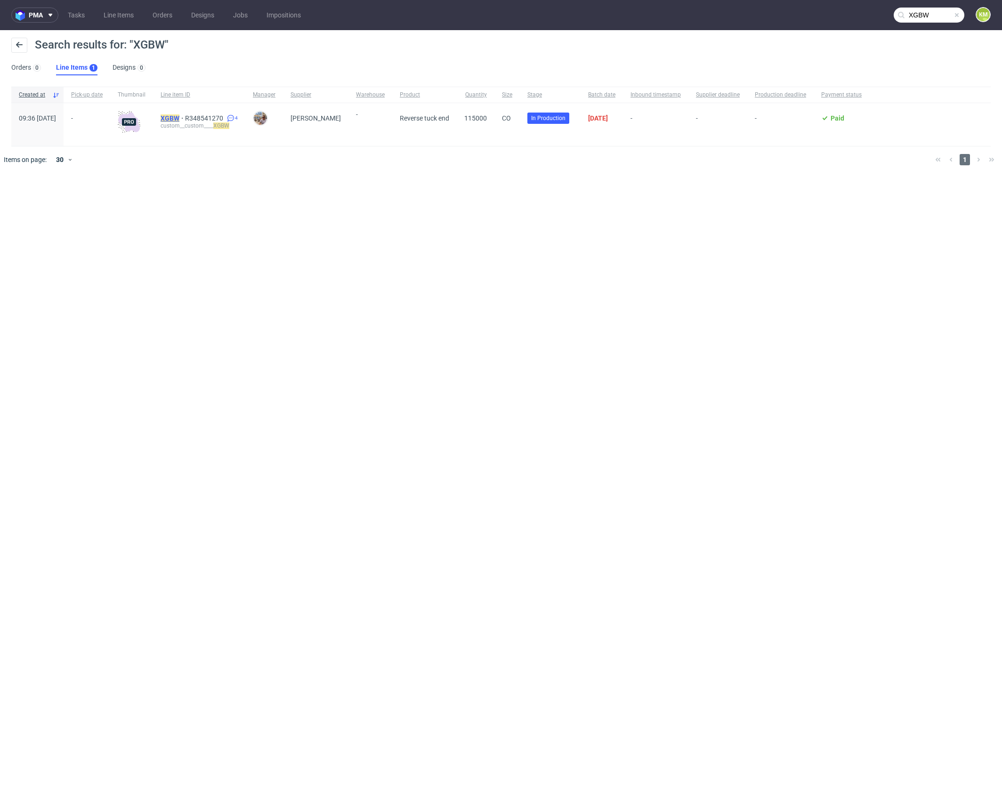
click at [179, 116] on mark "XGBW" at bounding box center [170, 118] width 19 height 8
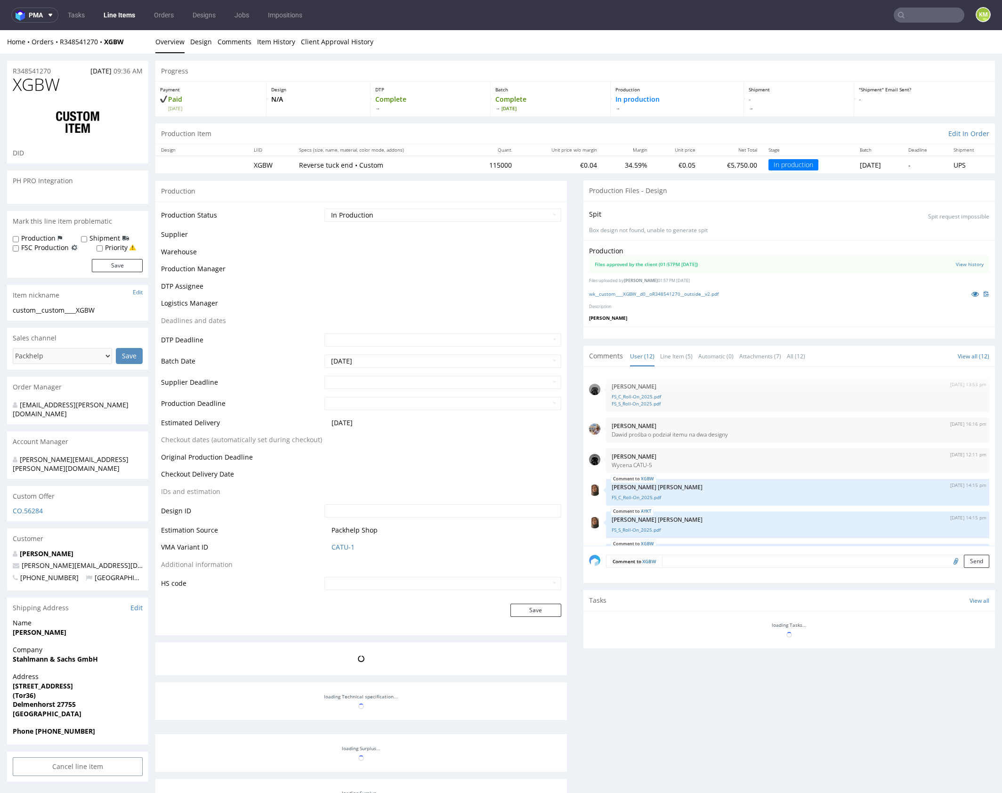
scroll to position [275, 0]
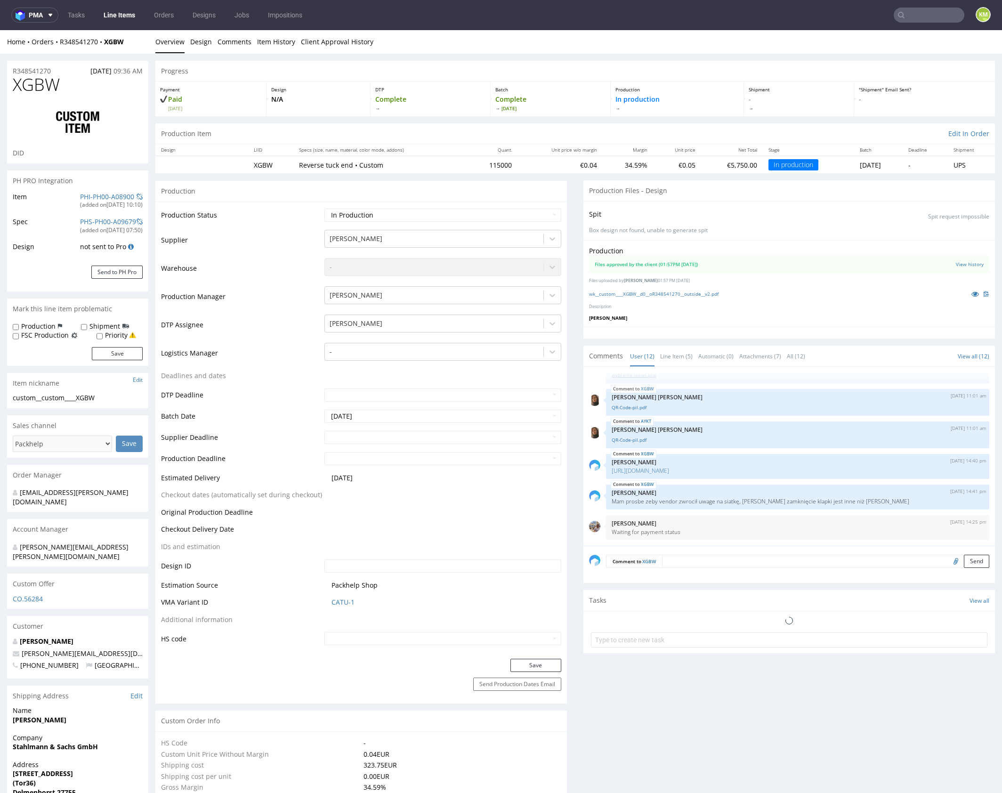
select select "in_progress"
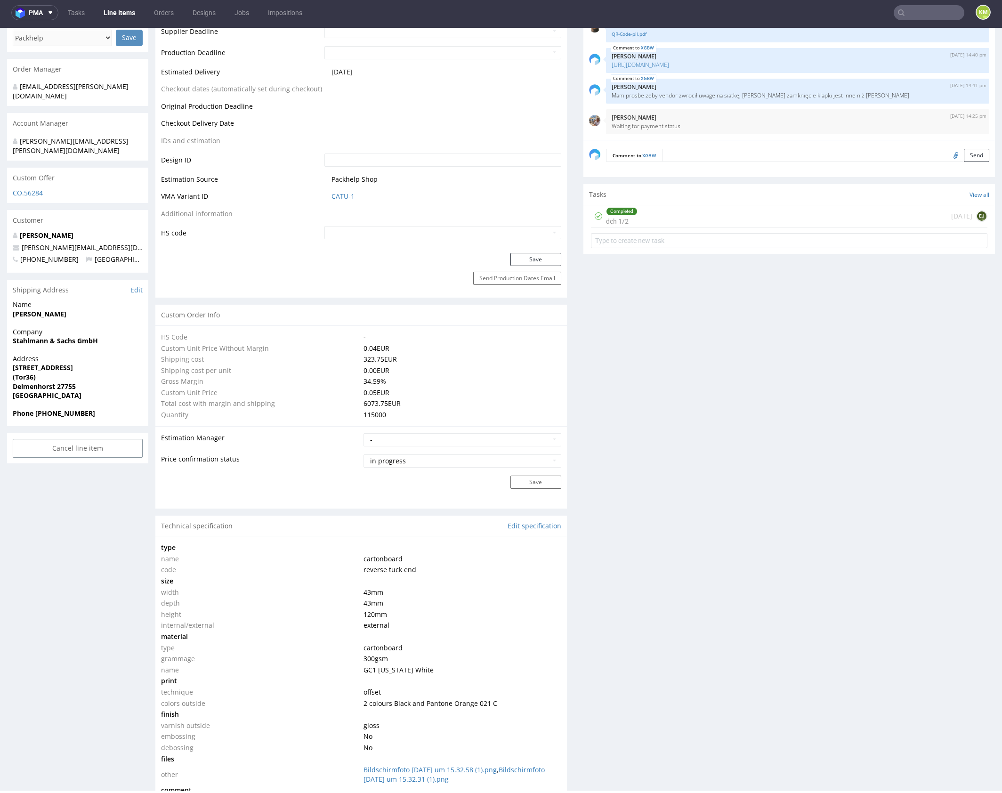
scroll to position [0, 0]
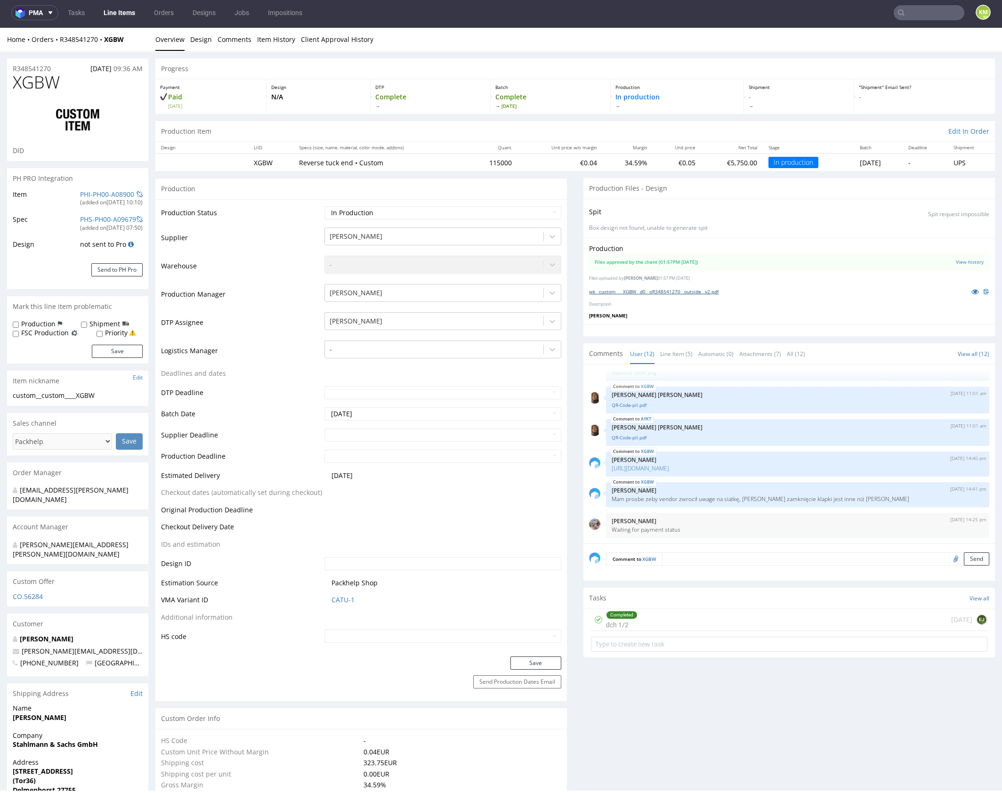
click at [707, 293] on link "wk__custom____XGBW__d0__oR348541270__outside__v2.pdf" at bounding box center [653, 291] width 129 height 7
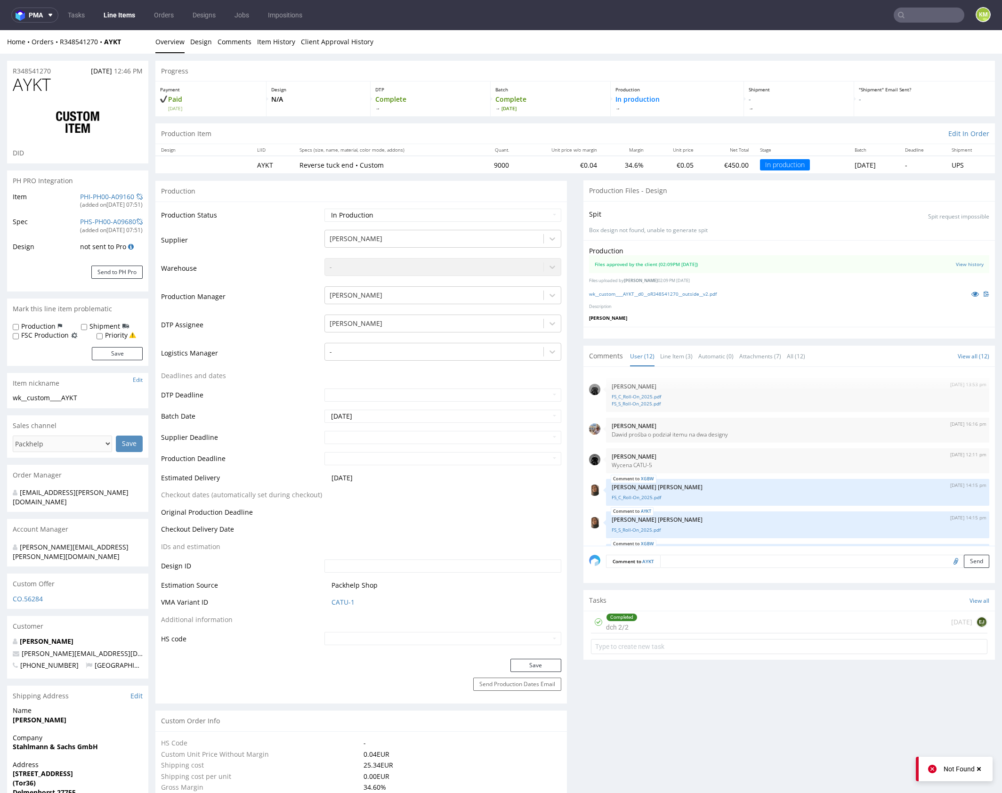
scroll to position [234, 0]
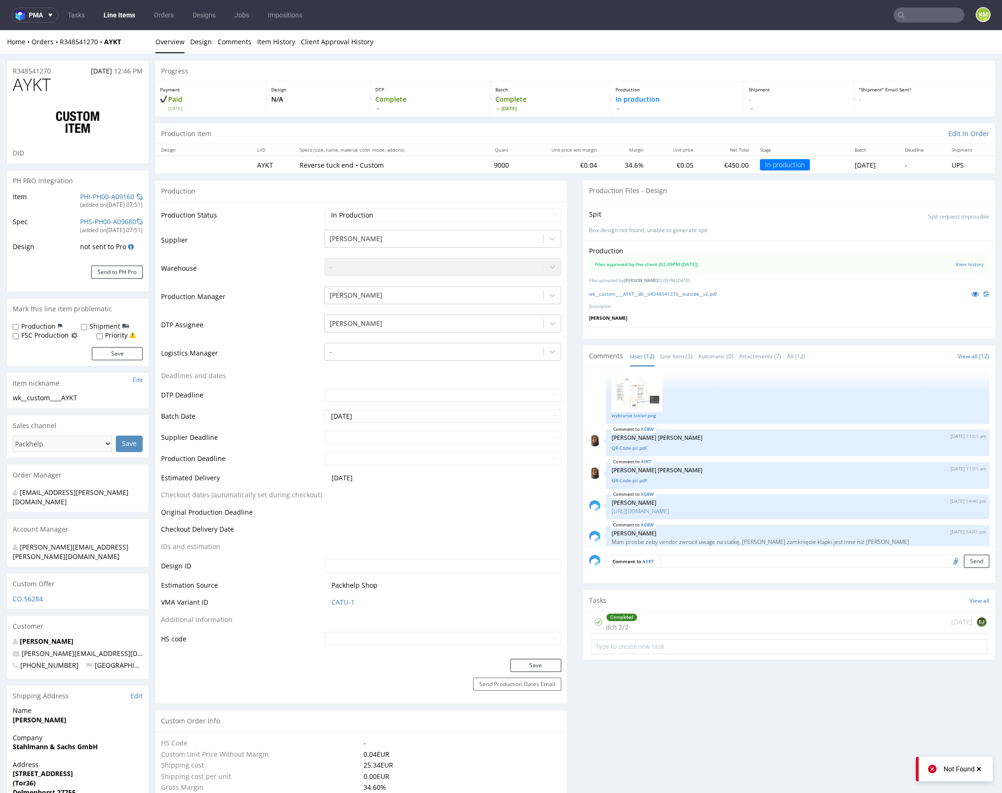
click at [709, 305] on p "Description" at bounding box center [789, 307] width 400 height 6
click at [700, 295] on link "wk__custom____AYKT__d0__oR348541270__outside__v2.pdf" at bounding box center [653, 293] width 128 height 7
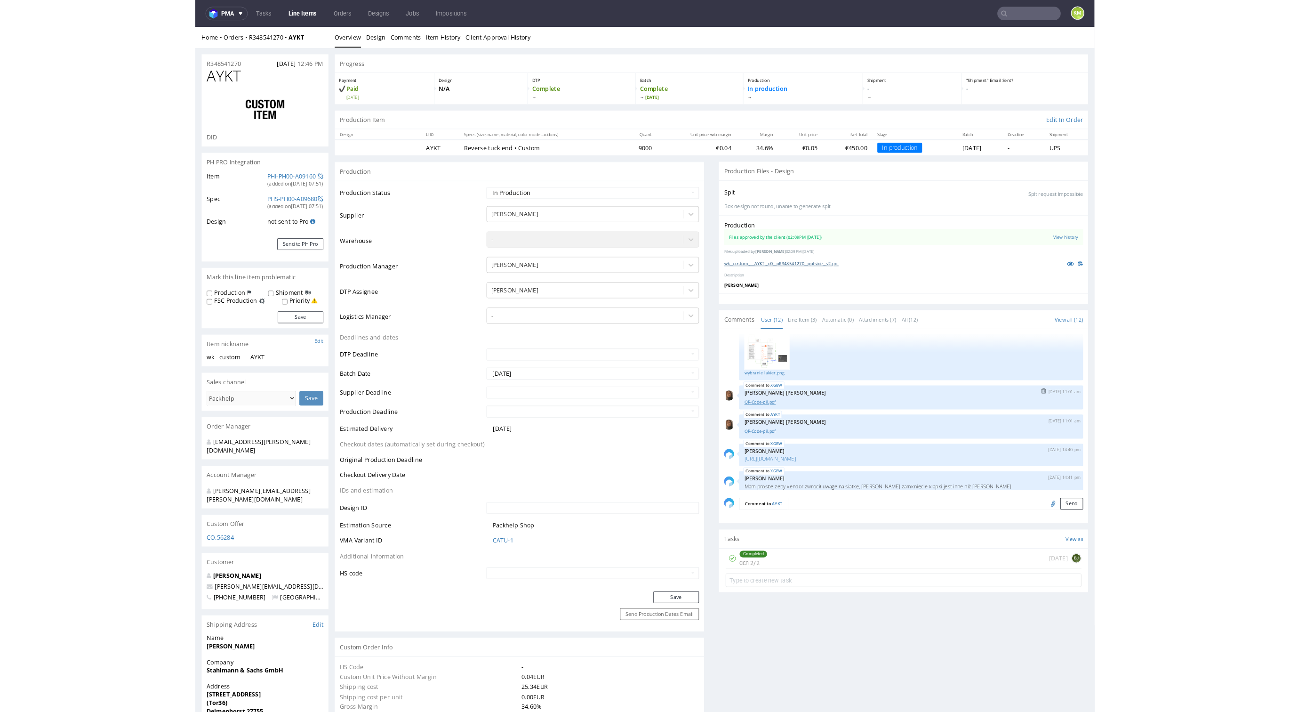
scroll to position [275, 0]
